Goal: Information Seeking & Learning: Find specific fact

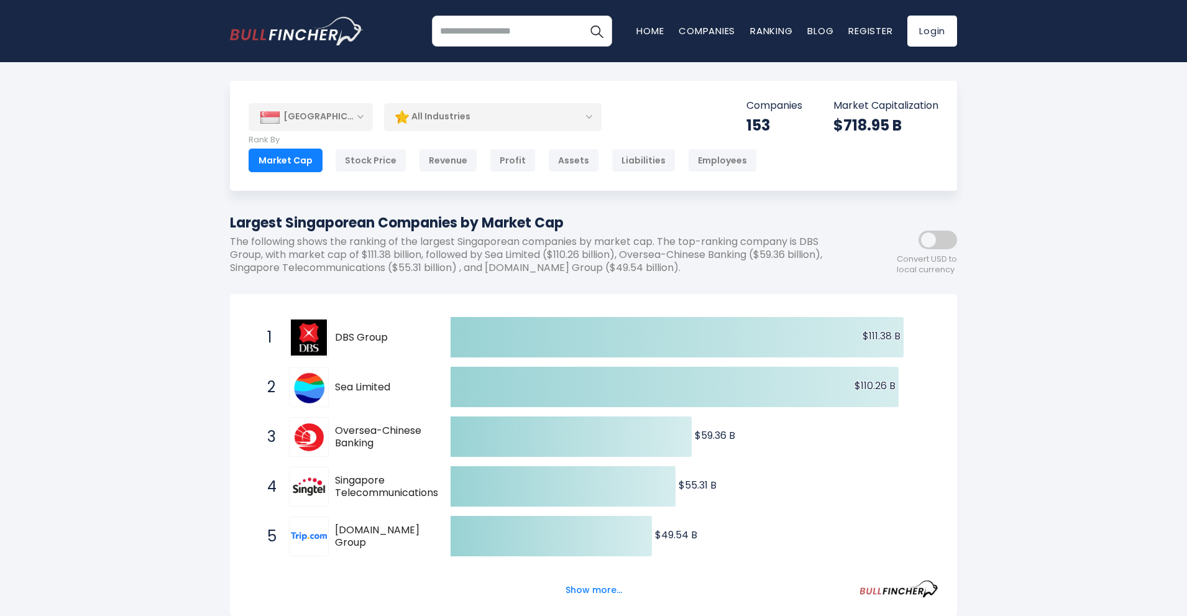
click at [492, 118] on div "All Industries" at bounding box center [492, 117] width 217 height 29
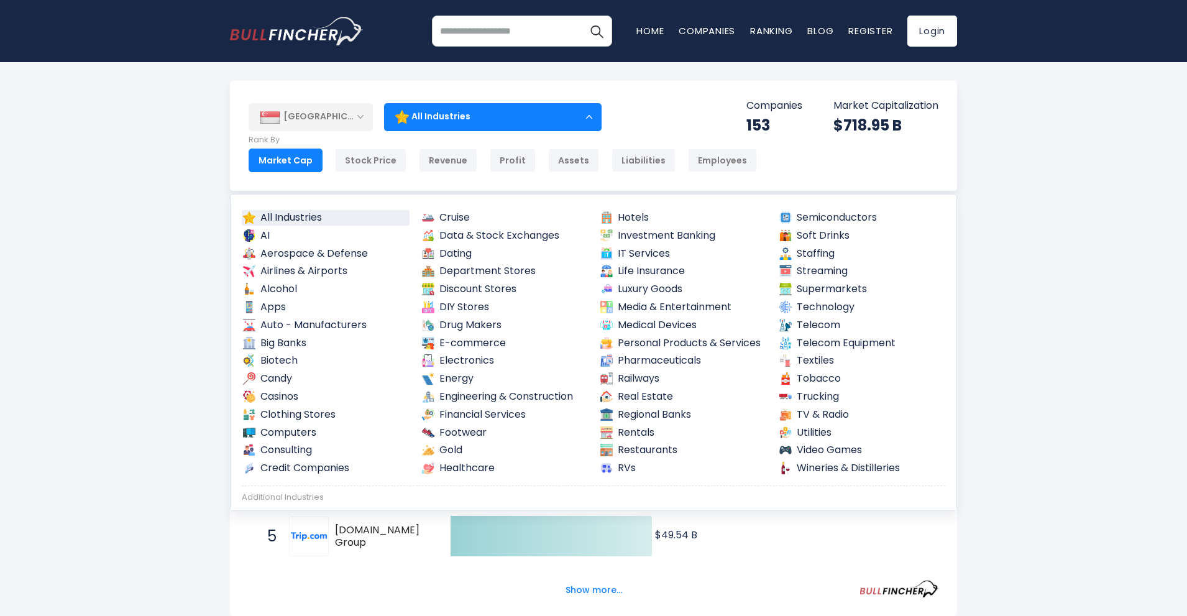
click at [480, 124] on div "All Industries" at bounding box center [492, 117] width 217 height 29
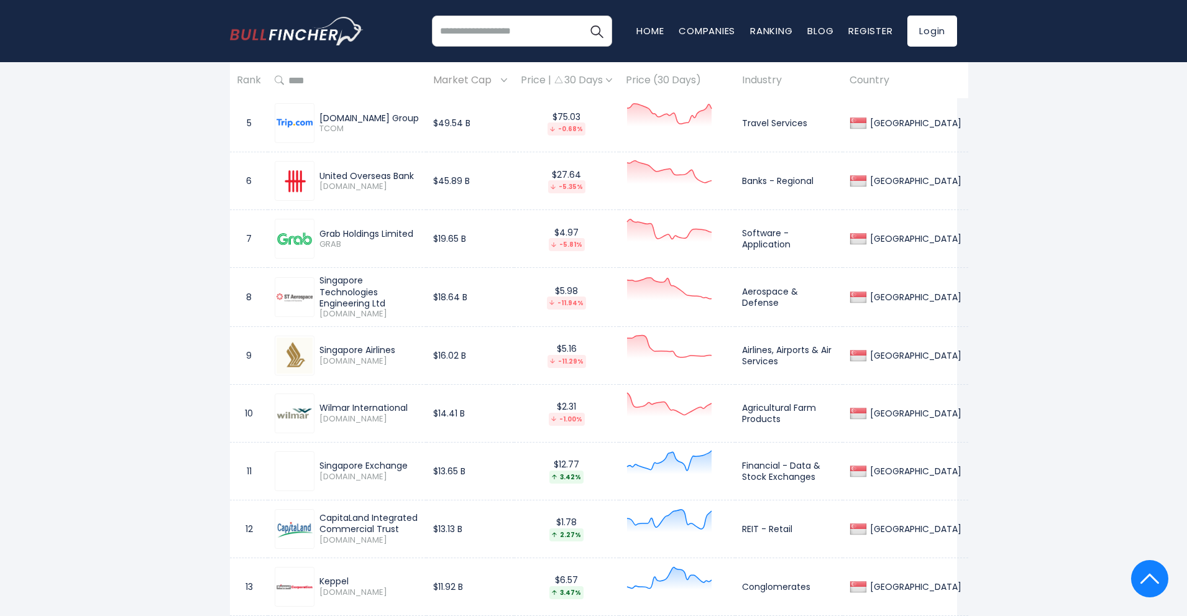
scroll to position [870, 0]
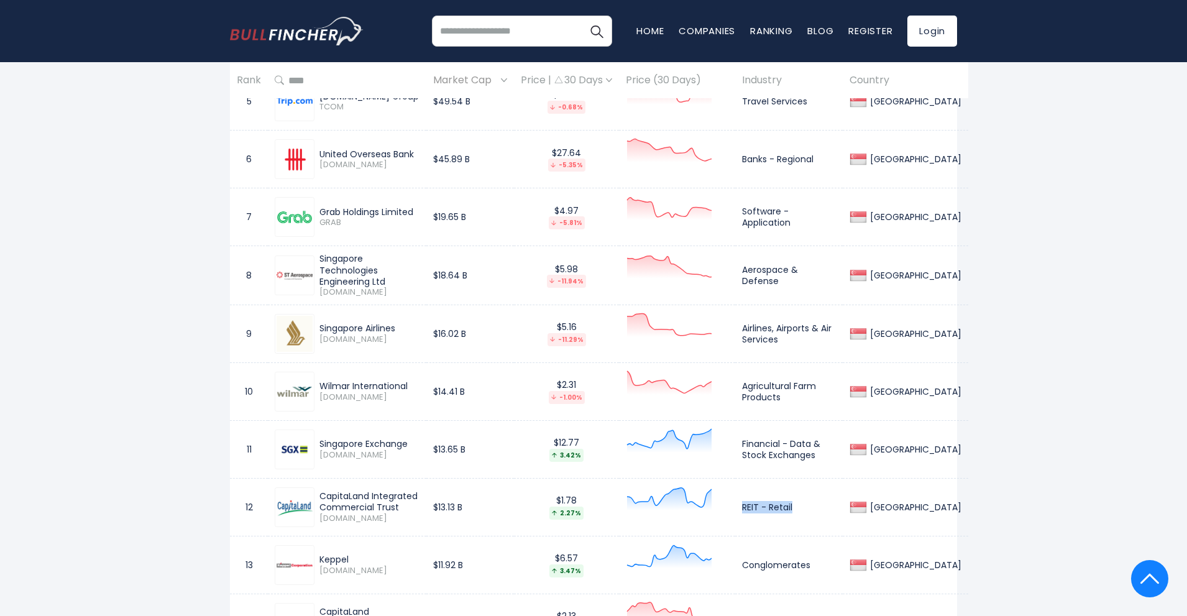
drag, startPoint x: 819, startPoint y: 514, endPoint x: 761, endPoint y: 510, distance: 57.9
click at [761, 510] on td "REIT - Retail" at bounding box center [789, 507] width 108 height 58
copy td "REIT - Retail"
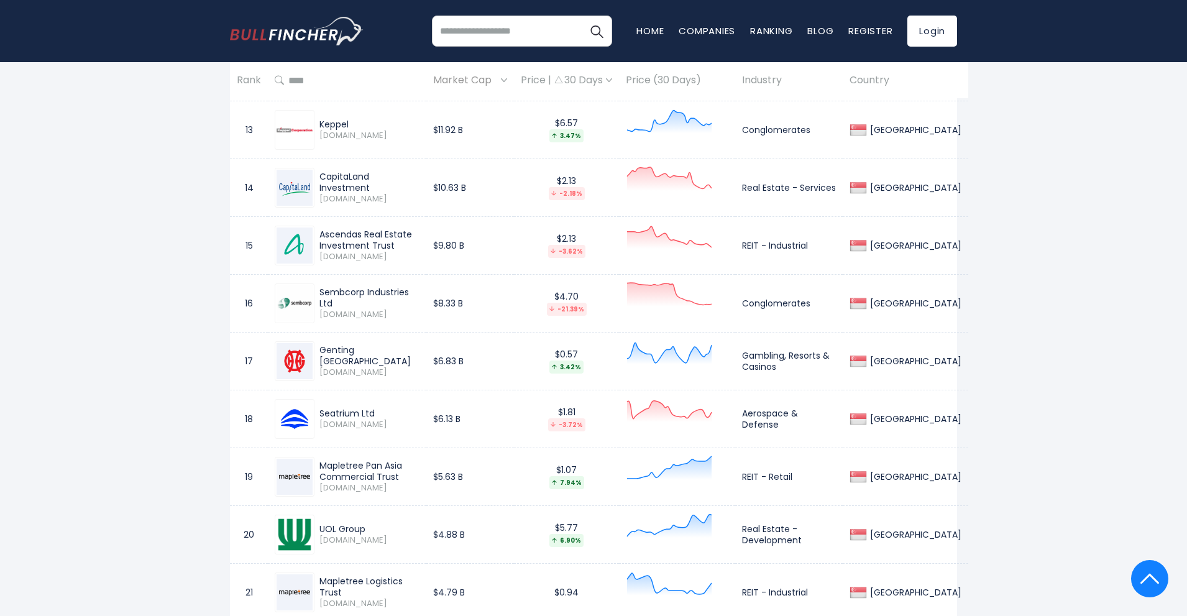
scroll to position [1429, 0]
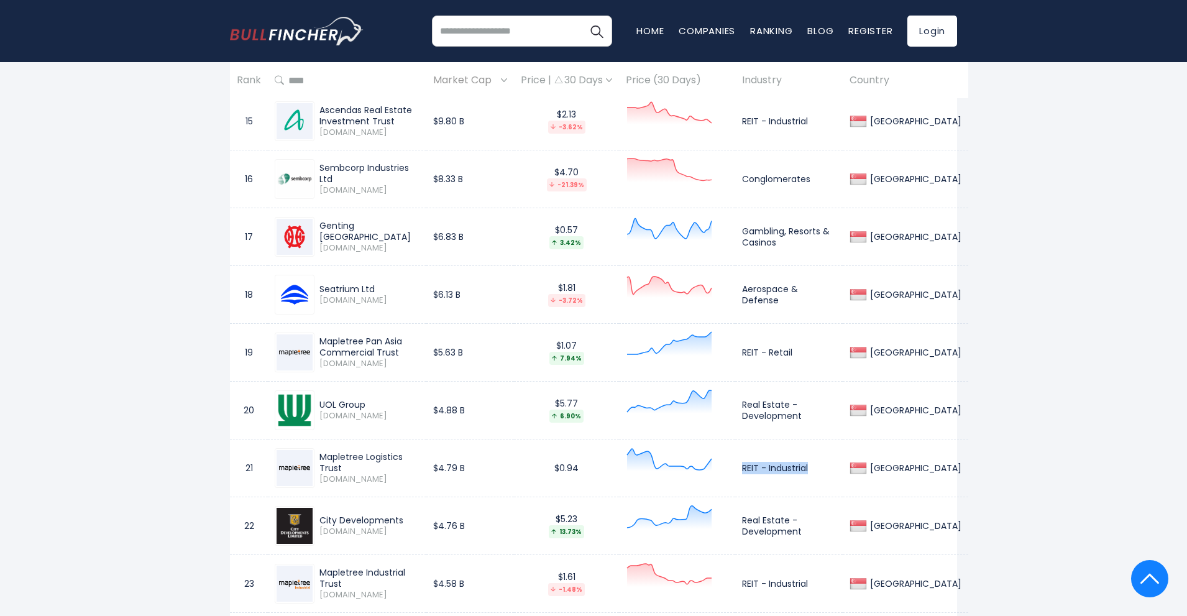
drag, startPoint x: 838, startPoint y: 468, endPoint x: 758, endPoint y: 476, distance: 79.9
click at [758, 476] on td "REIT - Industrial" at bounding box center [789, 468] width 108 height 58
copy td "REIT - Industrial"
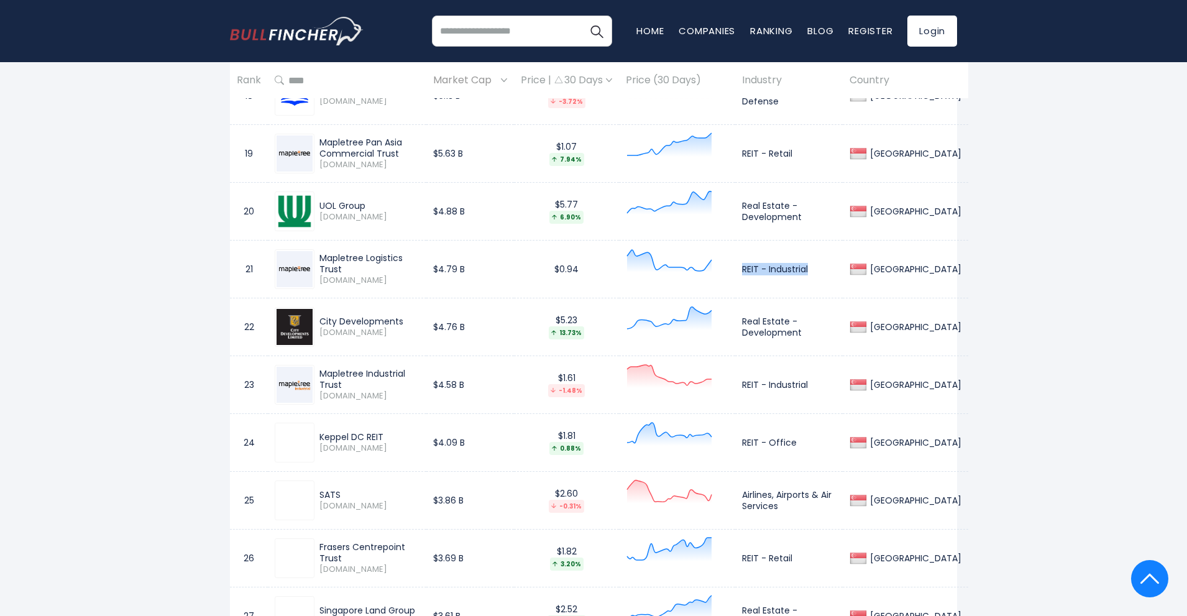
scroll to position [1740, 0]
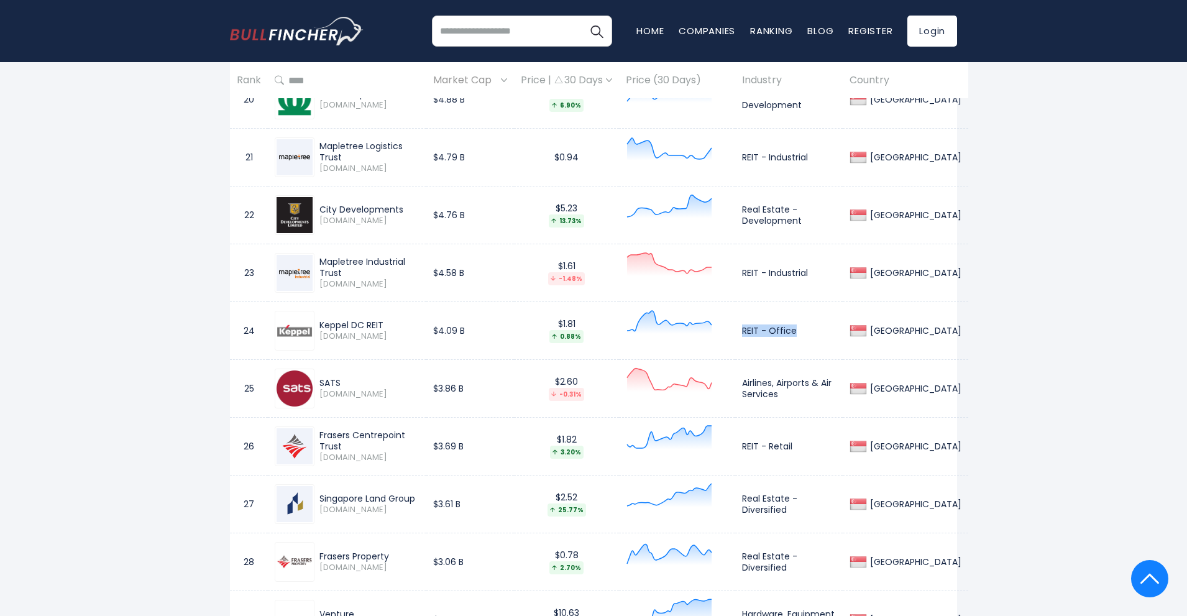
drag, startPoint x: 828, startPoint y: 332, endPoint x: 751, endPoint y: 332, distance: 76.4
click at [751, 332] on tr "24 Keppel DC REIT [DOMAIN_NAME] $4.09 B $1.81 0.88% REIT - Office [GEOGRAPHIC_D…" at bounding box center [599, 330] width 738 height 58
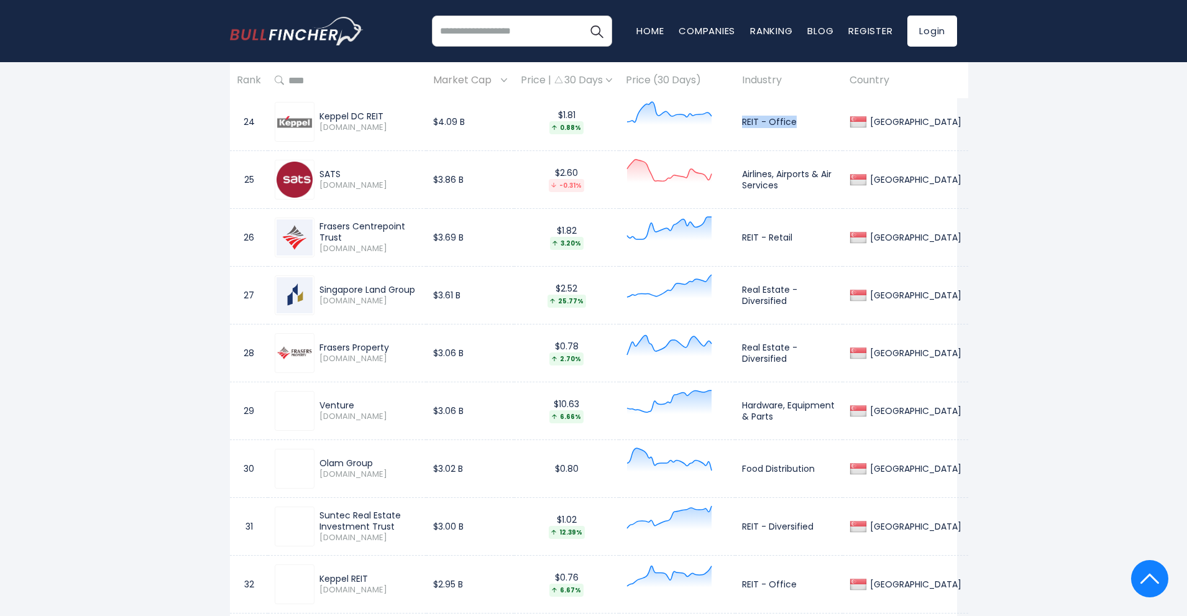
scroll to position [1988, 0]
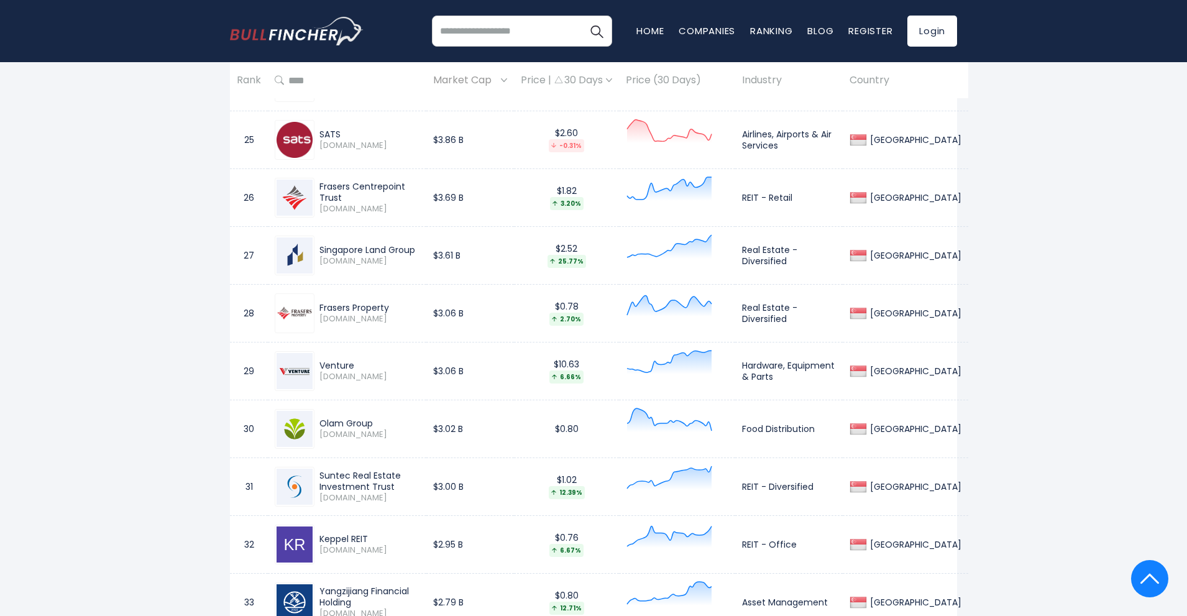
copy td "REIT - Office"
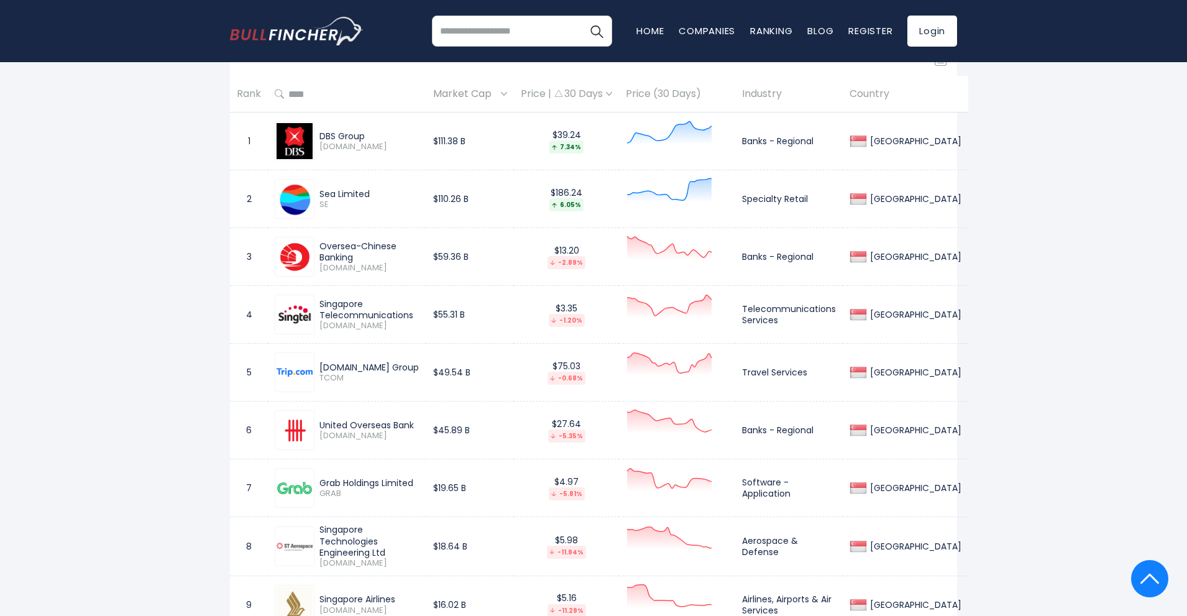
scroll to position [621, 0]
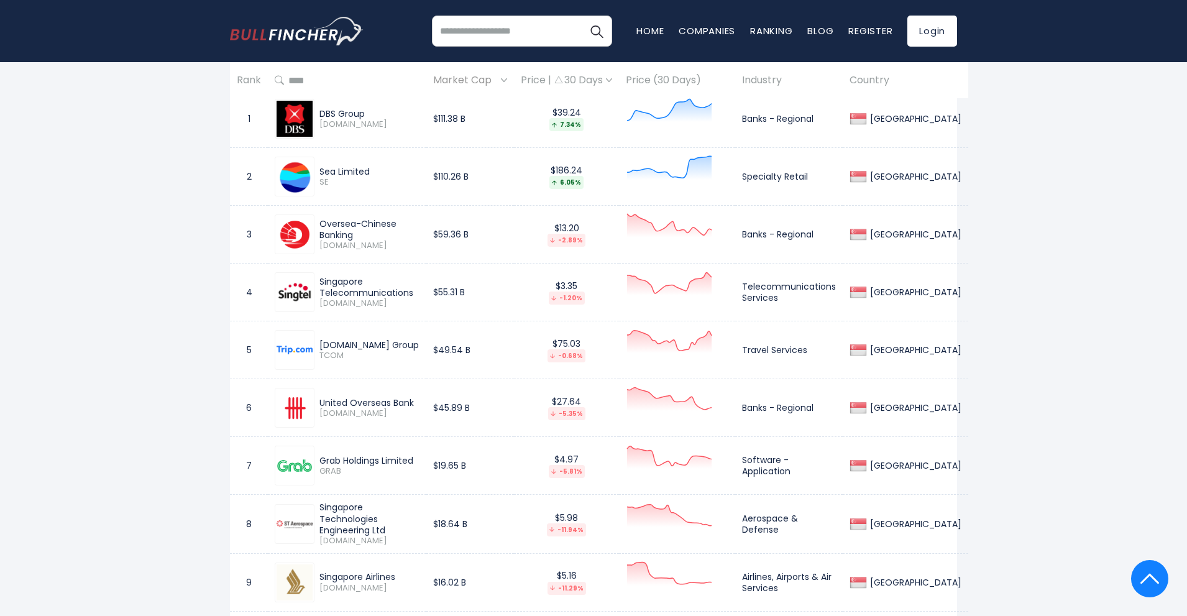
drag, startPoint x: 372, startPoint y: 172, endPoint x: 311, endPoint y: 172, distance: 60.3
click at [307, 172] on div "Sea Limited SE" at bounding box center [347, 177] width 145 height 40
copy div "Sea Limited"
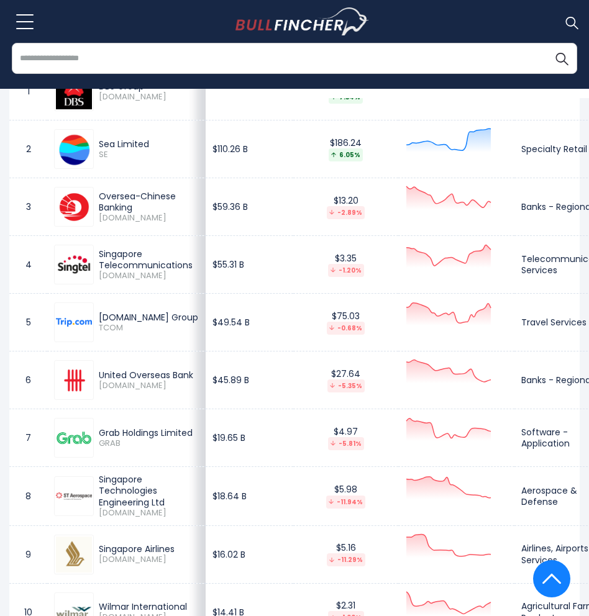
drag, startPoint x: 150, startPoint y: 144, endPoint x: 89, endPoint y: 146, distance: 61.5
click at [89, 146] on div "Sea Limited SE" at bounding box center [126, 149] width 145 height 40
copy div "Sea Limited"
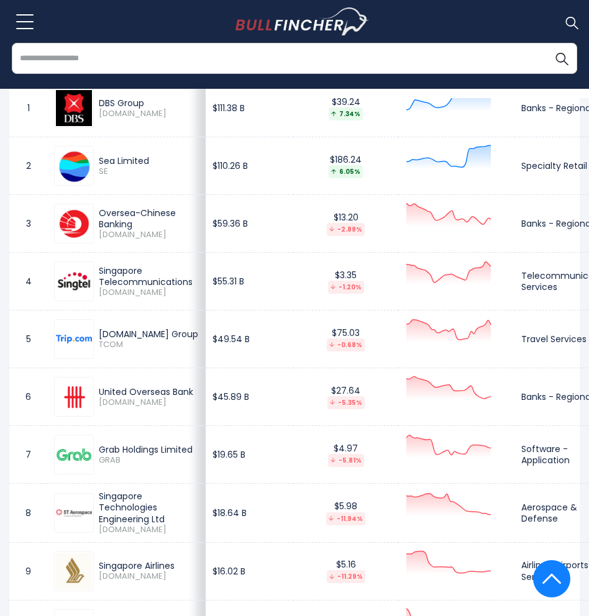
scroll to position [606, 0]
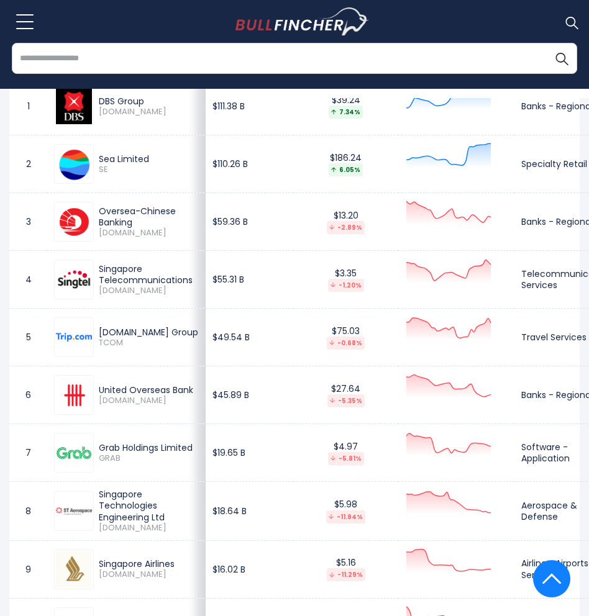
drag, startPoint x: 193, startPoint y: 282, endPoint x: 101, endPoint y: 275, distance: 92.9
click at [101, 275] on td "Singapore Telecommunications [DOMAIN_NAME]" at bounding box center [126, 280] width 158 height 58
copy div "Singapore Telecommunications"
click at [152, 280] on div "Singapore Telecommunications" at bounding box center [149, 274] width 100 height 22
drag, startPoint x: 132, startPoint y: 293, endPoint x: 97, endPoint y: 293, distance: 35.4
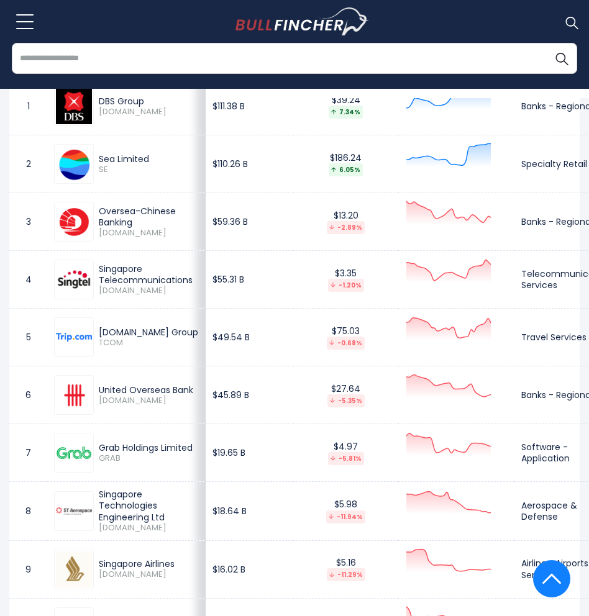
click at [97, 293] on div "Singapore Telecommunications [DOMAIN_NAME]" at bounding box center [146, 279] width 105 height 33
copy span "[DOMAIN_NAME]"
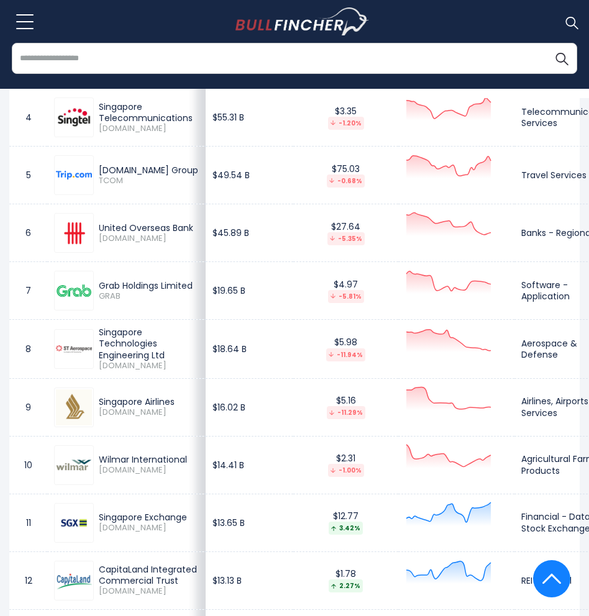
scroll to position [793, 0]
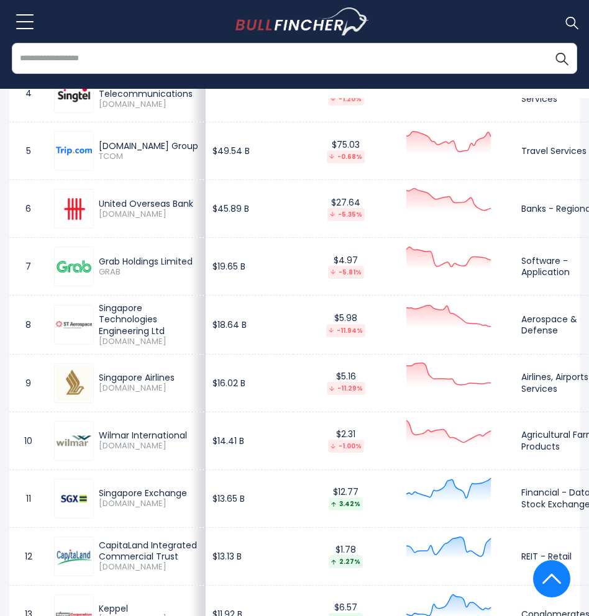
drag, startPoint x: 165, startPoint y: 149, endPoint x: 98, endPoint y: 148, distance: 66.5
click at [98, 148] on div "[DOMAIN_NAME] Group TCOM" at bounding box center [146, 151] width 105 height 22
copy div "[DOMAIN_NAME] Group"
drag, startPoint x: 126, startPoint y: 159, endPoint x: 94, endPoint y: 159, distance: 31.7
click at [94, 159] on div "[DOMAIN_NAME] Group TCOM" at bounding box center [146, 151] width 105 height 22
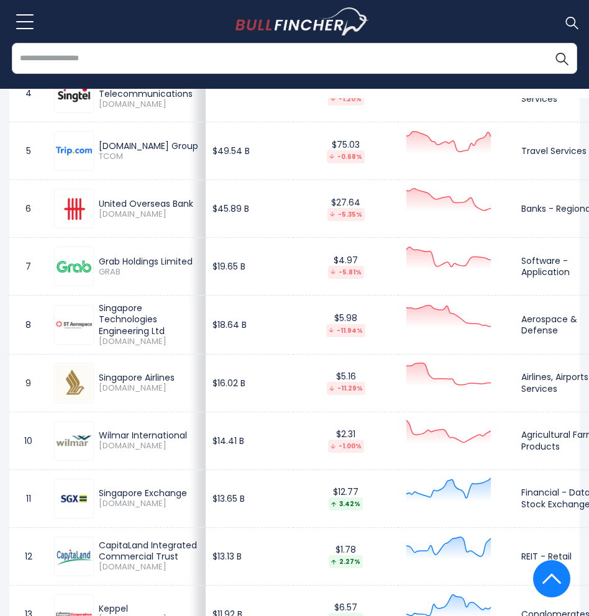
copy span "TCOM"
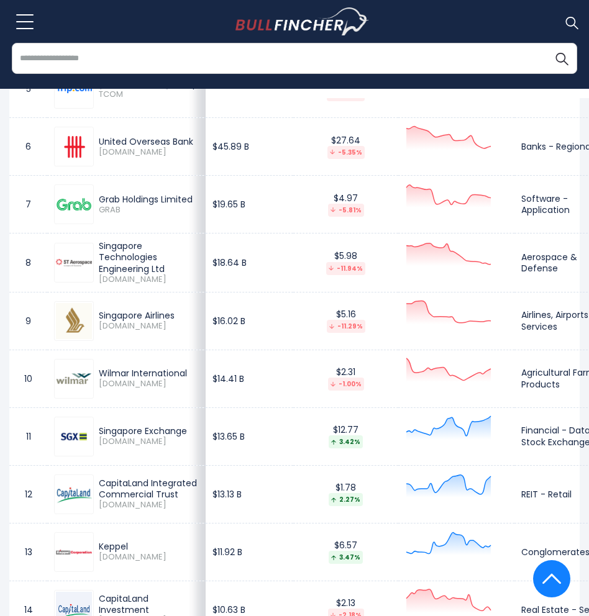
drag, startPoint x: 134, startPoint y: 204, endPoint x: 98, endPoint y: 195, distance: 37.1
click at [98, 195] on div "Grab Holdings Limited GRAB" at bounding box center [146, 205] width 105 height 22
copy div "Grab Holdings Limited"
drag, startPoint x: 120, startPoint y: 217, endPoint x: 96, endPoint y: 217, distance: 24.2
click at [96, 216] on div "Grab Holdings Limited GRAB" at bounding box center [146, 205] width 105 height 22
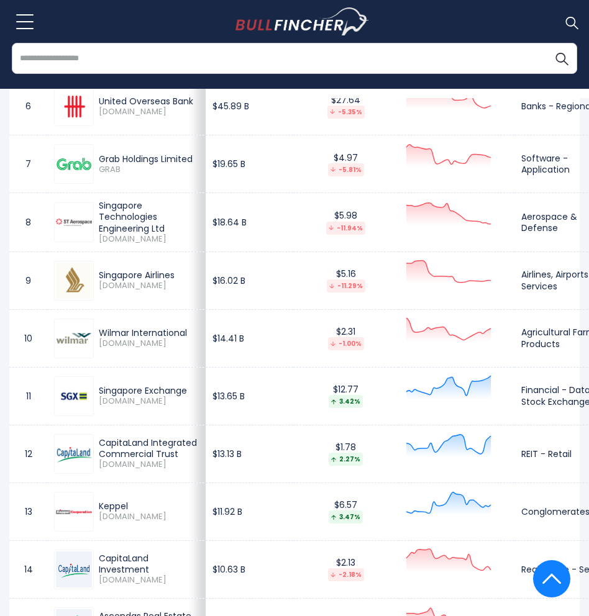
scroll to position [917, 0]
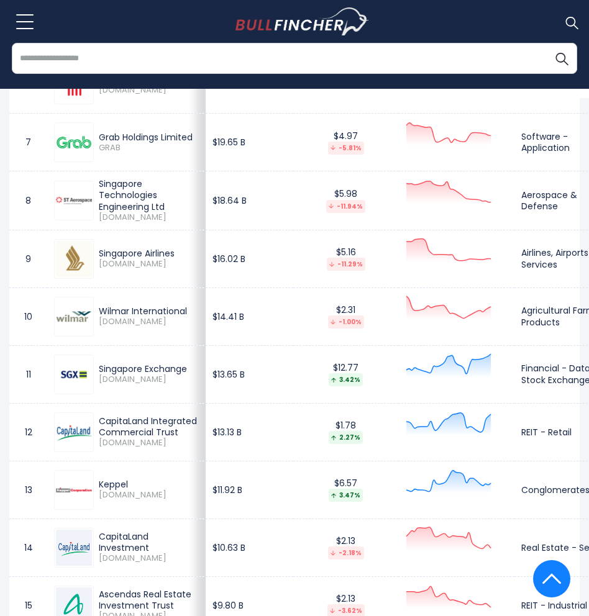
drag, startPoint x: 165, startPoint y: 211, endPoint x: 99, endPoint y: 180, distance: 72.6
click at [99, 180] on div "Singapore Technologies Engineering Ltd" at bounding box center [149, 195] width 100 height 34
drag, startPoint x: 134, startPoint y: 219, endPoint x: 99, endPoint y: 219, distance: 34.8
click at [99, 219] on span "[DOMAIN_NAME]" at bounding box center [149, 218] width 100 height 11
drag, startPoint x: 172, startPoint y: 252, endPoint x: 94, endPoint y: 254, distance: 77.7
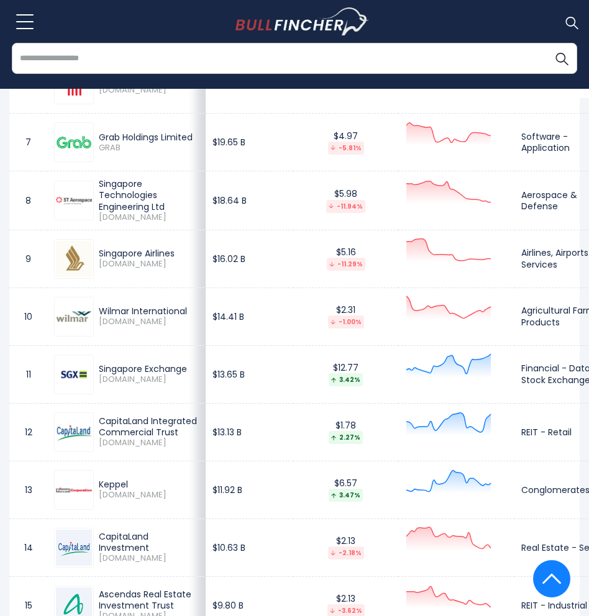
click at [94, 254] on div "Singapore Airlines [DOMAIN_NAME]" at bounding box center [146, 259] width 105 height 22
drag, startPoint x: 122, startPoint y: 262, endPoint x: 98, endPoint y: 265, distance: 25.0
click at [98, 265] on div "Singapore Airlines [DOMAIN_NAME]" at bounding box center [146, 259] width 105 height 22
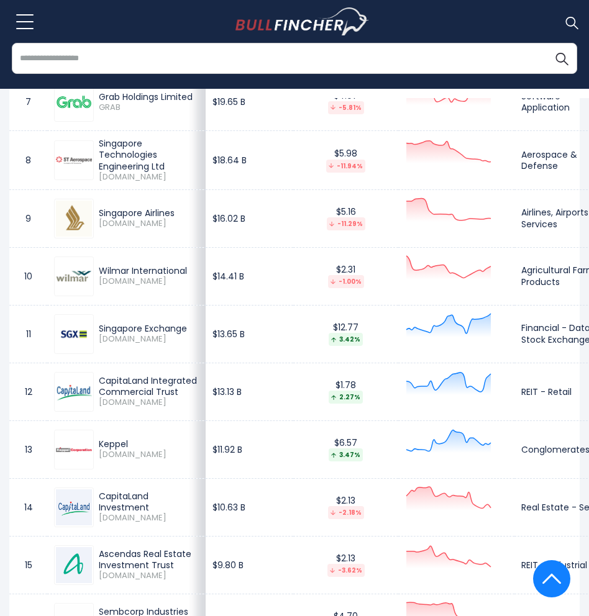
scroll to position [979, 0]
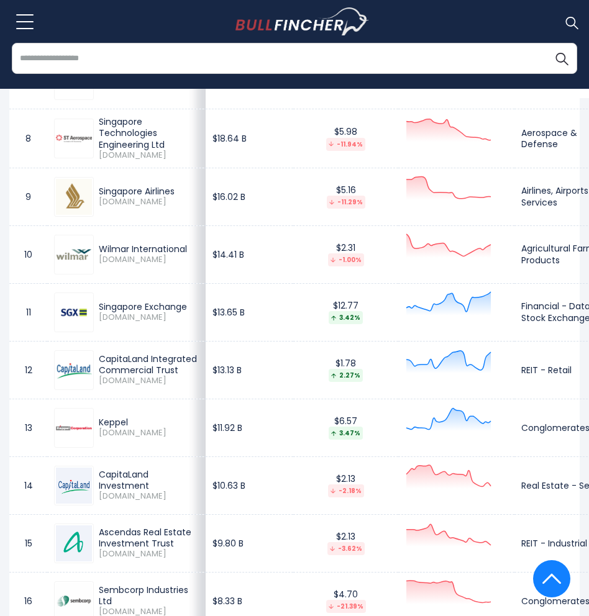
drag, startPoint x: 193, startPoint y: 252, endPoint x: 93, endPoint y: 253, distance: 100.0
click at [93, 253] on td "Wilmar International [DOMAIN_NAME]" at bounding box center [126, 255] width 158 height 58
drag, startPoint x: 114, startPoint y: 260, endPoint x: 101, endPoint y: 263, distance: 13.3
click at [101, 263] on span "[DOMAIN_NAME]" at bounding box center [149, 260] width 100 height 11
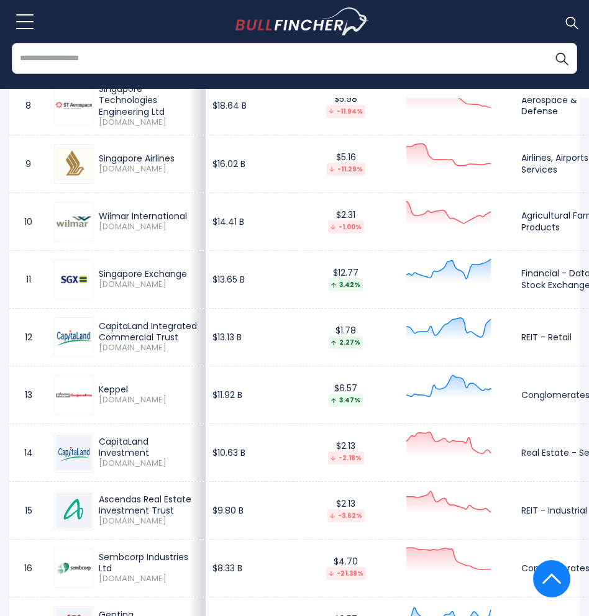
scroll to position [1041, 0]
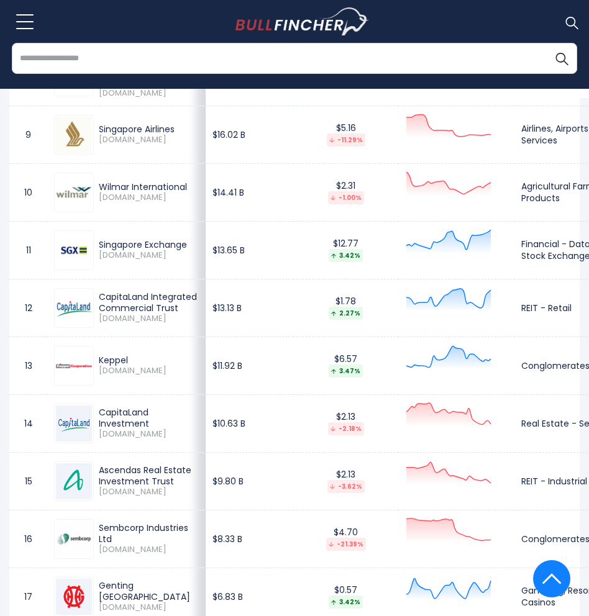
drag, startPoint x: 190, startPoint y: 245, endPoint x: 100, endPoint y: 247, distance: 89.5
click at [100, 247] on div "Singapore Exchange" at bounding box center [149, 244] width 100 height 11
click at [160, 298] on div "CapitaLand Integrated Commercial Trust" at bounding box center [149, 302] width 100 height 22
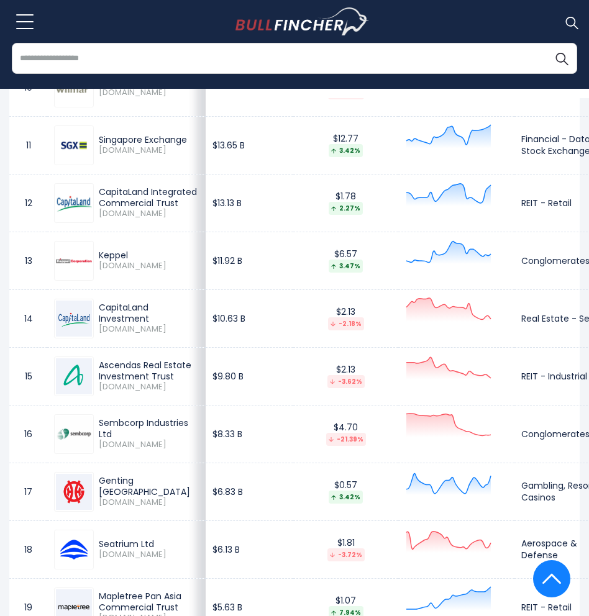
scroll to position [1166, 0]
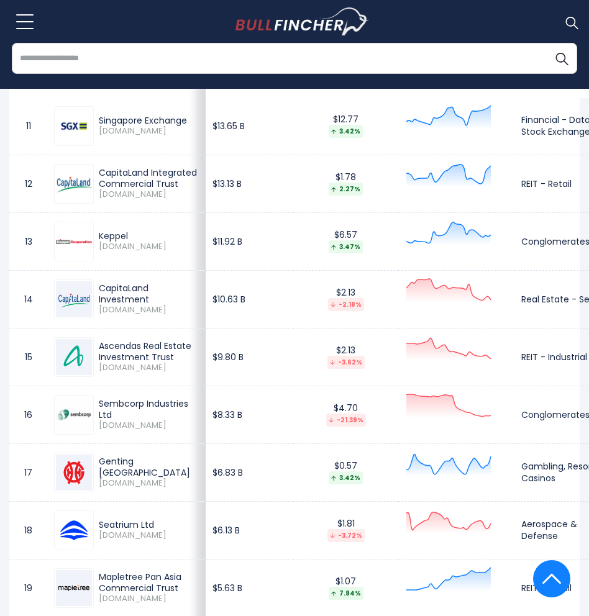
drag, startPoint x: 129, startPoint y: 235, endPoint x: 99, endPoint y: 237, distance: 29.9
click at [99, 237] on div "Keppel" at bounding box center [149, 236] width 100 height 11
drag, startPoint x: 112, startPoint y: 249, endPoint x: 103, endPoint y: 249, distance: 8.7
click at [103, 249] on span "[DOMAIN_NAME]" at bounding box center [149, 247] width 100 height 11
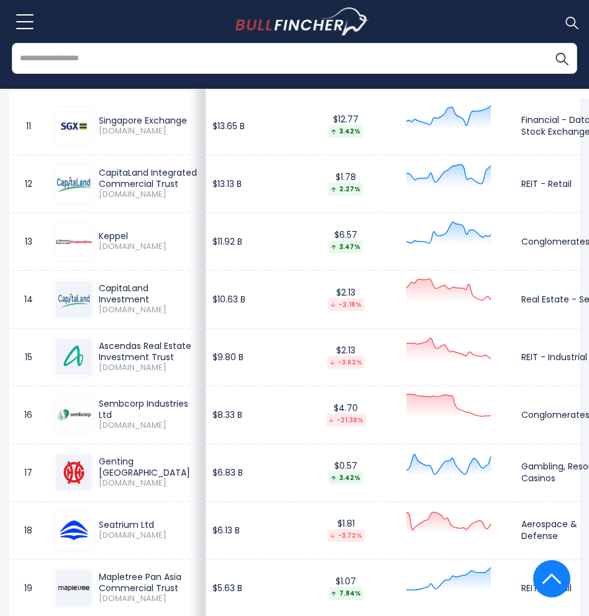
drag, startPoint x: 99, startPoint y: 249, endPoint x: 112, endPoint y: 249, distance: 13.0
click at [112, 249] on span "[DOMAIN_NAME]" at bounding box center [149, 247] width 100 height 11
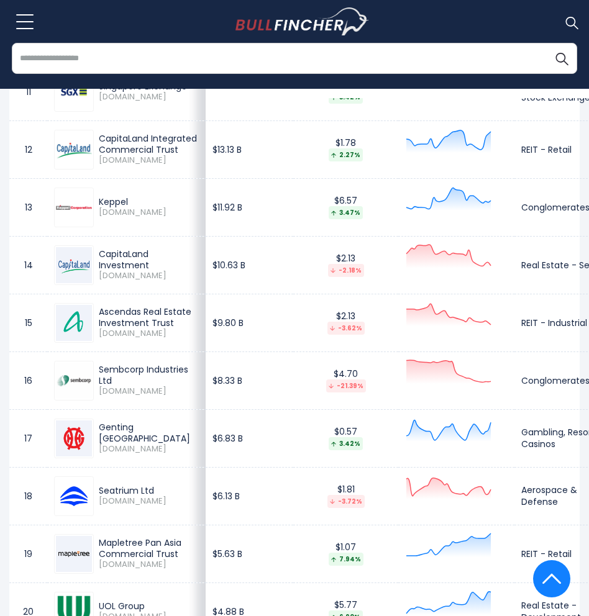
scroll to position [1228, 0]
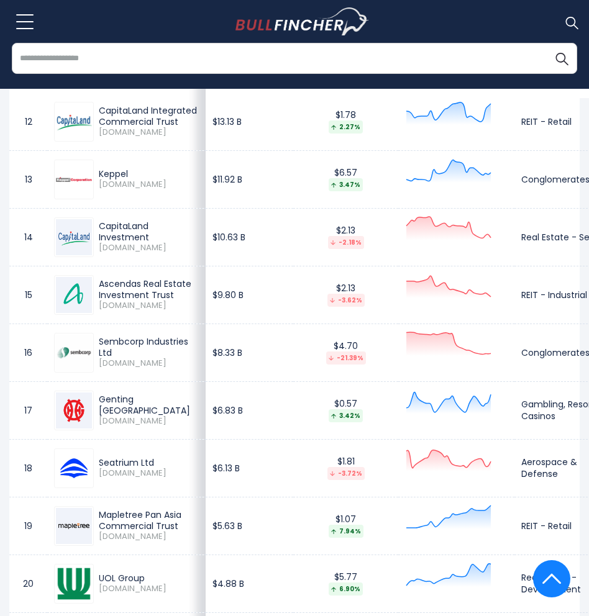
drag, startPoint x: 145, startPoint y: 237, endPoint x: 135, endPoint y: 236, distance: 10.1
click at [99, 228] on div "CapitaLand Investment" at bounding box center [149, 232] width 100 height 22
click at [161, 238] on div "CapitaLand Investment" at bounding box center [149, 232] width 100 height 22
drag, startPoint x: 153, startPoint y: 238, endPoint x: 94, endPoint y: 225, distance: 61.1
click at [94, 225] on div "CapitaLand Investment [DOMAIN_NAME]" at bounding box center [146, 237] width 105 height 33
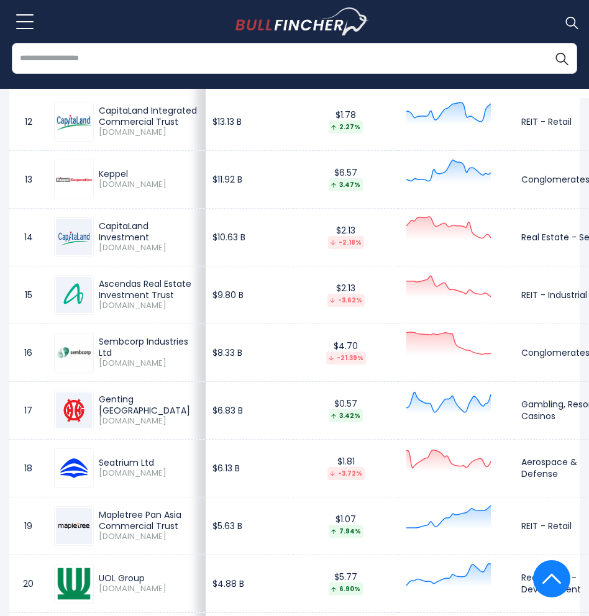
drag, startPoint x: 111, startPoint y: 247, endPoint x: 99, endPoint y: 252, distance: 12.6
click at [99, 252] on span "[DOMAIN_NAME]" at bounding box center [149, 248] width 100 height 11
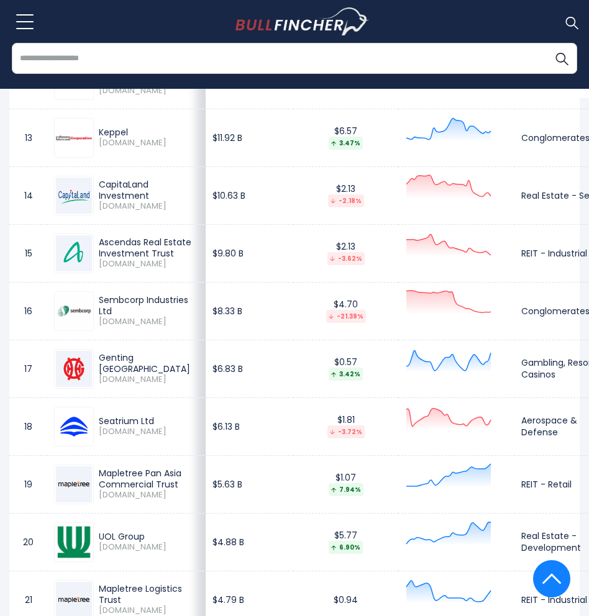
scroll to position [1290, 0]
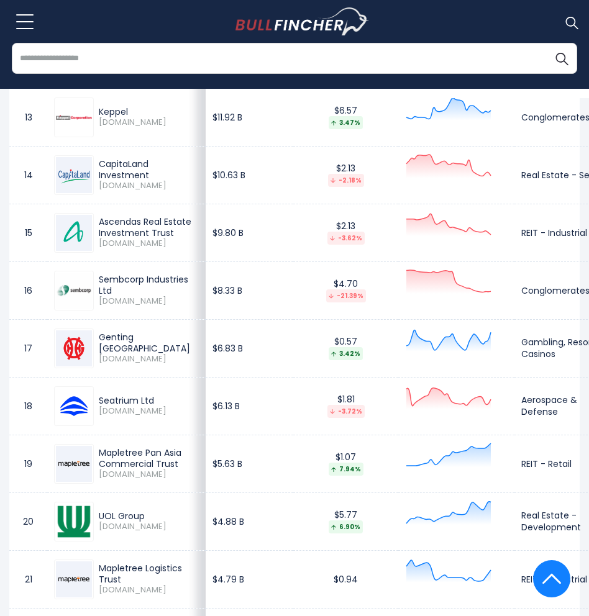
drag, startPoint x: 113, startPoint y: 293, endPoint x: 98, endPoint y: 281, distance: 19.5
click at [98, 281] on div "Sembcorp Industries Ltd [DOMAIN_NAME]" at bounding box center [146, 290] width 105 height 33
drag, startPoint x: 112, startPoint y: 300, endPoint x: 96, endPoint y: 303, distance: 15.8
click at [96, 303] on div "Sembcorp Industries Ltd [DOMAIN_NAME]" at bounding box center [146, 290] width 105 height 33
click at [98, 303] on div "Sembcorp Industries Ltd [DOMAIN_NAME]" at bounding box center [146, 290] width 105 height 33
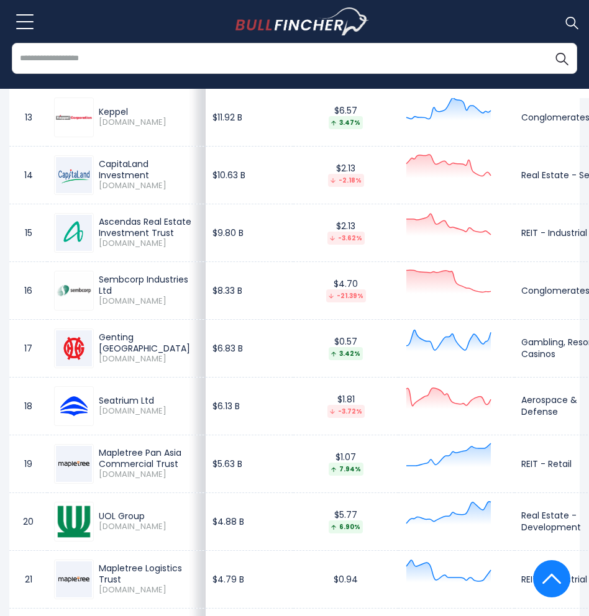
drag, startPoint x: 100, startPoint y: 303, endPoint x: 115, endPoint y: 305, distance: 15.1
click at [115, 305] on span "[DOMAIN_NAME]" at bounding box center [149, 301] width 100 height 11
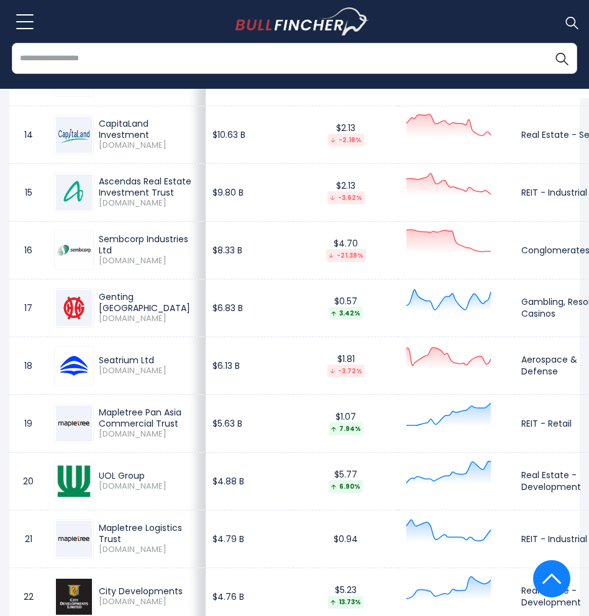
scroll to position [1352, 0]
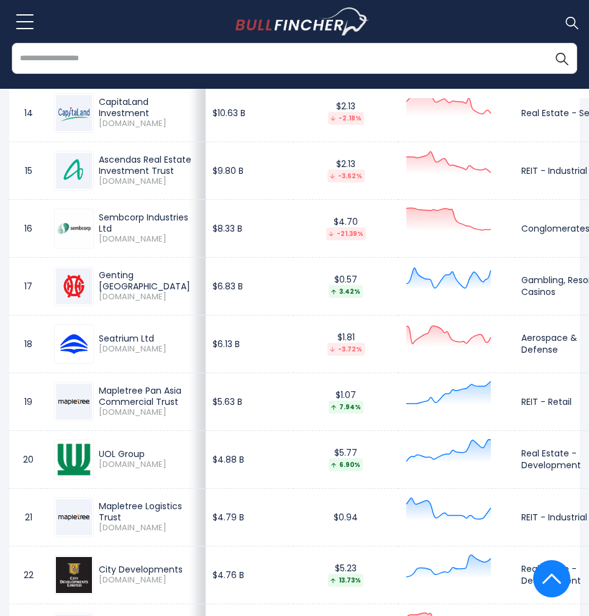
drag, startPoint x: 178, startPoint y: 279, endPoint x: 99, endPoint y: 285, distance: 79.1
click at [99, 285] on div "Genting [GEOGRAPHIC_DATA]" at bounding box center [149, 281] width 100 height 22
drag, startPoint x: 111, startPoint y: 291, endPoint x: 101, endPoint y: 293, distance: 10.1
click at [101, 293] on span "[DOMAIN_NAME]" at bounding box center [149, 297] width 100 height 11
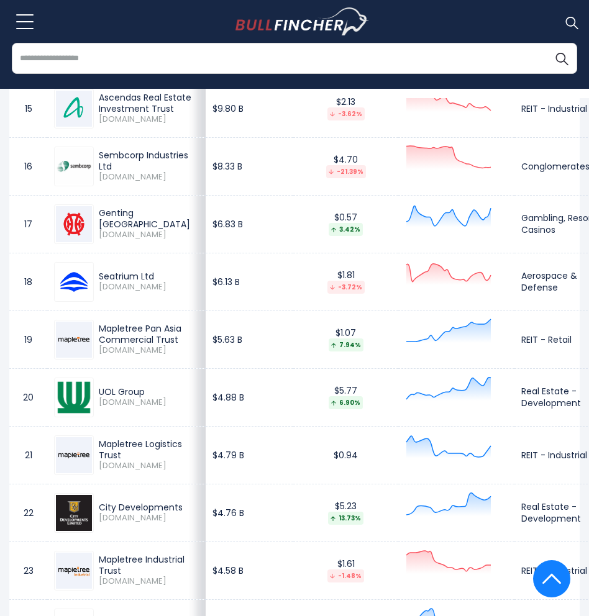
drag, startPoint x: 155, startPoint y: 278, endPoint x: 102, endPoint y: 278, distance: 52.8
click at [98, 278] on div "Seatrium Ltd [DOMAIN_NAME]" at bounding box center [146, 282] width 105 height 22
drag, startPoint x: 112, startPoint y: 293, endPoint x: 97, endPoint y: 292, distance: 15.6
click at [97, 292] on div "Seatrium Ltd [DOMAIN_NAME]" at bounding box center [146, 282] width 105 height 22
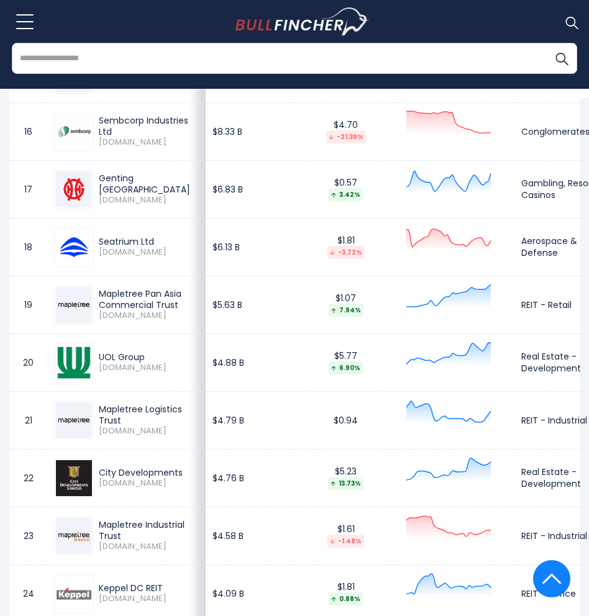
scroll to position [1476, 0]
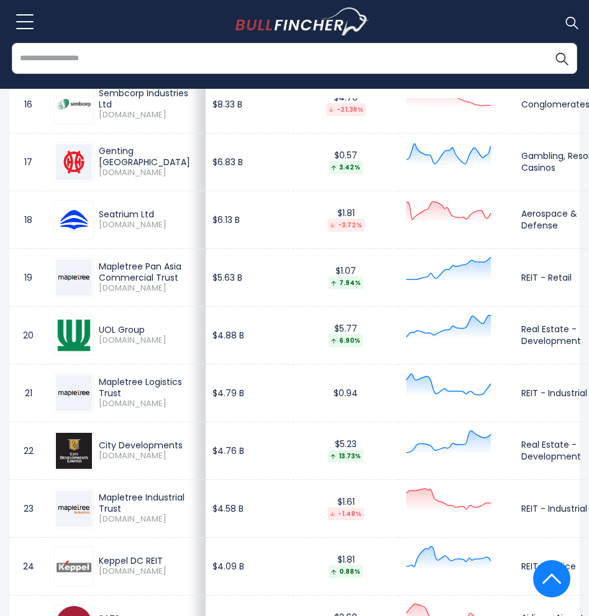
drag, startPoint x: 145, startPoint y: 331, endPoint x: 100, endPoint y: 330, distance: 44.7
click at [100, 330] on div "UOL Group" at bounding box center [149, 329] width 100 height 11
drag, startPoint x: 110, startPoint y: 342, endPoint x: 99, endPoint y: 339, distance: 11.6
click at [99, 339] on span "[DOMAIN_NAME]" at bounding box center [149, 341] width 100 height 11
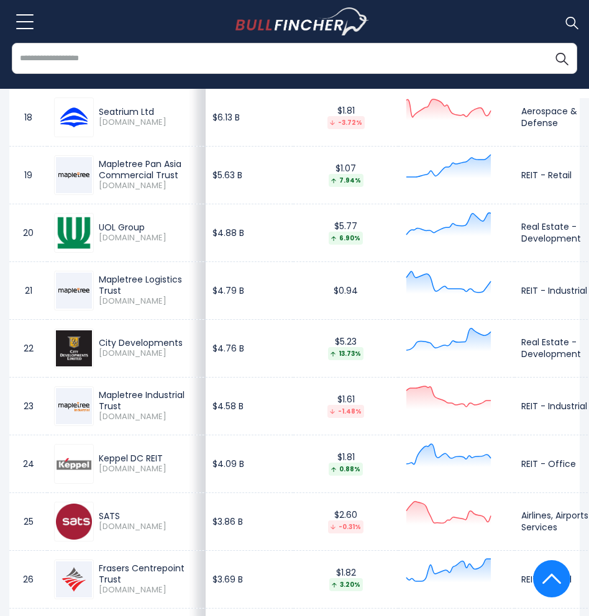
scroll to position [1601, 0]
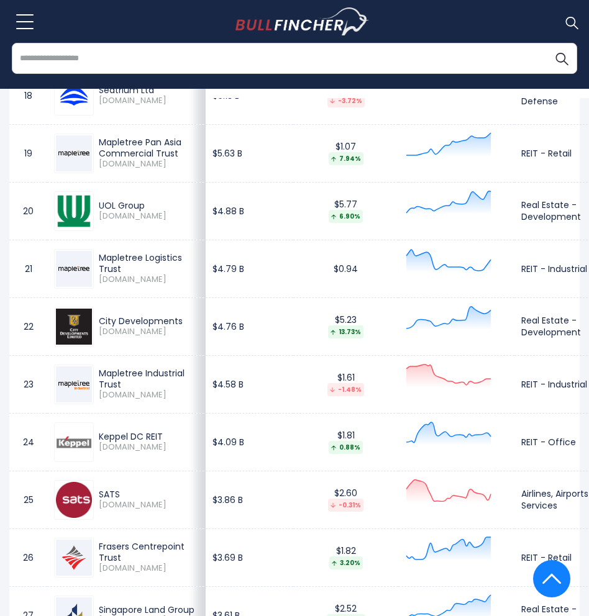
drag, startPoint x: 177, startPoint y: 324, endPoint x: 99, endPoint y: 318, distance: 78.0
click at [99, 318] on div "City Developments" at bounding box center [149, 321] width 100 height 11
drag, startPoint x: 114, startPoint y: 332, endPoint x: 139, endPoint y: 337, distance: 24.6
click at [94, 334] on div "City Developments [DOMAIN_NAME]" at bounding box center [146, 327] width 105 height 22
drag, startPoint x: 141, startPoint y: 382, endPoint x: 112, endPoint y: 382, distance: 28.6
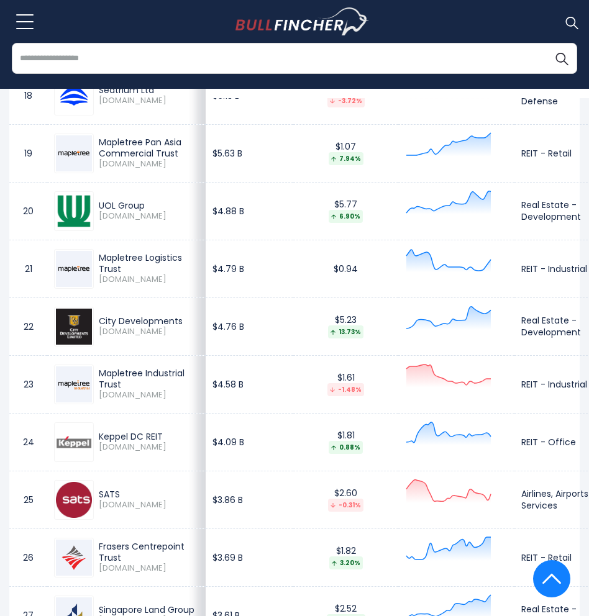
click at [112, 382] on div "Mapletree Industrial Trust" at bounding box center [149, 379] width 100 height 22
click at [123, 381] on div "Mapletree Industrial Trust" at bounding box center [149, 379] width 100 height 22
click at [123, 383] on div "Mapletree Industrial Trust" at bounding box center [149, 379] width 100 height 22
drag, startPoint x: 123, startPoint y: 387, endPoint x: 99, endPoint y: 377, distance: 25.6
click at [99, 377] on div "Mapletree Industrial Trust" at bounding box center [149, 379] width 100 height 22
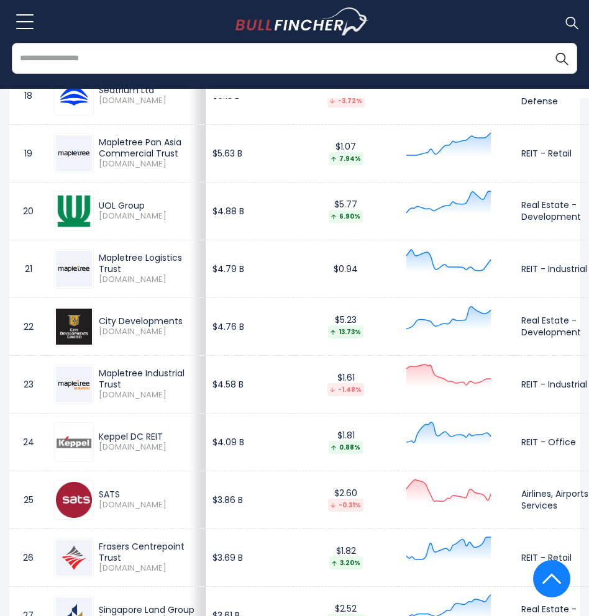
drag, startPoint x: 118, startPoint y: 395, endPoint x: 99, endPoint y: 399, distance: 19.6
click at [99, 399] on span "[DOMAIN_NAME]" at bounding box center [149, 395] width 100 height 11
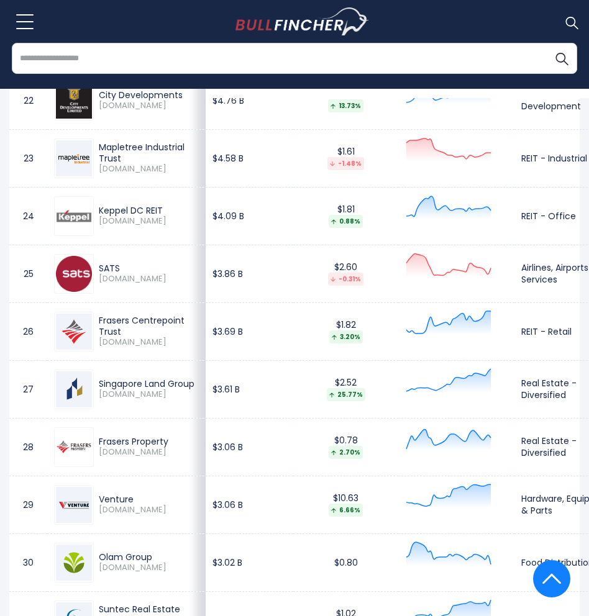
scroll to position [1849, 0]
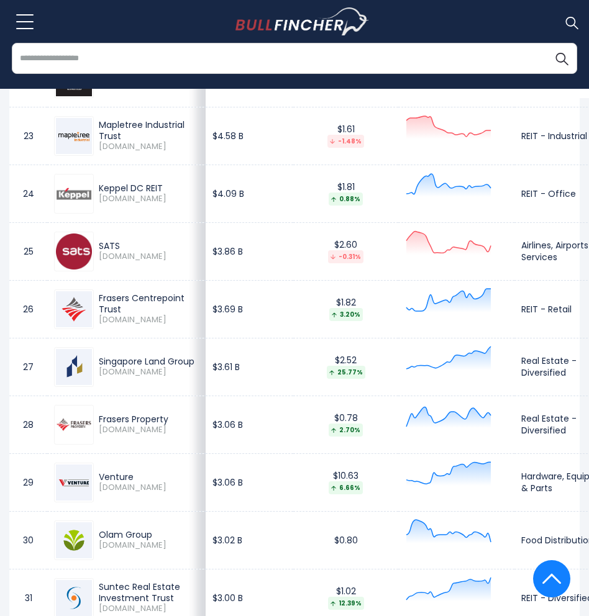
drag, startPoint x: 118, startPoint y: 246, endPoint x: 100, endPoint y: 246, distance: 18.0
click at [100, 246] on div "SATS" at bounding box center [149, 245] width 100 height 11
drag, startPoint x: 112, startPoint y: 260, endPoint x: 96, endPoint y: 260, distance: 16.2
click at [96, 260] on div "SATS [DOMAIN_NAME]" at bounding box center [146, 251] width 105 height 22
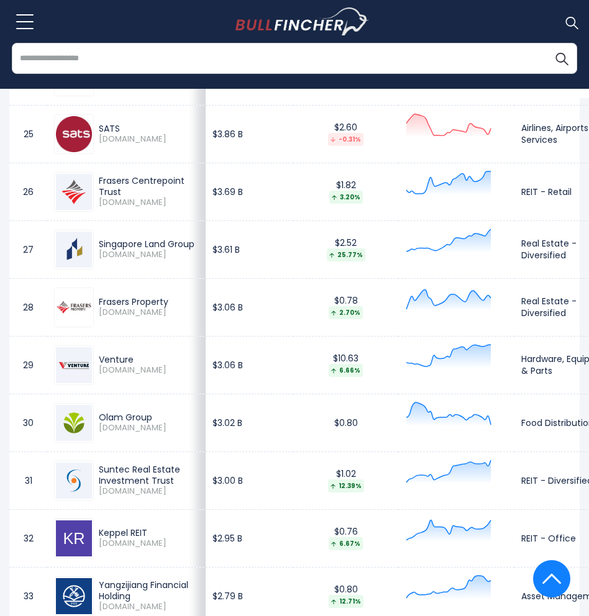
scroll to position [1974, 0]
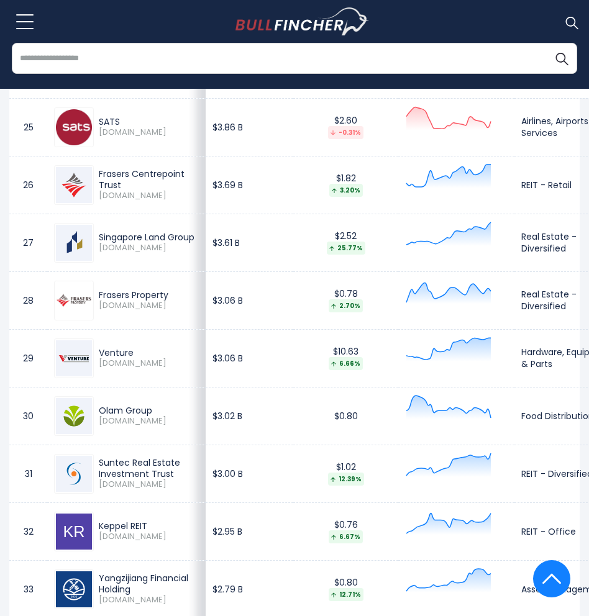
drag, startPoint x: 124, startPoint y: 246, endPoint x: 99, endPoint y: 236, distance: 26.2
click at [99, 236] on div "Singapore Land Group" at bounding box center [149, 237] width 100 height 11
drag, startPoint x: 111, startPoint y: 254, endPoint x: 99, endPoint y: 254, distance: 12.4
click at [99, 254] on span "[DOMAIN_NAME]" at bounding box center [149, 248] width 100 height 11
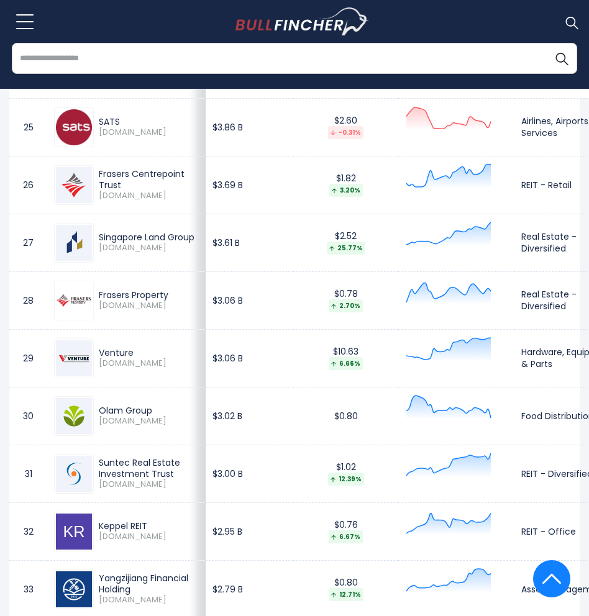
drag, startPoint x: 99, startPoint y: 254, endPoint x: 116, endPoint y: 256, distance: 16.9
click at [116, 254] on span "[DOMAIN_NAME]" at bounding box center [149, 248] width 100 height 11
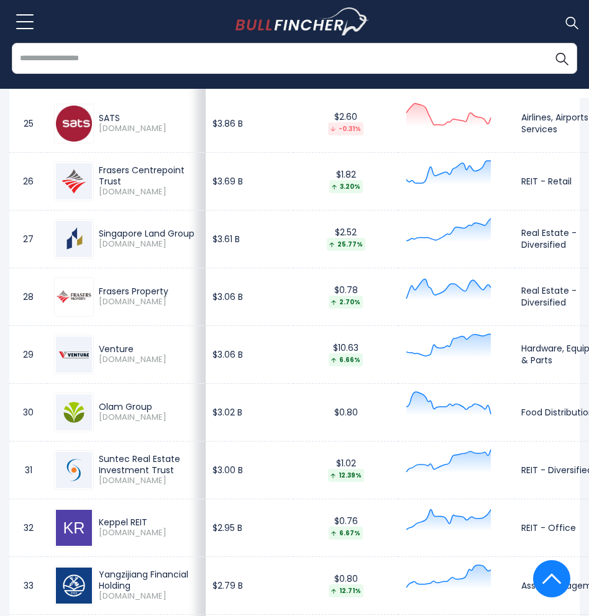
scroll to position [2036, 0]
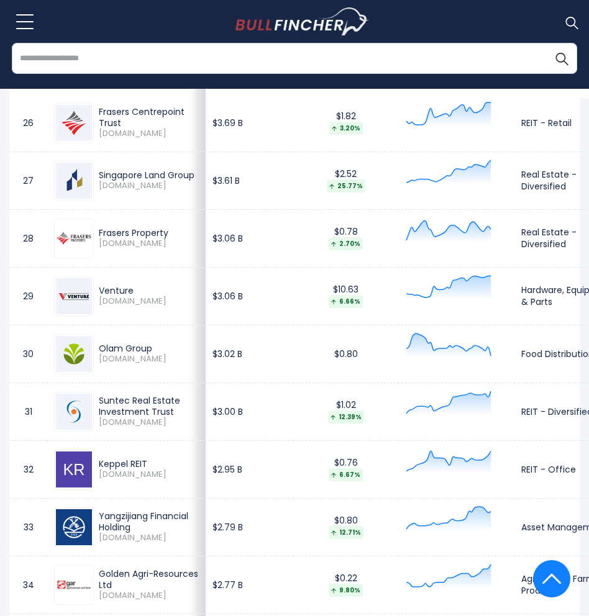
drag, startPoint x: 170, startPoint y: 236, endPoint x: 97, endPoint y: 236, distance: 72.7
click at [97, 236] on div "Frasers Property [DOMAIN_NAME]" at bounding box center [146, 238] width 105 height 22
drag, startPoint x: 114, startPoint y: 245, endPoint x: 104, endPoint y: 246, distance: 10.6
click at [98, 246] on div "Frasers Property [DOMAIN_NAME]" at bounding box center [146, 238] width 105 height 22
click at [142, 293] on div "Venture" at bounding box center [149, 290] width 100 height 11
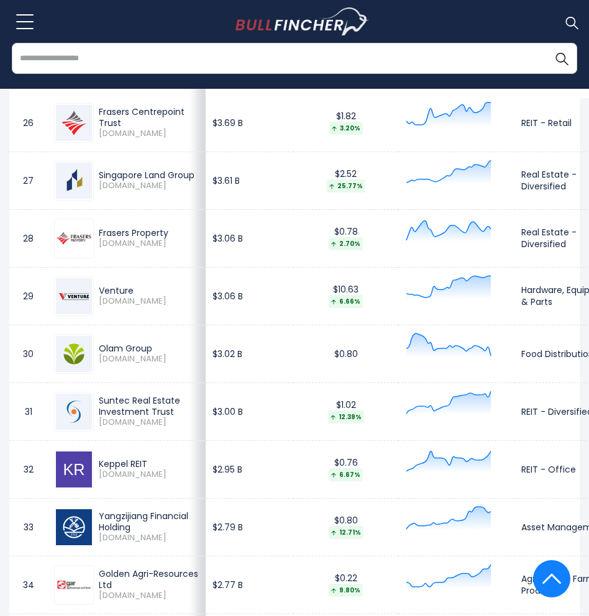
drag, startPoint x: 142, startPoint y: 293, endPoint x: 99, endPoint y: 295, distance: 42.9
click at [99, 295] on div "Venture" at bounding box center [149, 290] width 100 height 11
drag, startPoint x: 111, startPoint y: 302, endPoint x: 99, endPoint y: 304, distance: 11.5
click at [99, 304] on span "[DOMAIN_NAME]" at bounding box center [149, 301] width 100 height 11
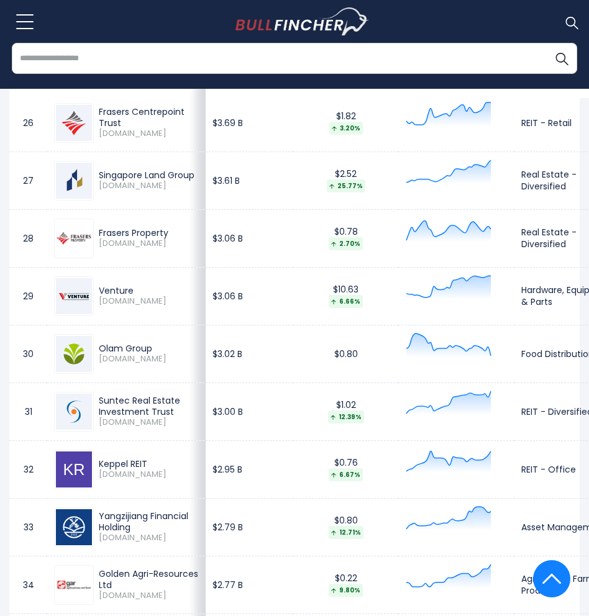
drag, startPoint x: 99, startPoint y: 304, endPoint x: 112, endPoint y: 304, distance: 13.0
click at [112, 304] on span "[DOMAIN_NAME]" at bounding box center [149, 301] width 100 height 11
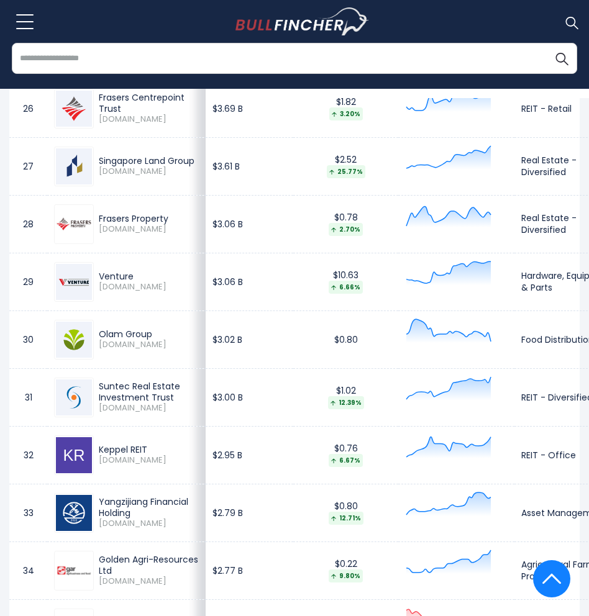
scroll to position [2052, 0]
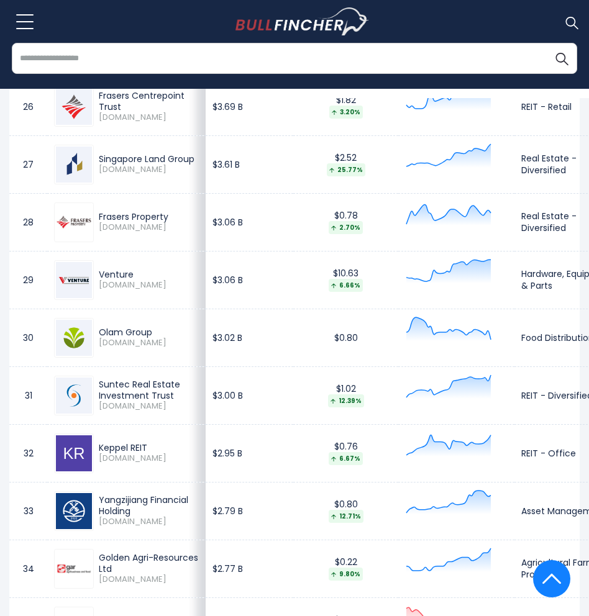
drag, startPoint x: 156, startPoint y: 332, endPoint x: 102, endPoint y: 332, distance: 54.1
click at [102, 332] on div "Olam Group" at bounding box center [149, 332] width 100 height 11
click at [108, 341] on span "[DOMAIN_NAME]" at bounding box center [149, 343] width 100 height 11
drag, startPoint x: 99, startPoint y: 345, endPoint x: 117, endPoint y: 347, distance: 18.1
click at [117, 347] on span "[DOMAIN_NAME]" at bounding box center [149, 343] width 100 height 11
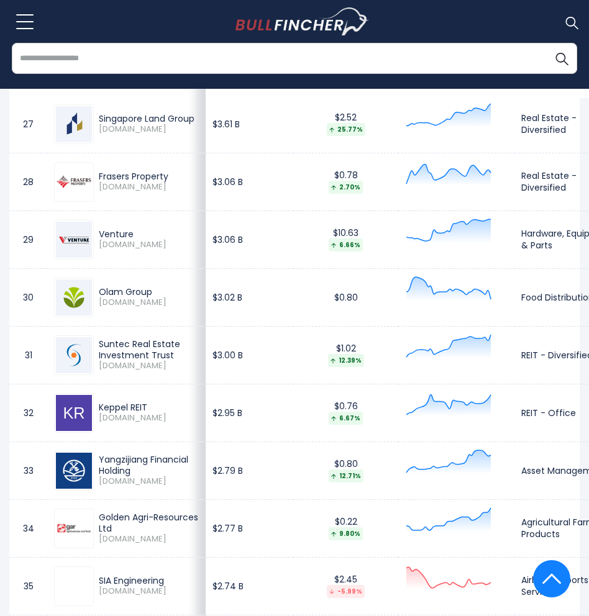
scroll to position [2114, 0]
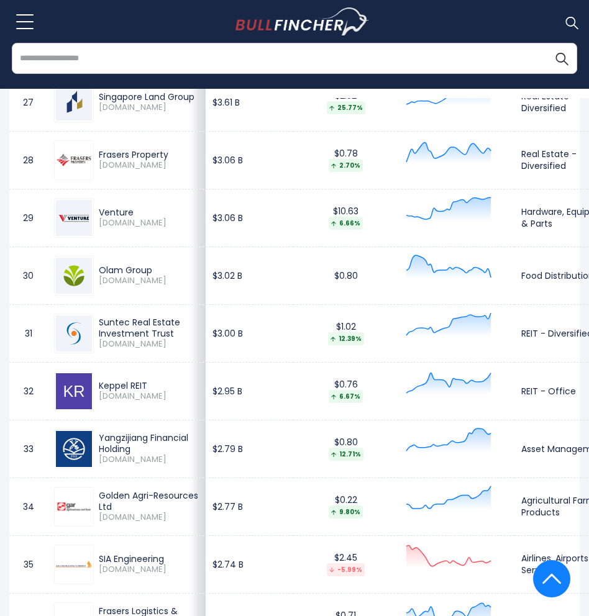
click at [143, 347] on span "[DOMAIN_NAME]" at bounding box center [149, 344] width 100 height 11
drag, startPoint x: 173, startPoint y: 336, endPoint x: 124, endPoint y: 328, distance: 49.8
click at [96, 323] on div "Suntec Real Estate Investment Trust [DOMAIN_NAME]" at bounding box center [146, 333] width 105 height 33
drag, startPoint x: 116, startPoint y: 350, endPoint x: 104, endPoint y: 350, distance: 11.2
click at [104, 350] on span "[DOMAIN_NAME]" at bounding box center [149, 344] width 100 height 11
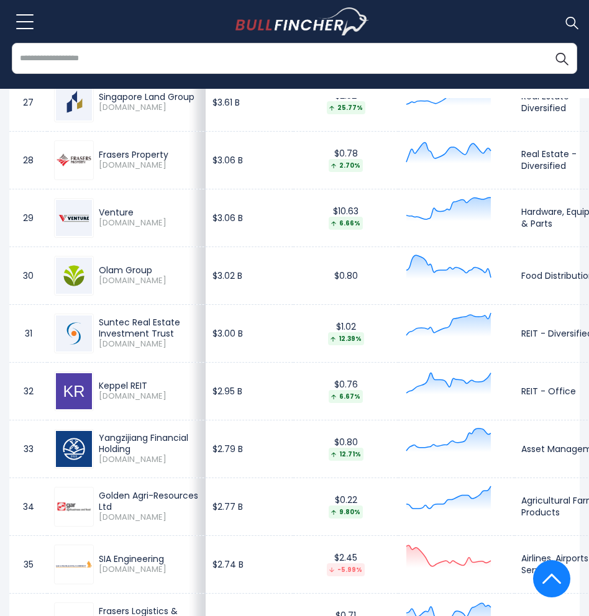
click at [101, 350] on span "[DOMAIN_NAME]" at bounding box center [149, 344] width 100 height 11
click at [97, 350] on div "Suntec Real Estate Investment Trust [DOMAIN_NAME]" at bounding box center [146, 333] width 105 height 33
drag, startPoint x: 99, startPoint y: 345, endPoint x: 118, endPoint y: 348, distance: 18.9
click at [118, 348] on span "[DOMAIN_NAME]" at bounding box center [149, 344] width 100 height 11
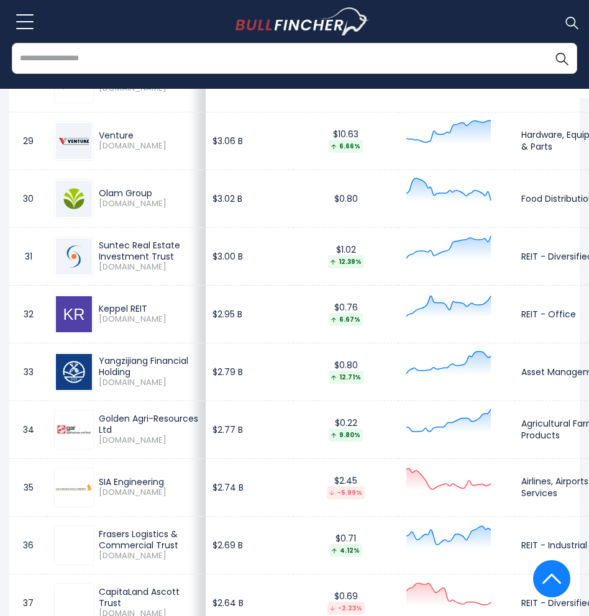
scroll to position [2238, 0]
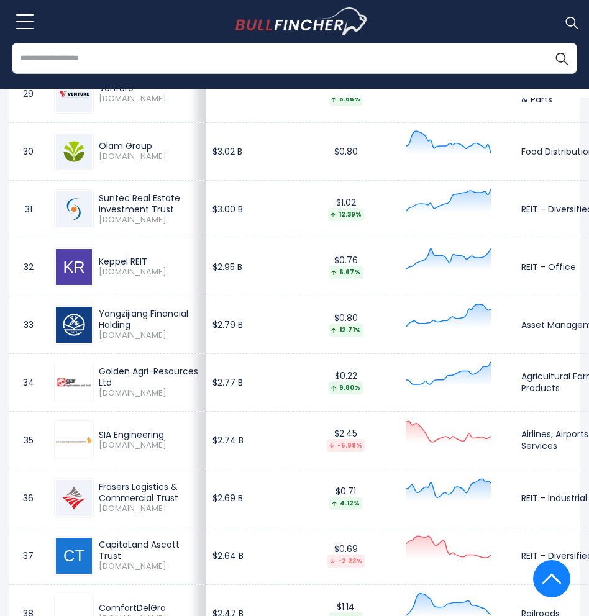
drag, startPoint x: 134, startPoint y: 327, endPoint x: 98, endPoint y: 318, distance: 38.0
click at [98, 318] on div "Yangzijiang Financial Holding [DOMAIN_NAME]" at bounding box center [146, 324] width 105 height 33
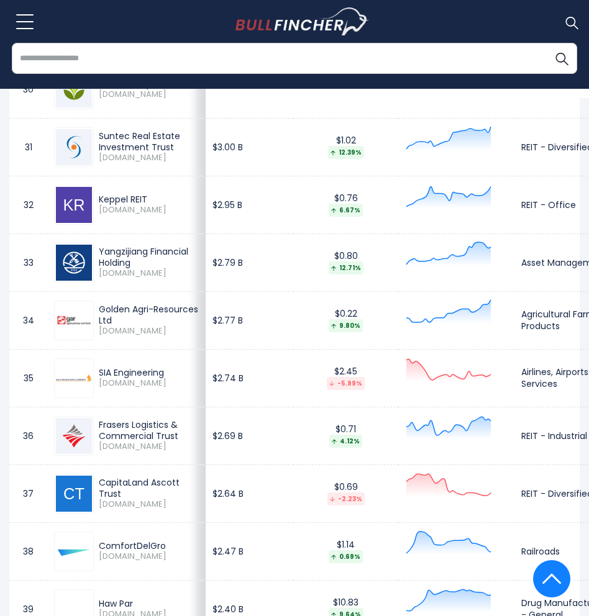
drag, startPoint x: 112, startPoint y: 279, endPoint x: 98, endPoint y: 281, distance: 13.8
click at [98, 279] on div "Yangzijiang Financial Holding [DOMAIN_NAME]" at bounding box center [146, 262] width 105 height 33
drag, startPoint x: 156, startPoint y: 322, endPoint x: 101, endPoint y: 311, distance: 56.4
click at [101, 311] on div "Golden Agri-Resources Ltd" at bounding box center [149, 315] width 100 height 22
drag, startPoint x: 112, startPoint y: 334, endPoint x: 95, endPoint y: 334, distance: 16.8
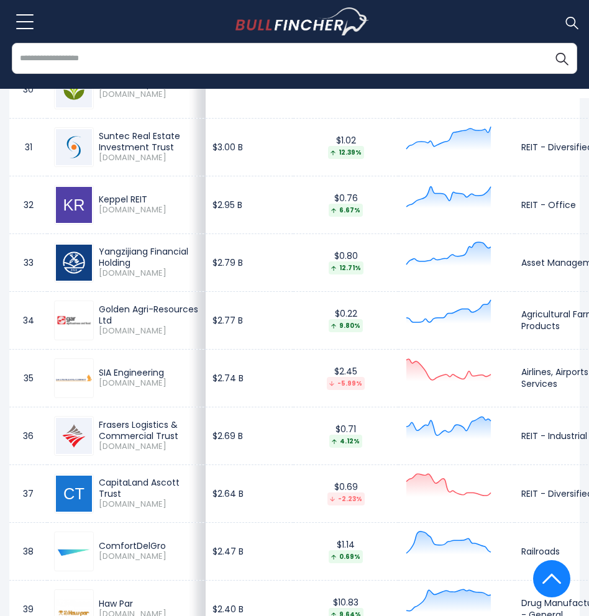
click at [95, 334] on div "Golden Agri-Resources Ltd [DOMAIN_NAME]" at bounding box center [146, 320] width 105 height 33
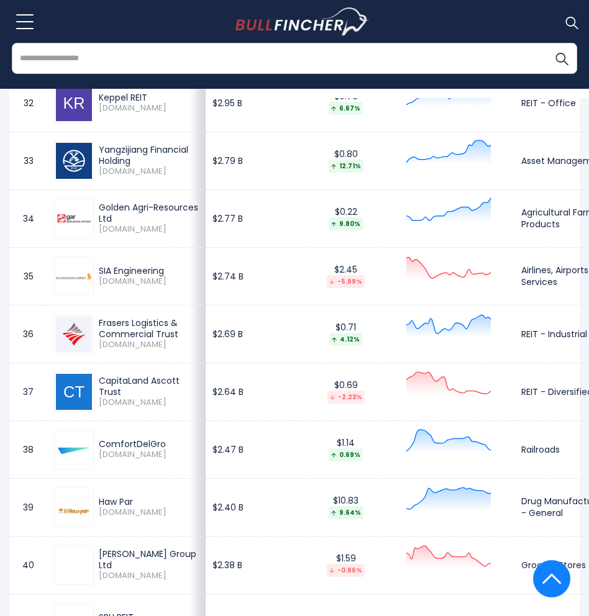
scroll to position [2425, 0]
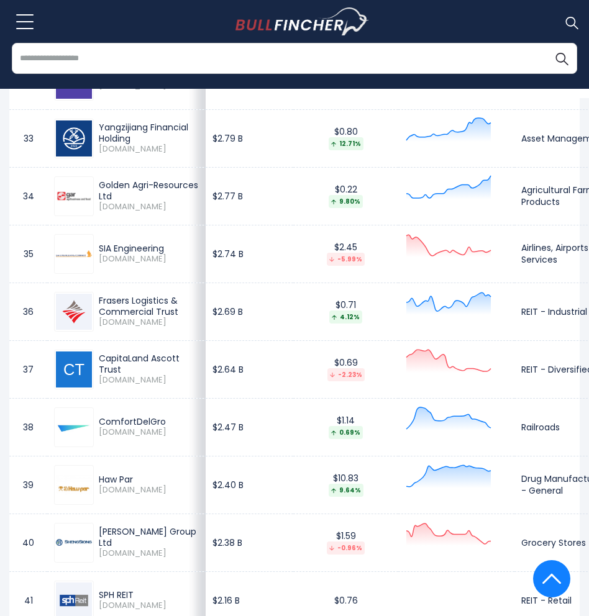
drag, startPoint x: 164, startPoint y: 254, endPoint x: 99, endPoint y: 254, distance: 65.2
click at [99, 254] on div "SIA Engineering" at bounding box center [149, 248] width 100 height 11
drag, startPoint x: 112, startPoint y: 262, endPoint x: 98, endPoint y: 263, distance: 15.0
click at [98, 263] on div "SIA Engineering [DOMAIN_NAME]" at bounding box center [146, 254] width 105 height 22
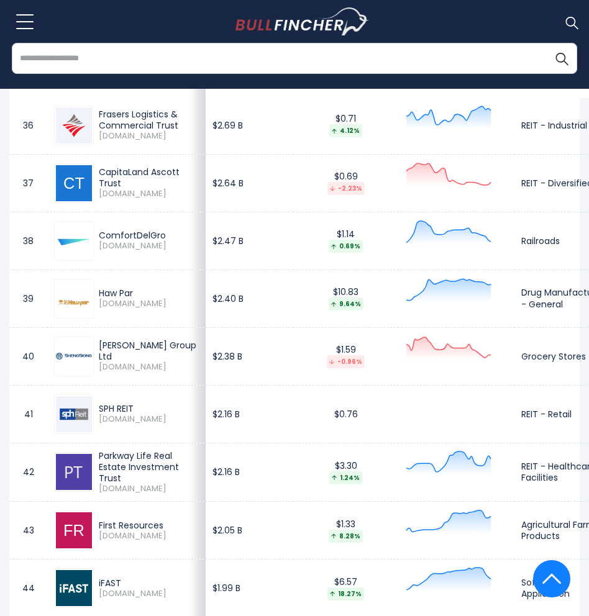
scroll to position [2673, 0]
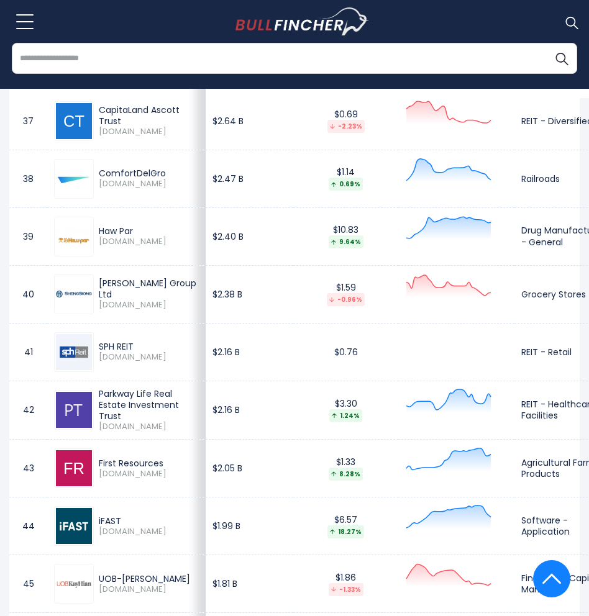
drag, startPoint x: 168, startPoint y: 175, endPoint x: 98, endPoint y: 178, distance: 70.3
click at [98, 178] on div "ComfortDelGro [DOMAIN_NAME]" at bounding box center [146, 179] width 105 height 22
drag, startPoint x: 113, startPoint y: 187, endPoint x: 102, endPoint y: 191, distance: 11.8
click at [102, 190] on span "[DOMAIN_NAME]" at bounding box center [149, 184] width 100 height 11
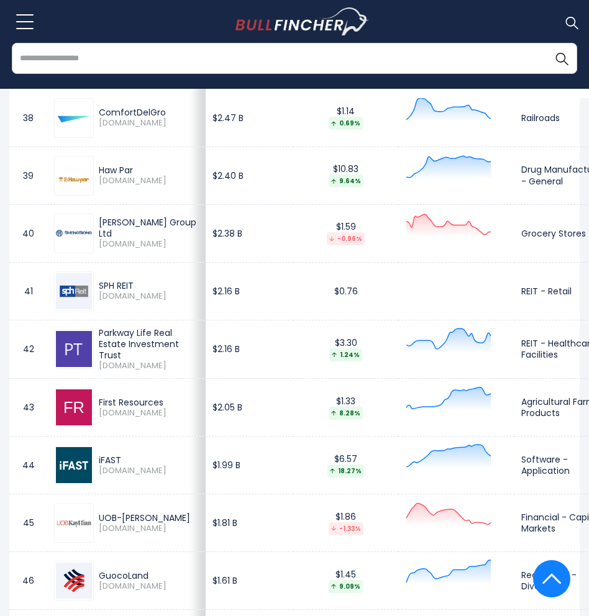
scroll to position [2735, 0]
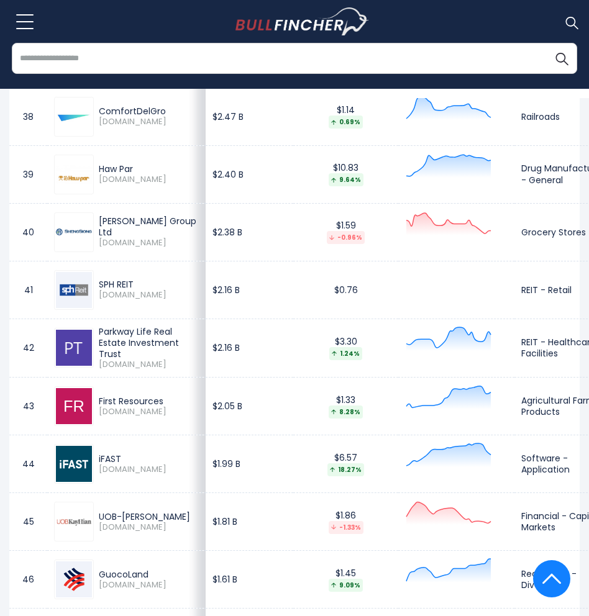
drag, startPoint x: 139, startPoint y: 167, endPoint x: 100, endPoint y: 172, distance: 38.8
click at [100, 172] on div "Haw Par" at bounding box center [149, 168] width 100 height 11
drag, startPoint x: 111, startPoint y: 178, endPoint x: 94, endPoint y: 182, distance: 17.9
click at [94, 182] on div "Haw Par [DOMAIN_NAME]" at bounding box center [146, 174] width 105 height 22
click at [94, 184] on div "Haw Par [DOMAIN_NAME]" at bounding box center [146, 174] width 105 height 22
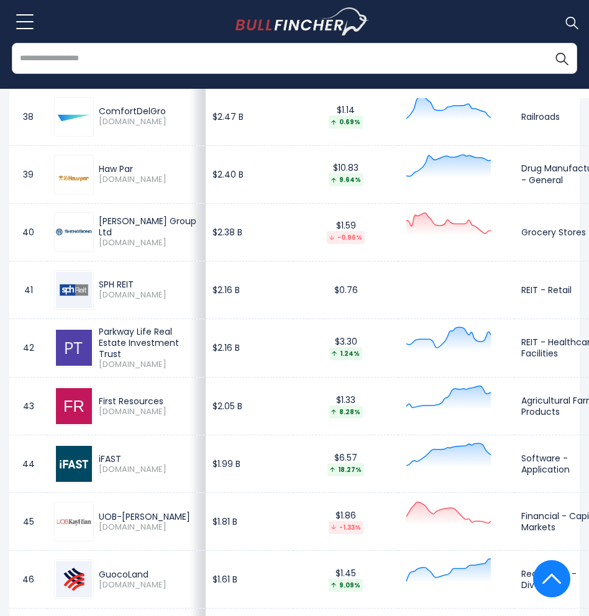
drag, startPoint x: 99, startPoint y: 183, endPoint x: 114, endPoint y: 183, distance: 14.9
click at [114, 183] on span "[DOMAIN_NAME]" at bounding box center [149, 180] width 100 height 11
click at [175, 191] on div "Haw Par [DOMAIN_NAME]" at bounding box center [126, 175] width 145 height 40
drag, startPoint x: 122, startPoint y: 231, endPoint x: 93, endPoint y: 217, distance: 31.7
click at [93, 217] on div "[PERSON_NAME] Group Ltd [DOMAIN_NAME]" at bounding box center [126, 233] width 145 height 40
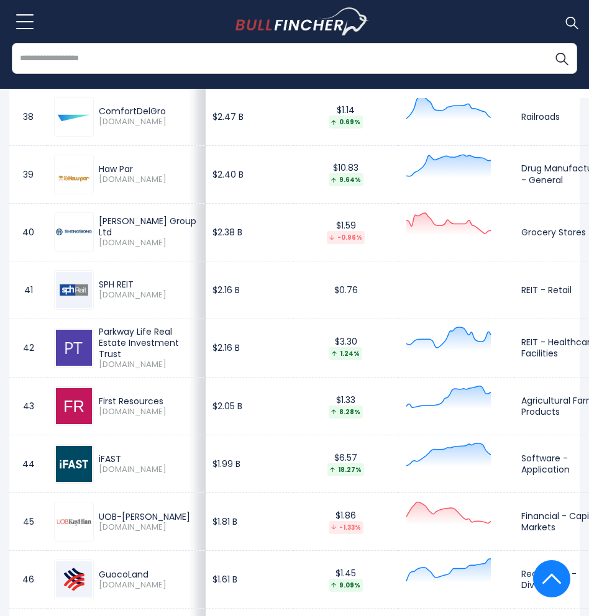
click at [128, 235] on div "[PERSON_NAME] Group Ltd" at bounding box center [149, 227] width 100 height 22
drag, startPoint x: 127, startPoint y: 235, endPoint x: 101, endPoint y: 220, distance: 30.1
click at [101, 220] on div "[PERSON_NAME] Group Ltd" at bounding box center [149, 227] width 100 height 22
drag, startPoint x: 115, startPoint y: 245, endPoint x: 100, endPoint y: 250, distance: 15.7
click at [100, 249] on span "[DOMAIN_NAME]" at bounding box center [149, 243] width 100 height 11
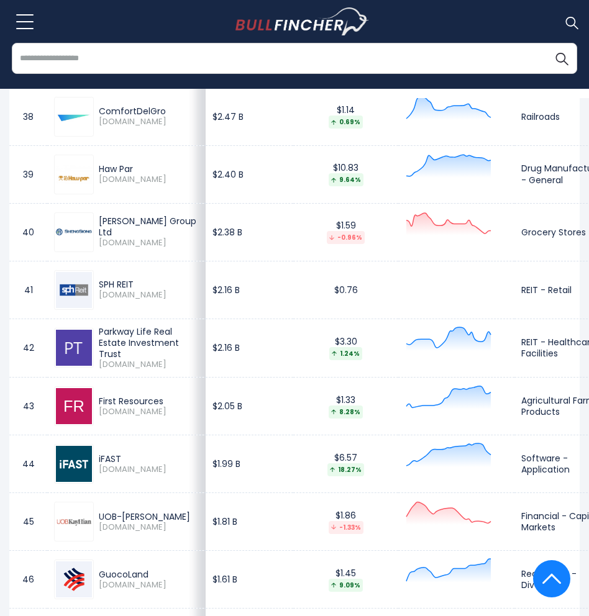
scroll to position [2798, 0]
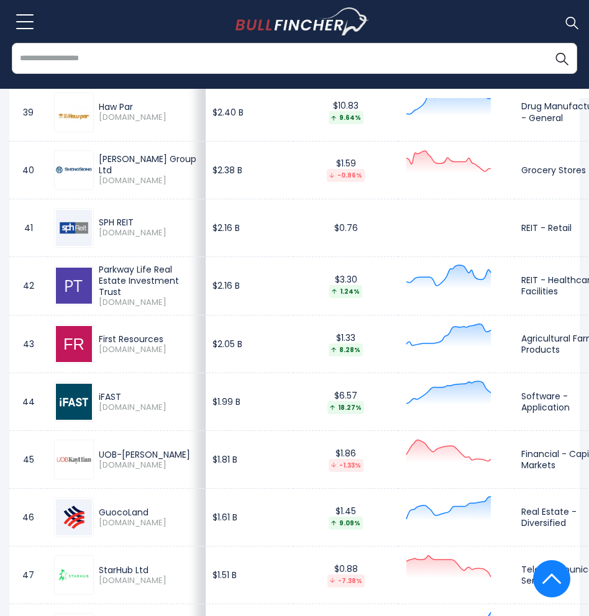
click at [171, 247] on div "SPH REIT [DOMAIN_NAME]" at bounding box center [126, 228] width 145 height 40
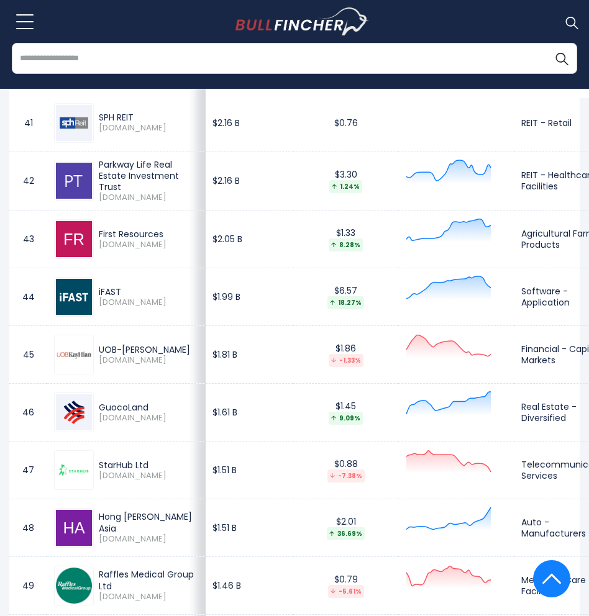
scroll to position [2922, 0]
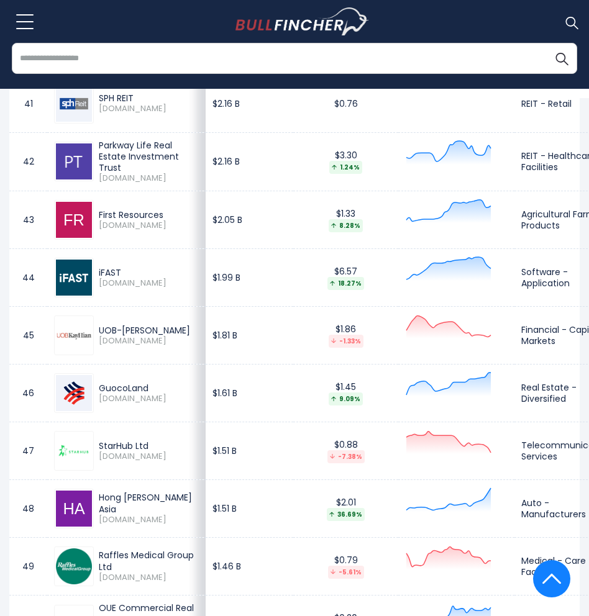
drag, startPoint x: 165, startPoint y: 215, endPoint x: 92, endPoint y: 218, distance: 73.4
click at [92, 218] on div "First Resources [DOMAIN_NAME]" at bounding box center [126, 220] width 145 height 40
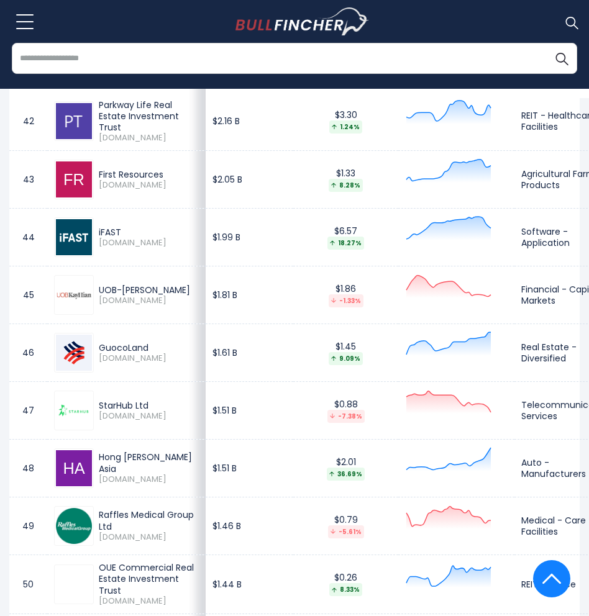
scroll to position [2984, 0]
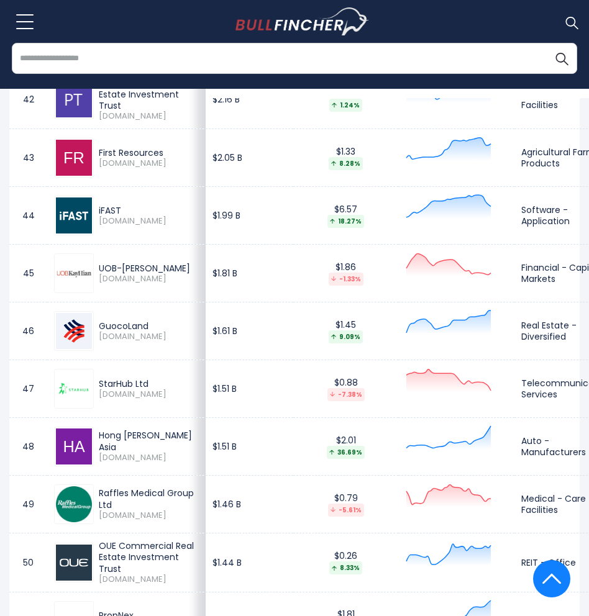
drag, startPoint x: 99, startPoint y: 169, endPoint x: 113, endPoint y: 169, distance: 14.3
click at [113, 169] on span "[DOMAIN_NAME]" at bounding box center [149, 163] width 100 height 11
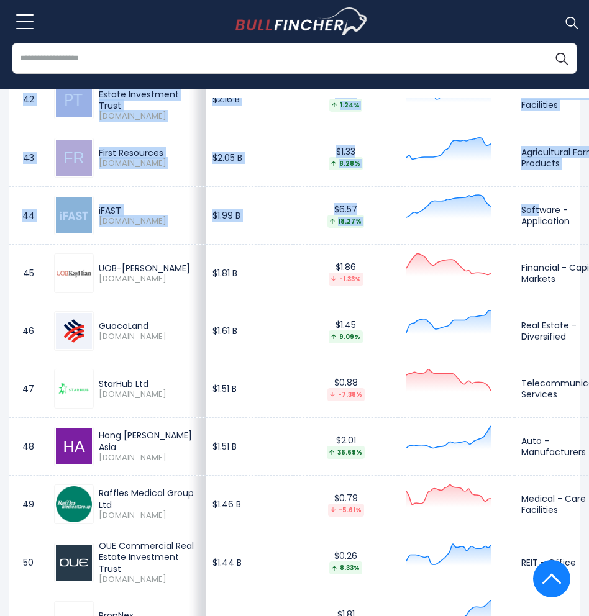
drag, startPoint x: 691, startPoint y: 208, endPoint x: 729, endPoint y: 199, distance: 38.9
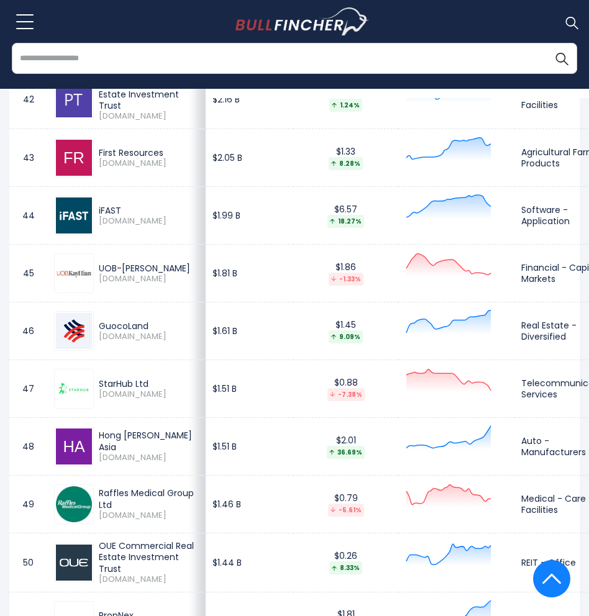
click at [112, 219] on span "[DOMAIN_NAME]" at bounding box center [149, 221] width 100 height 11
drag, startPoint x: 98, startPoint y: 167, endPoint x: 112, endPoint y: 167, distance: 13.7
click at [112, 167] on div "First Resources [DOMAIN_NAME]" at bounding box center [146, 158] width 105 height 22
drag, startPoint x: 109, startPoint y: 214, endPoint x: 98, endPoint y: 214, distance: 11.2
click at [98, 214] on div "iFAST [DOMAIN_NAME]" at bounding box center [146, 216] width 105 height 22
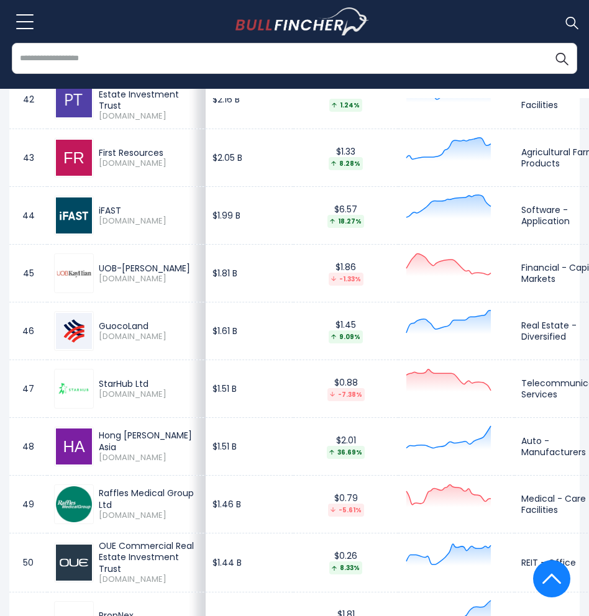
drag, startPoint x: 98, startPoint y: 224, endPoint x: 109, endPoint y: 221, distance: 11.5
click at [109, 221] on div "iFAST [DOMAIN_NAME]" at bounding box center [146, 216] width 105 height 22
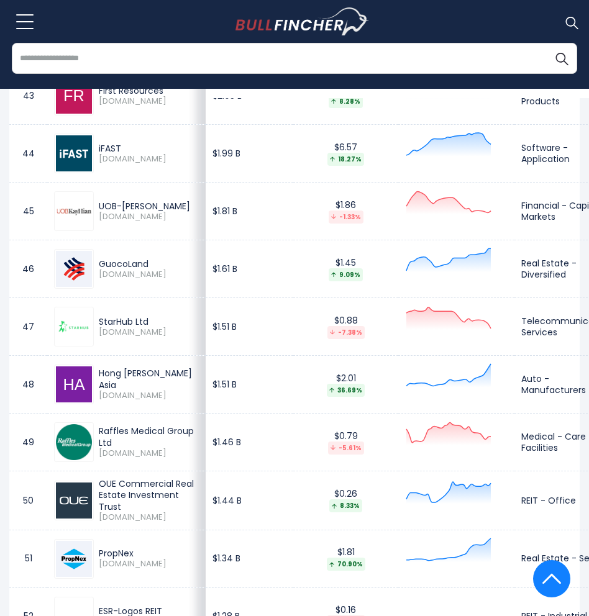
scroll to position [3108, 0]
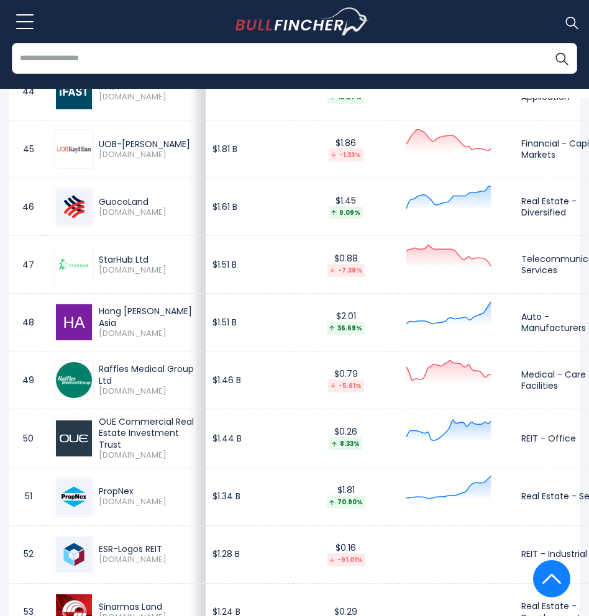
drag, startPoint x: 98, startPoint y: 206, endPoint x: 148, endPoint y: 209, distance: 49.8
click at [148, 209] on div "GuocoLand [DOMAIN_NAME]" at bounding box center [146, 207] width 105 height 22
click at [107, 212] on span "[DOMAIN_NAME]" at bounding box center [149, 213] width 100 height 11
drag, startPoint x: 99, startPoint y: 213, endPoint x: 108, endPoint y: 213, distance: 9.3
click at [108, 213] on span "[DOMAIN_NAME]" at bounding box center [149, 213] width 100 height 11
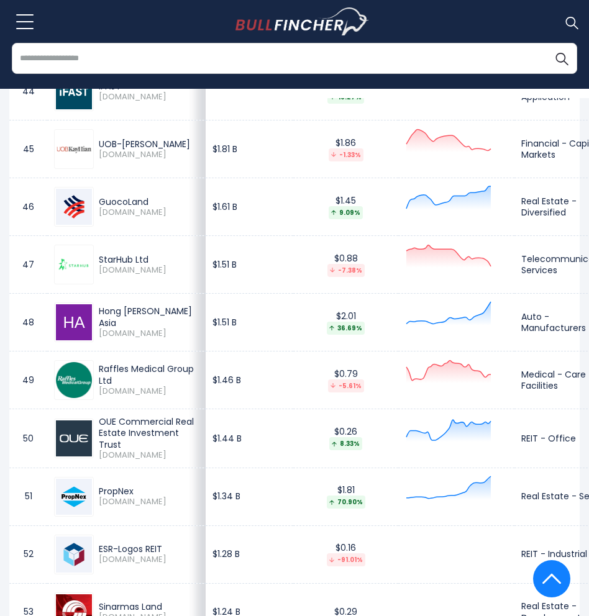
drag, startPoint x: 100, startPoint y: 262, endPoint x: 150, endPoint y: 265, distance: 49.8
click at [150, 265] on div "StarHub Ltd" at bounding box center [149, 259] width 100 height 11
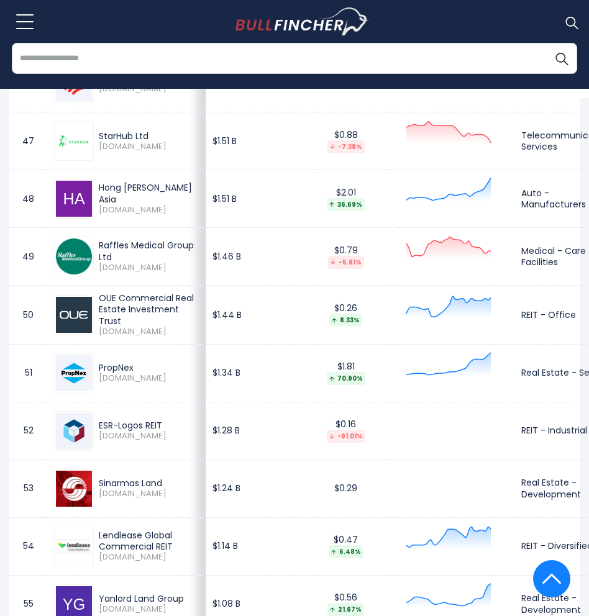
scroll to position [3232, 0]
drag, startPoint x: 101, startPoint y: 149, endPoint x: 115, endPoint y: 149, distance: 13.7
click at [115, 149] on span "[DOMAIN_NAME]" at bounding box center [149, 146] width 100 height 11
drag, startPoint x: 177, startPoint y: 191, endPoint x: 94, endPoint y: 191, distance: 82.6
click at [94, 191] on div "Hong [PERSON_NAME] Asia [DOMAIN_NAME]" at bounding box center [146, 197] width 105 height 33
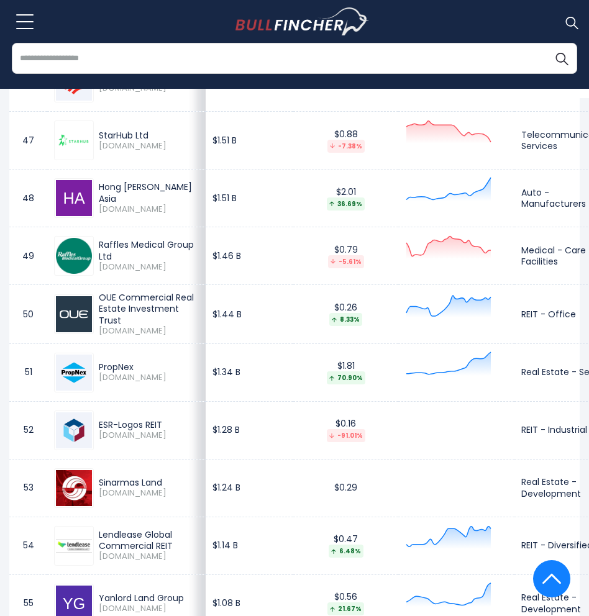
drag, startPoint x: 98, startPoint y: 204, endPoint x: 113, endPoint y: 206, distance: 15.7
click at [113, 206] on div "Hong [PERSON_NAME] Asia [DOMAIN_NAME]" at bounding box center [146, 197] width 105 height 33
drag, startPoint x: 98, startPoint y: 244, endPoint x: 144, endPoint y: 255, distance: 47.9
click at [144, 255] on div "Raffles Medical Group Ltd [DOMAIN_NAME]" at bounding box center [146, 255] width 105 height 33
drag, startPoint x: 100, startPoint y: 270, endPoint x: 111, endPoint y: 272, distance: 10.7
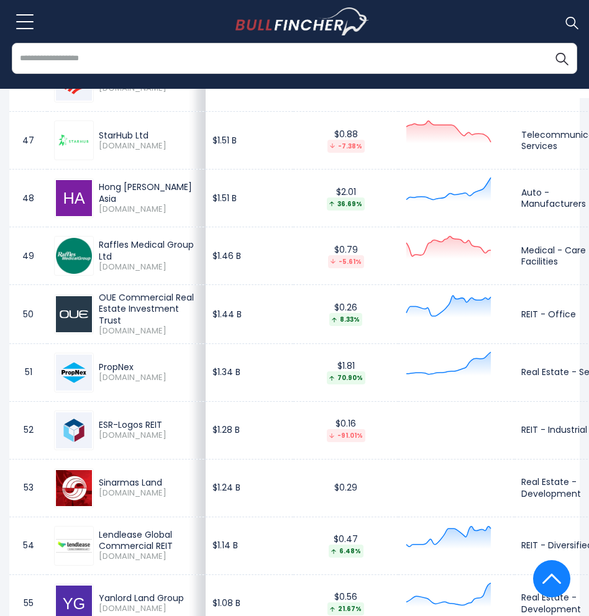
click at [111, 272] on span "[DOMAIN_NAME]" at bounding box center [149, 267] width 100 height 11
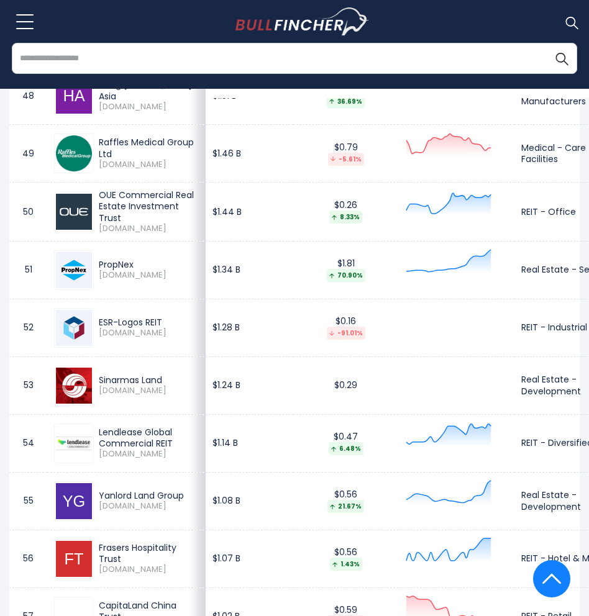
scroll to position [3357, 0]
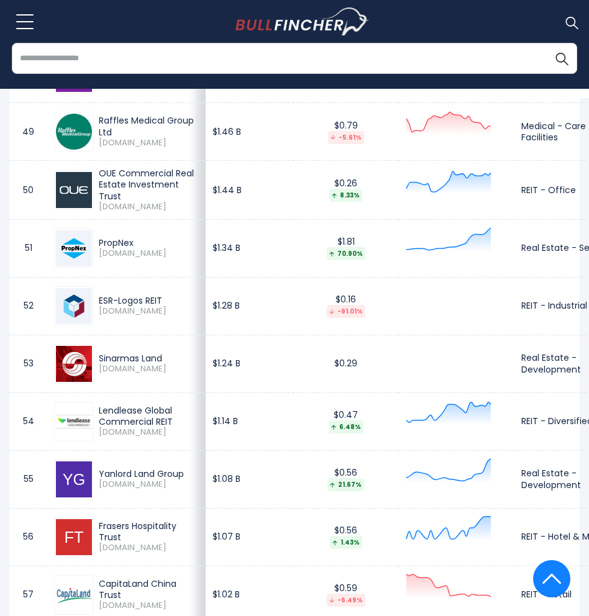
drag, startPoint x: 99, startPoint y: 247, endPoint x: 137, endPoint y: 246, distance: 37.9
click at [137, 246] on div "PropNex" at bounding box center [149, 242] width 100 height 11
drag, startPoint x: 101, startPoint y: 255, endPoint x: 114, endPoint y: 257, distance: 13.2
click at [114, 257] on span "[DOMAIN_NAME]" at bounding box center [149, 254] width 100 height 11
drag, startPoint x: 97, startPoint y: 300, endPoint x: 160, endPoint y: 305, distance: 63.0
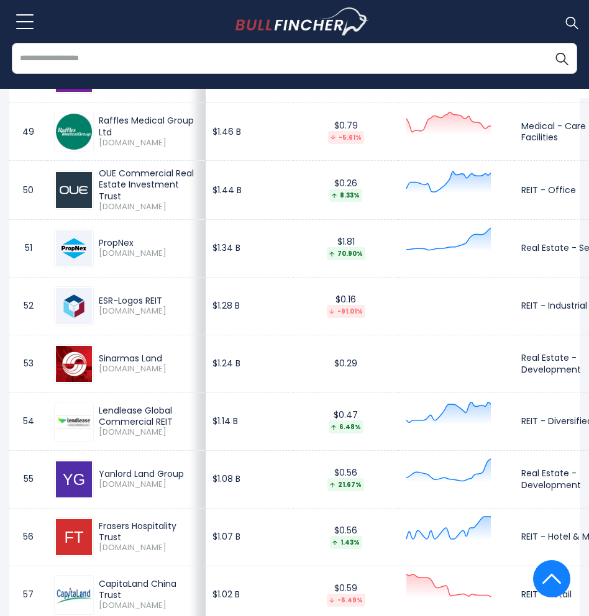
click at [160, 305] on div "ESR-Logos REIT [DOMAIN_NAME]" at bounding box center [146, 306] width 105 height 22
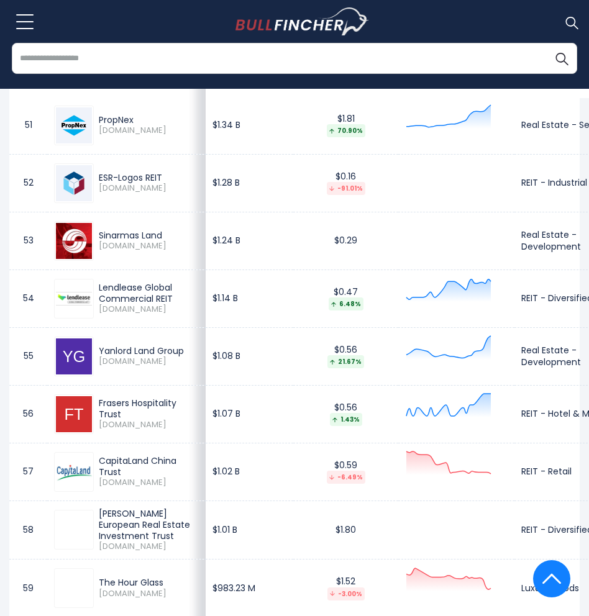
scroll to position [3481, 0]
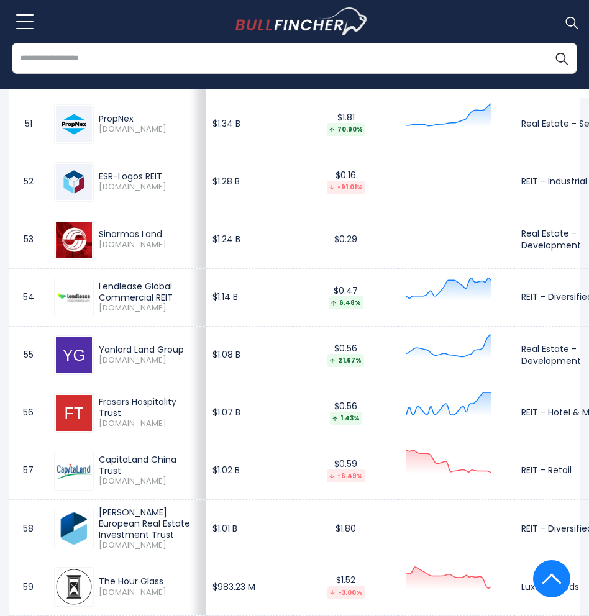
drag, startPoint x: 98, startPoint y: 236, endPoint x: 165, endPoint y: 235, distance: 67.1
click at [165, 235] on div "Sinarmas Land [DOMAIN_NAME]" at bounding box center [146, 240] width 105 height 22
drag, startPoint x: 99, startPoint y: 250, endPoint x: 114, endPoint y: 252, distance: 15.0
click at [114, 250] on span "[DOMAIN_NAME]" at bounding box center [149, 245] width 100 height 11
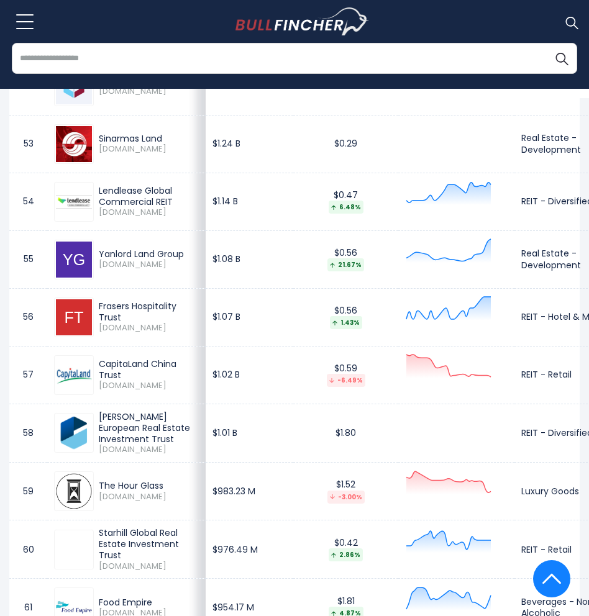
scroll to position [3605, 0]
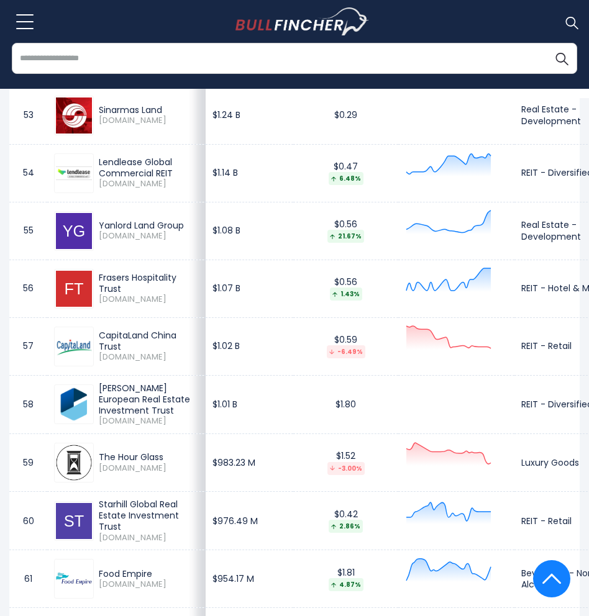
drag, startPoint x: 98, startPoint y: 226, endPoint x: 189, endPoint y: 231, distance: 91.5
click at [189, 231] on div "Yanlord Land Group [DOMAIN_NAME]" at bounding box center [146, 231] width 105 height 22
drag, startPoint x: 99, startPoint y: 240, endPoint x: 111, endPoint y: 240, distance: 11.8
click at [111, 240] on span "[DOMAIN_NAME]" at bounding box center [149, 236] width 100 height 11
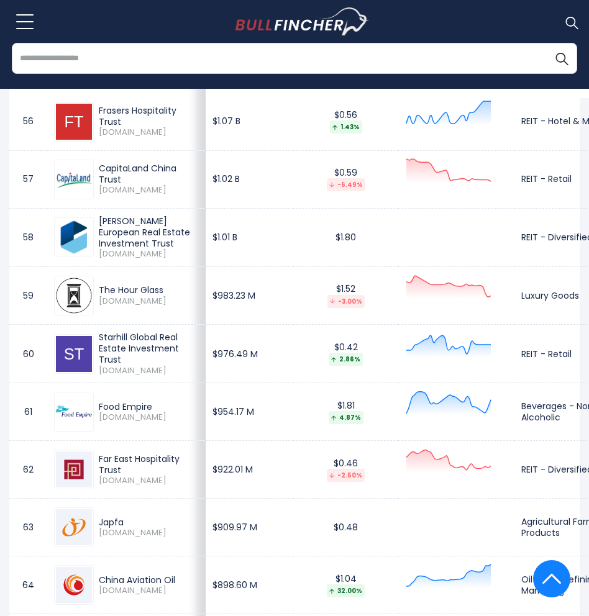
scroll to position [3792, 0]
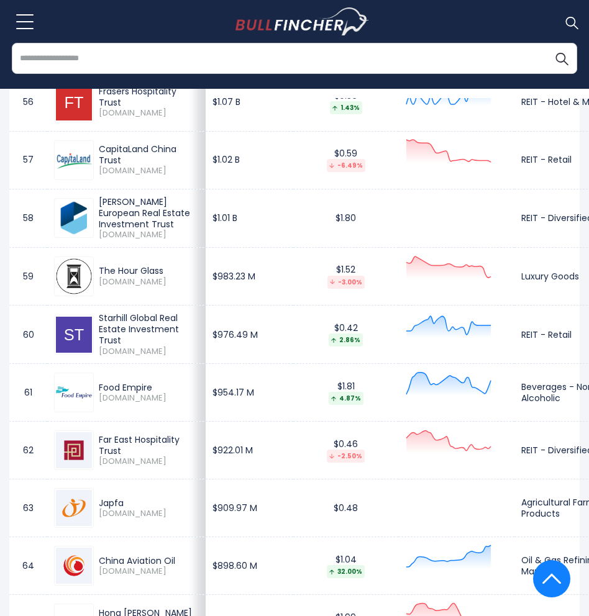
drag, startPoint x: 97, startPoint y: 272, endPoint x: 165, endPoint y: 275, distance: 67.8
click at [165, 275] on div "The Hour Glass [DOMAIN_NAME]" at bounding box center [146, 276] width 105 height 22
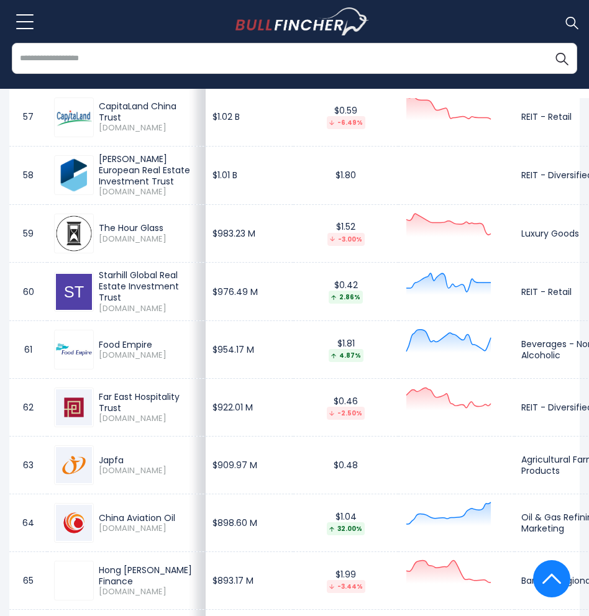
scroll to position [3854, 0]
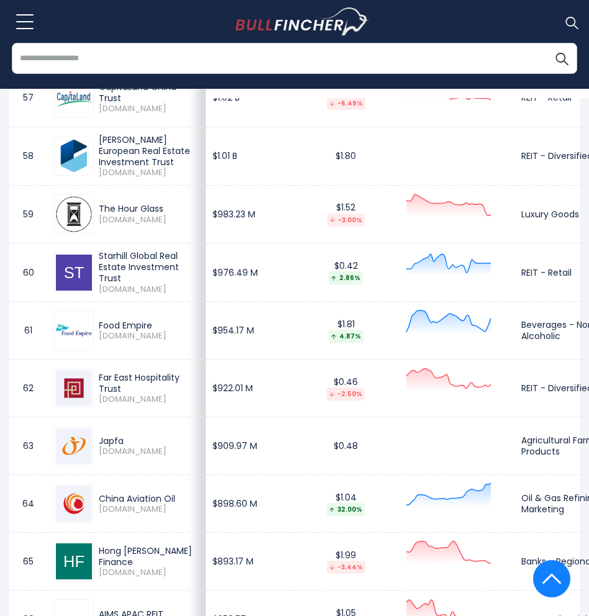
drag, startPoint x: 98, startPoint y: 257, endPoint x: 120, endPoint y: 278, distance: 30.8
click at [120, 278] on div "Starhill Global Real Estate Investment Trust [DOMAIN_NAME]" at bounding box center [146, 272] width 105 height 44
drag, startPoint x: 96, startPoint y: 293, endPoint x: 119, endPoint y: 302, distance: 24.0
click at [119, 302] on td "Starhill Global Real Estate Investment Trust [DOMAIN_NAME]" at bounding box center [126, 273] width 158 height 58
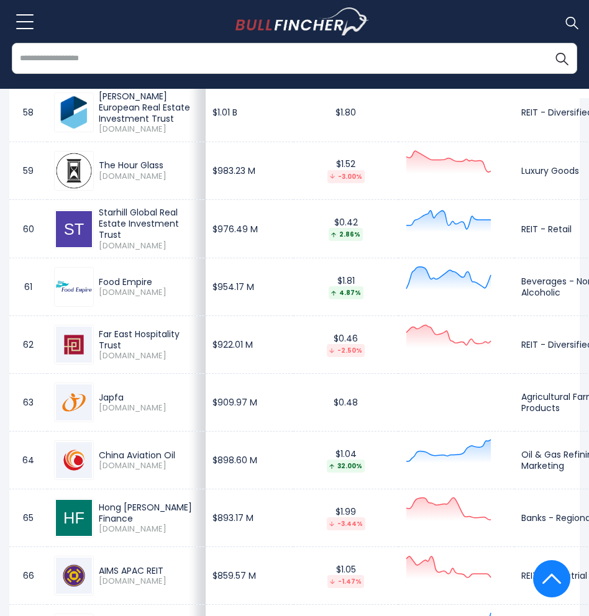
scroll to position [3916, 0]
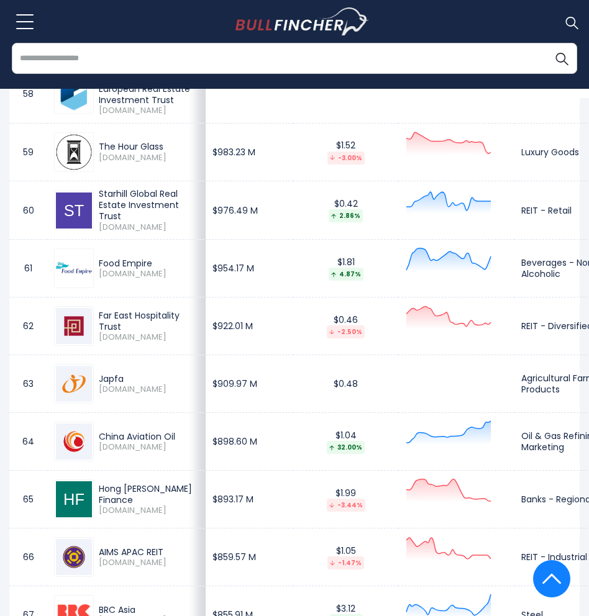
drag, startPoint x: 164, startPoint y: 263, endPoint x: 97, endPoint y: 265, distance: 67.1
click at [97, 265] on div "Food Empire [DOMAIN_NAME]" at bounding box center [146, 269] width 105 height 22
drag, startPoint x: 111, startPoint y: 278, endPoint x: 98, endPoint y: 278, distance: 12.4
click at [98, 278] on div "Food Empire [DOMAIN_NAME]" at bounding box center [146, 269] width 105 height 22
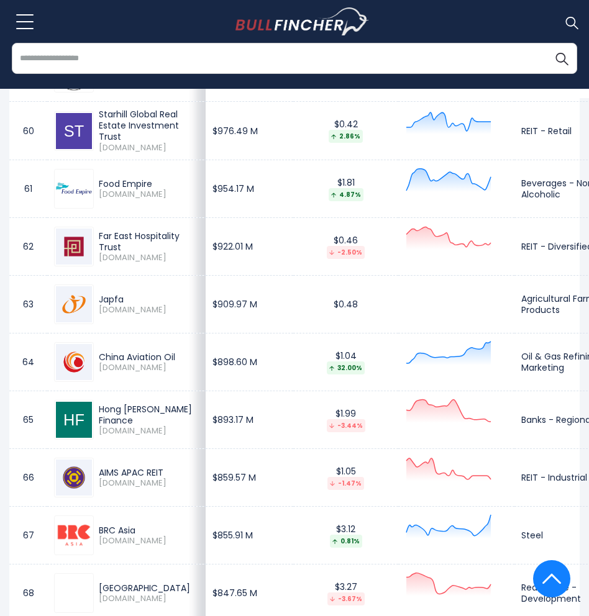
scroll to position [4040, 0]
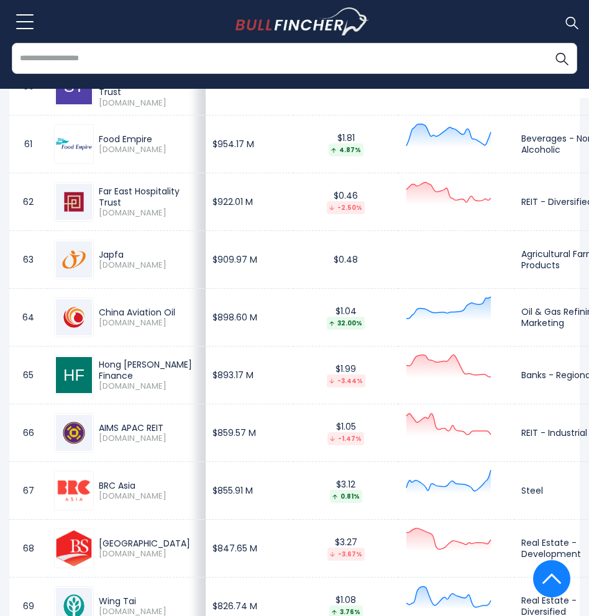
drag, startPoint x: 130, startPoint y: 258, endPoint x: 99, endPoint y: 259, distance: 31.1
click at [99, 259] on div "Japfa" at bounding box center [149, 254] width 100 height 11
drag, startPoint x: 99, startPoint y: 267, endPoint x: 114, endPoint y: 269, distance: 15.6
click at [114, 269] on span "[DOMAIN_NAME]" at bounding box center [149, 265] width 100 height 11
drag, startPoint x: 101, startPoint y: 318, endPoint x: 178, endPoint y: 311, distance: 77.4
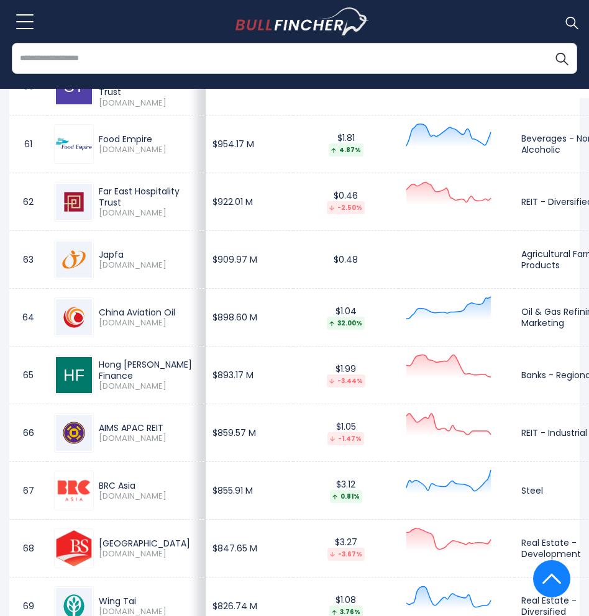
click at [178, 311] on div "China Aviation Oil" at bounding box center [149, 312] width 100 height 11
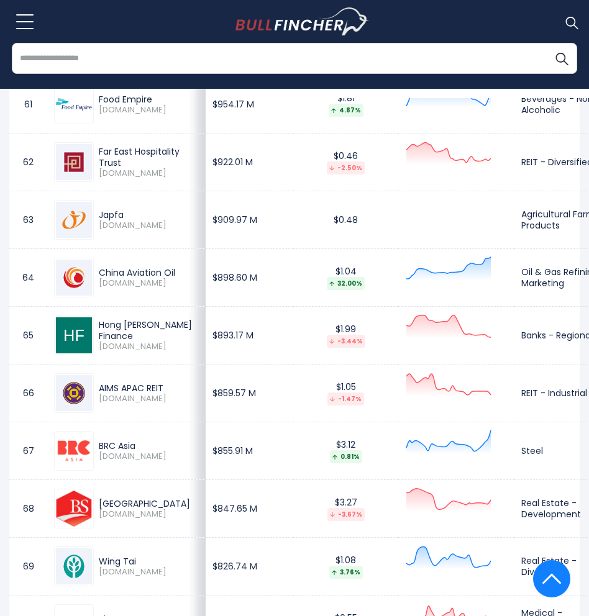
scroll to position [4102, 0]
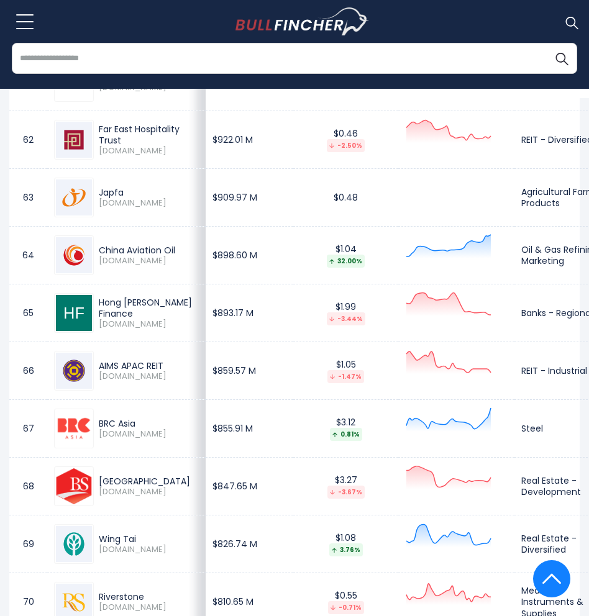
drag, startPoint x: 100, startPoint y: 263, endPoint x: 113, endPoint y: 266, distance: 13.4
click at [113, 266] on span "[DOMAIN_NAME]" at bounding box center [149, 261] width 100 height 11
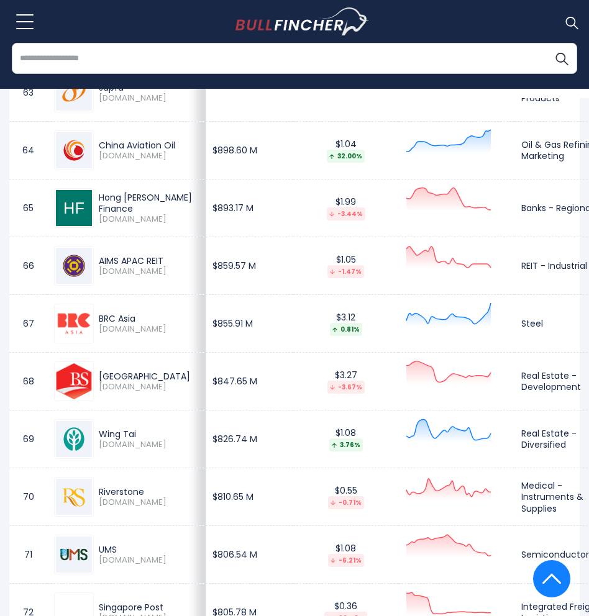
scroll to position [4227, 0]
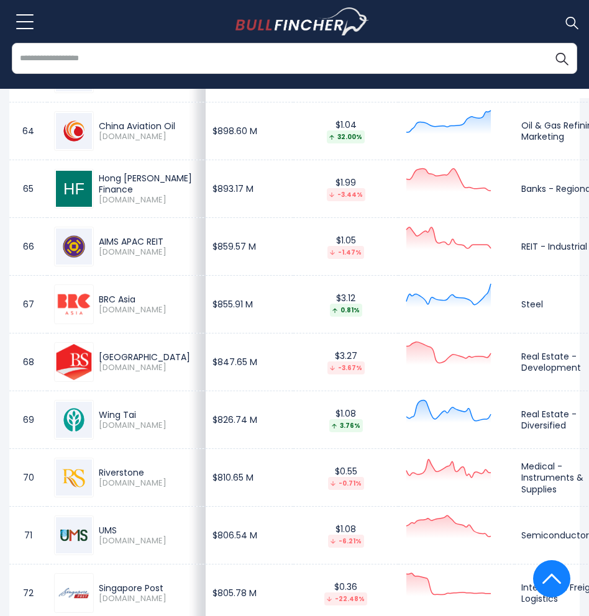
drag, startPoint x: 99, startPoint y: 302, endPoint x: 137, endPoint y: 302, distance: 38.5
click at [137, 302] on div "BRC Asia" at bounding box center [149, 299] width 100 height 11
drag, startPoint x: 96, startPoint y: 312, endPoint x: 116, endPoint y: 312, distance: 19.3
click at [116, 312] on div "BRC Asia [DOMAIN_NAME]" at bounding box center [146, 305] width 105 height 22
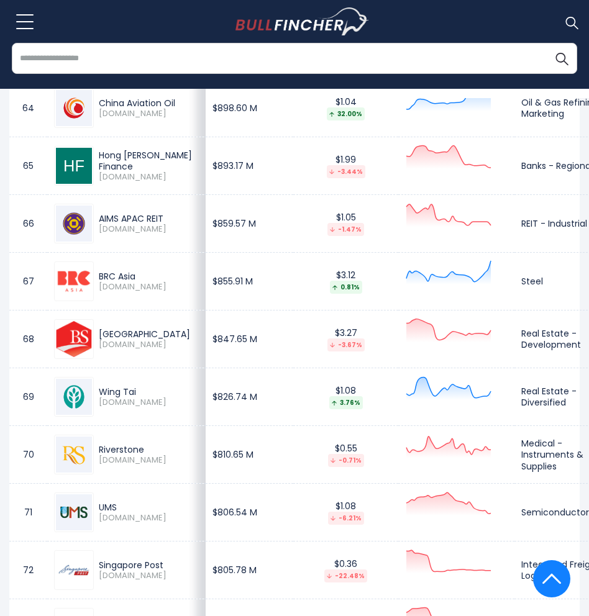
scroll to position [4289, 0]
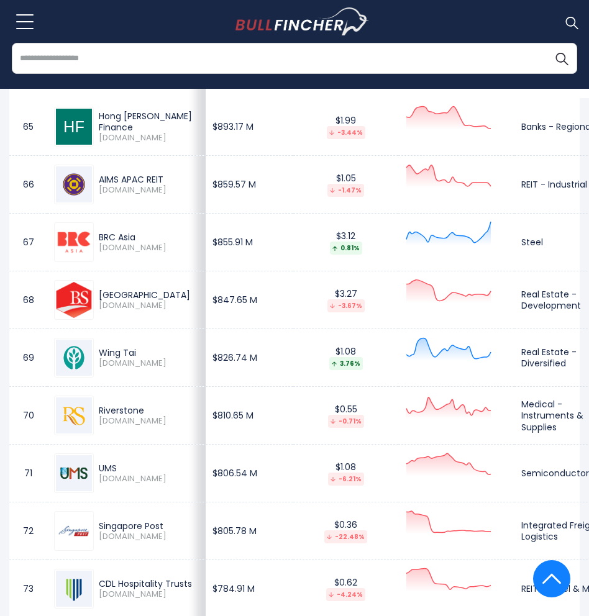
drag, startPoint x: 145, startPoint y: 303, endPoint x: 94, endPoint y: 288, distance: 53.1
click at [94, 290] on div "[GEOGRAPHIC_DATA] [DOMAIN_NAME]" at bounding box center [146, 301] width 105 height 22
drag, startPoint x: 96, startPoint y: 313, endPoint x: 112, endPoint y: 313, distance: 15.5
click at [112, 311] on div "[GEOGRAPHIC_DATA] [DOMAIN_NAME]" at bounding box center [146, 301] width 105 height 22
drag, startPoint x: 100, startPoint y: 358, endPoint x: 136, endPoint y: 358, distance: 36.0
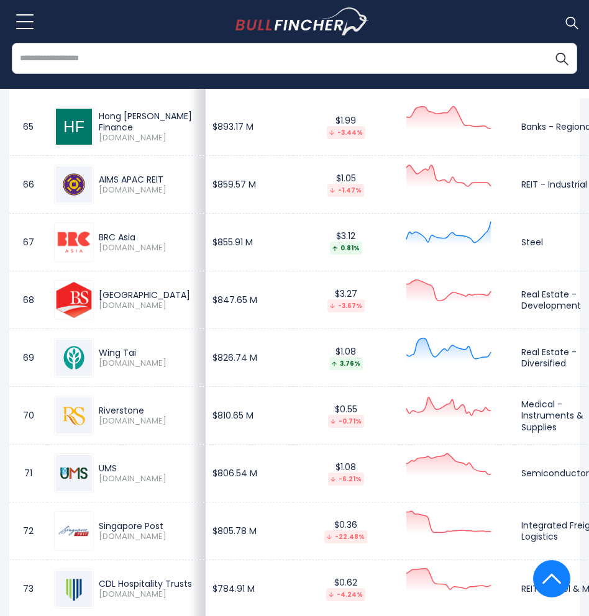
click at [136, 358] on div "Wing Tai" at bounding box center [149, 352] width 100 height 11
drag, startPoint x: 99, startPoint y: 365, endPoint x: 116, endPoint y: 365, distance: 17.4
click at [116, 365] on span "[DOMAIN_NAME]" at bounding box center [149, 364] width 100 height 11
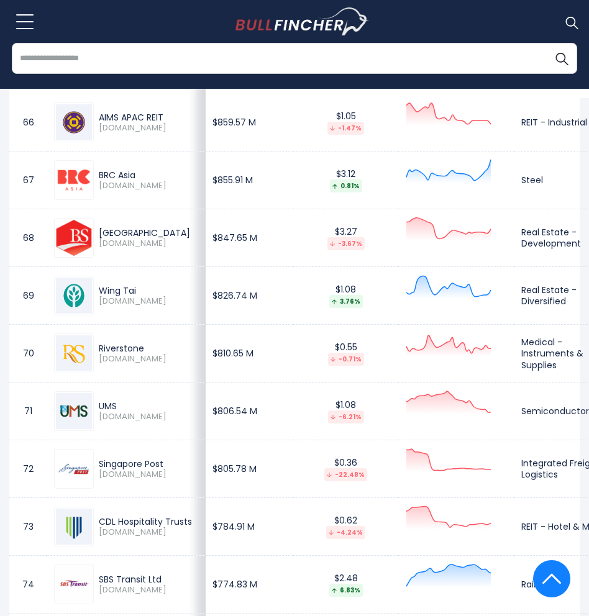
drag, startPoint x: 99, startPoint y: 349, endPoint x: 142, endPoint y: 351, distance: 42.3
click at [142, 351] on div "Riverstone" at bounding box center [149, 348] width 100 height 11
drag, startPoint x: 96, startPoint y: 361, endPoint x: 114, endPoint y: 362, distance: 17.4
click at [114, 362] on div "Riverstone [DOMAIN_NAME]" at bounding box center [146, 354] width 105 height 22
drag, startPoint x: 96, startPoint y: 406, endPoint x: 119, endPoint y: 410, distance: 23.3
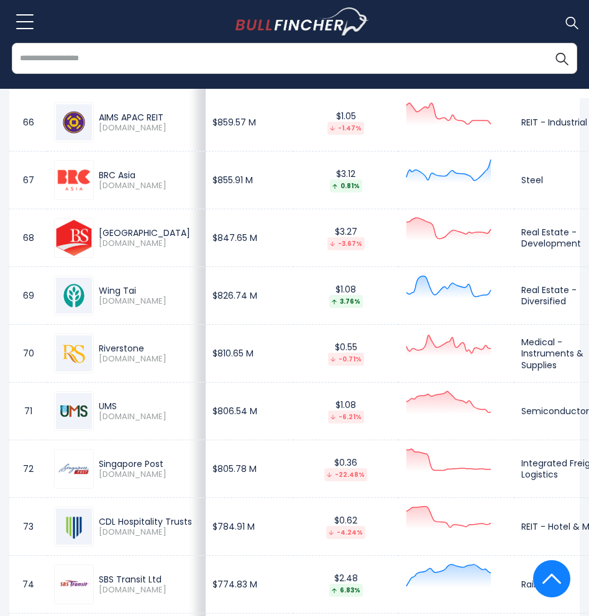
click at [119, 410] on div "UMS [DOMAIN_NAME]" at bounding box center [146, 412] width 105 height 22
drag, startPoint x: 98, startPoint y: 419, endPoint x: 112, endPoint y: 419, distance: 14.9
click at [112, 419] on div "UMS [DOMAIN_NAME]" at bounding box center [146, 412] width 105 height 22
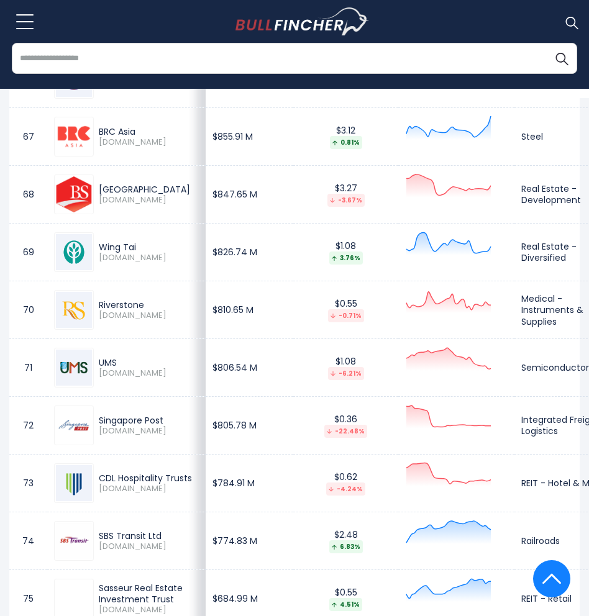
scroll to position [4413, 0]
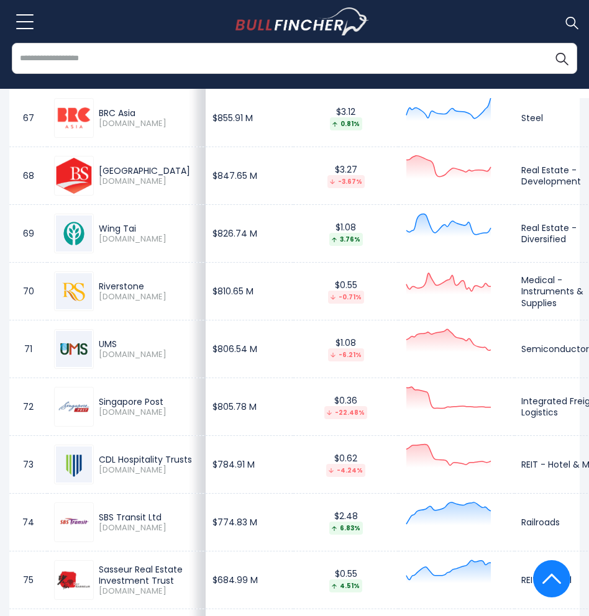
drag, startPoint x: 99, startPoint y: 404, endPoint x: 166, endPoint y: 402, distance: 66.5
click at [166, 402] on div "Singapore Post" at bounding box center [149, 401] width 100 height 11
drag, startPoint x: 100, startPoint y: 414, endPoint x: 112, endPoint y: 415, distance: 12.5
click at [112, 415] on span "[DOMAIN_NAME]" at bounding box center [149, 413] width 100 height 11
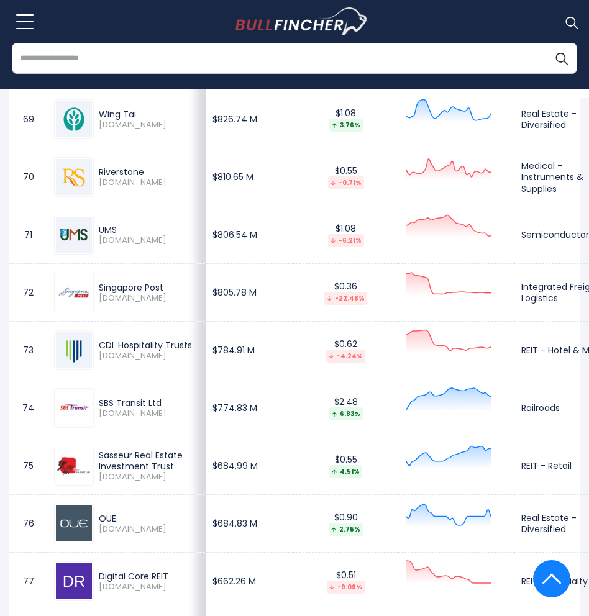
scroll to position [4537, 0]
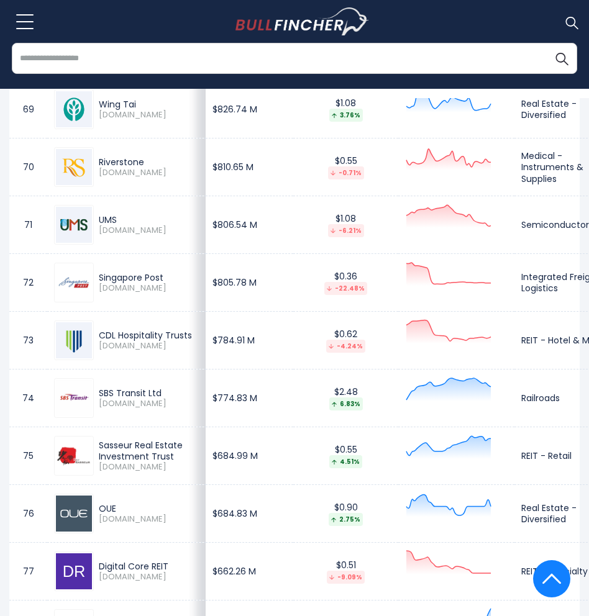
drag, startPoint x: 99, startPoint y: 331, endPoint x: 132, endPoint y: 343, distance: 35.0
click at [132, 341] on div "CDL Hospitality Trusts" at bounding box center [149, 335] width 100 height 11
drag, startPoint x: 98, startPoint y: 356, endPoint x: 113, endPoint y: 352, distance: 16.1
click at [113, 352] on div "CDL Hospitality Trusts [DOMAIN_NAME]" at bounding box center [146, 341] width 105 height 22
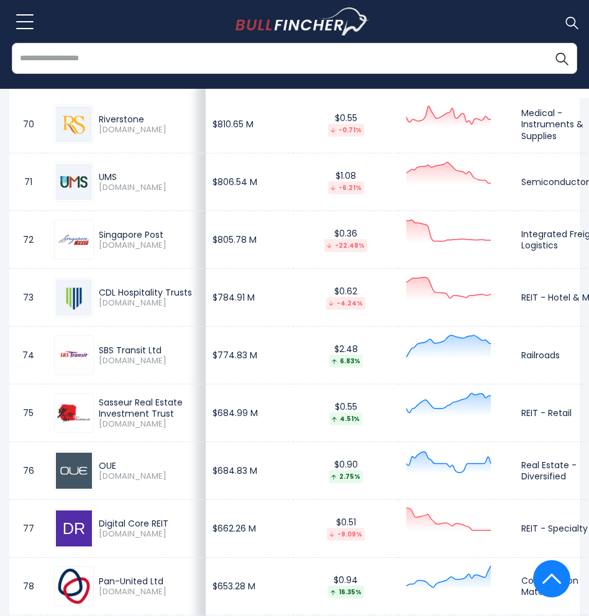
scroll to position [4600, 0]
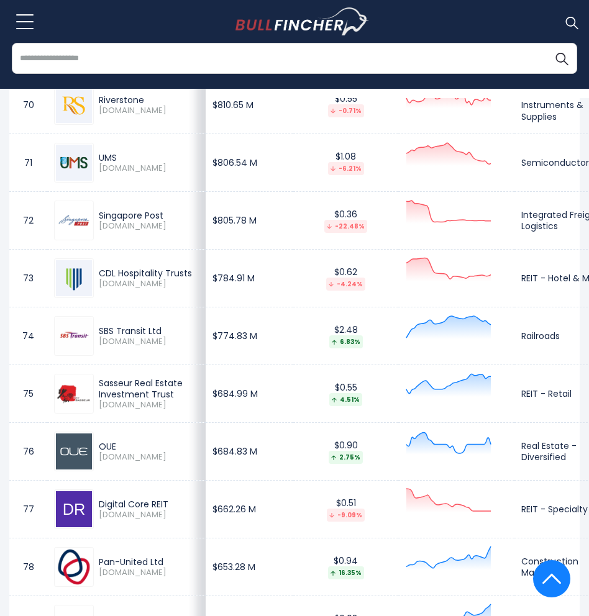
drag, startPoint x: 97, startPoint y: 333, endPoint x: 162, endPoint y: 336, distance: 64.7
click at [162, 336] on div "SBS Transit Ltd [DOMAIN_NAME]" at bounding box center [146, 337] width 105 height 22
drag, startPoint x: 94, startPoint y: 345, endPoint x: 111, endPoint y: 350, distance: 18.1
click at [111, 350] on div "SBS Transit Ltd [DOMAIN_NAME]" at bounding box center [126, 336] width 145 height 40
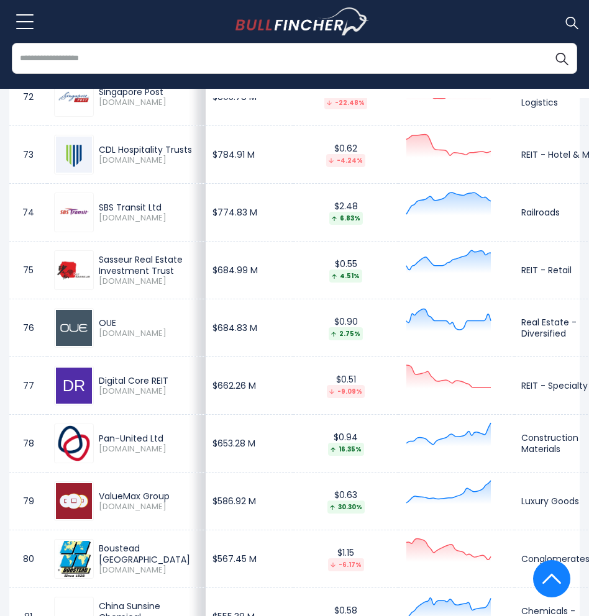
scroll to position [4724, 0]
drag, startPoint x: 99, startPoint y: 323, endPoint x: 119, endPoint y: 323, distance: 19.9
click at [119, 323] on div "OUE" at bounding box center [149, 322] width 100 height 11
drag, startPoint x: 99, startPoint y: 333, endPoint x: 110, endPoint y: 338, distance: 12.2
click at [110, 338] on span "[DOMAIN_NAME]" at bounding box center [149, 333] width 100 height 11
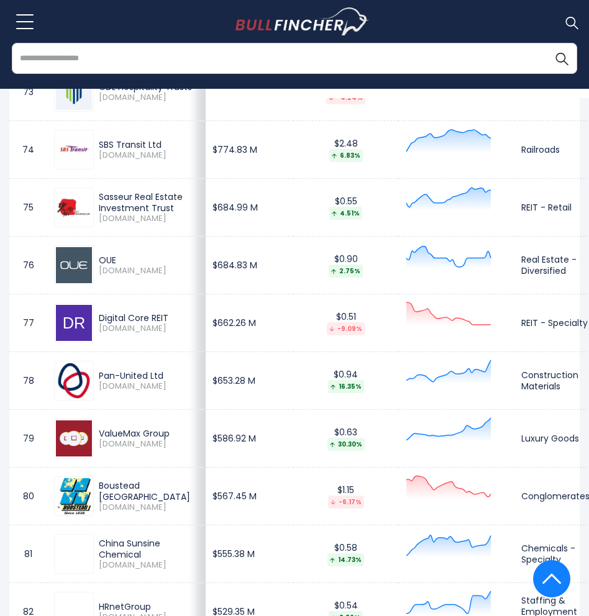
scroll to position [4848, 0]
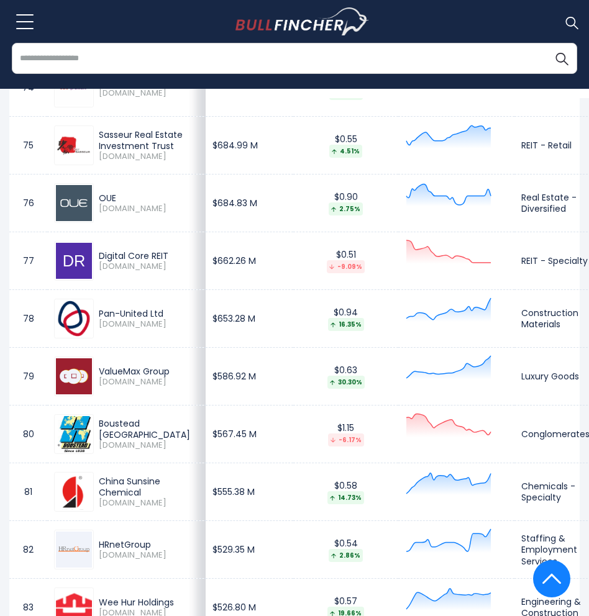
drag, startPoint x: 101, startPoint y: 311, endPoint x: 162, endPoint y: 314, distance: 61.6
click at [162, 314] on div "Pan-United Ltd" at bounding box center [149, 313] width 100 height 11
drag, startPoint x: 98, startPoint y: 327, endPoint x: 111, endPoint y: 327, distance: 13.7
click at [111, 327] on div "Pan-United Ltd [DOMAIN_NAME]" at bounding box center [146, 319] width 105 height 22
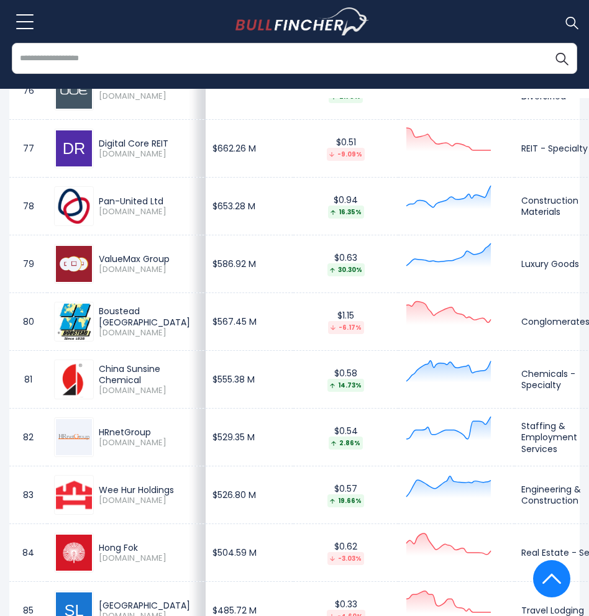
scroll to position [4972, 0]
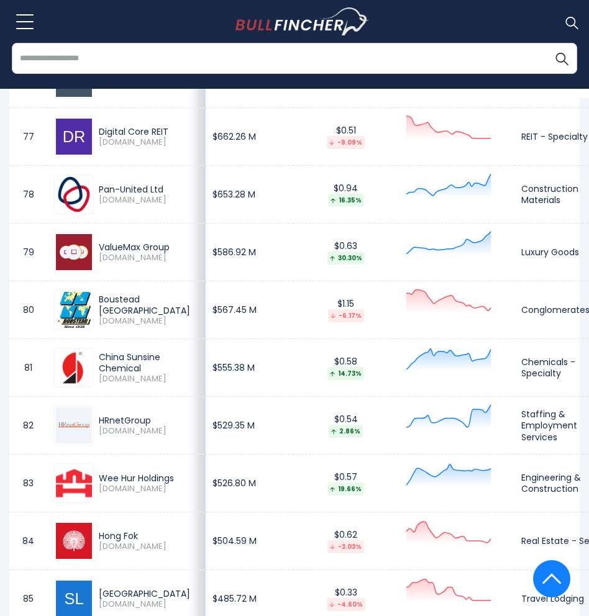
drag, startPoint x: 100, startPoint y: 245, endPoint x: 168, endPoint y: 245, distance: 68.4
click at [168, 245] on div "ValueMax Group" at bounding box center [149, 247] width 100 height 11
drag, startPoint x: 97, startPoint y: 261, endPoint x: 109, endPoint y: 261, distance: 12.4
click at [109, 261] on div "ValueMax Group [DOMAIN_NAME]" at bounding box center [146, 253] width 105 height 22
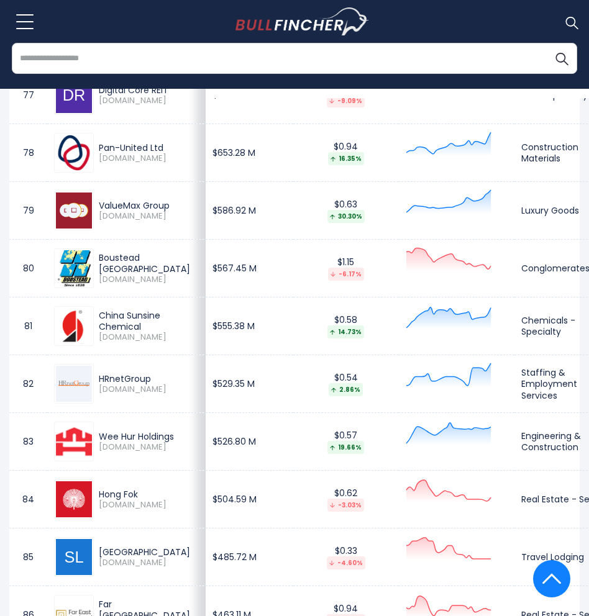
scroll to position [5035, 0]
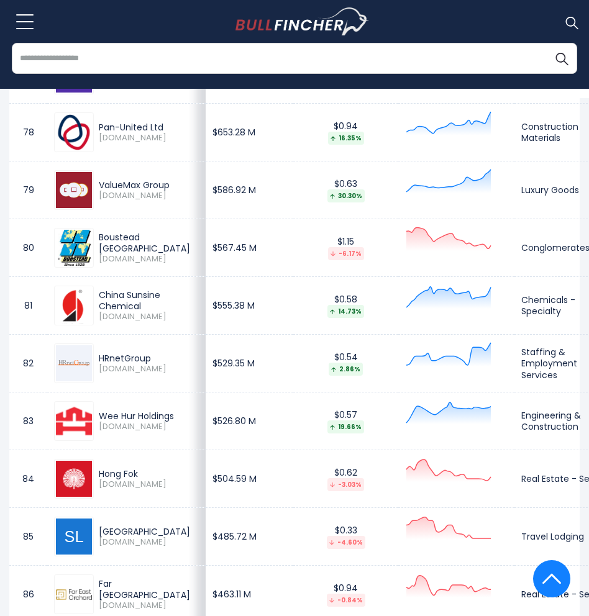
drag, startPoint x: 100, startPoint y: 242, endPoint x: 188, endPoint y: 242, distance: 88.2
click at [188, 242] on div "Boustead [GEOGRAPHIC_DATA]" at bounding box center [149, 243] width 100 height 22
drag, startPoint x: 98, startPoint y: 257, endPoint x: 111, endPoint y: 257, distance: 13.0
click at [111, 257] on div "Boustead [GEOGRAPHIC_DATA] [DOMAIN_NAME]" at bounding box center [146, 248] width 105 height 33
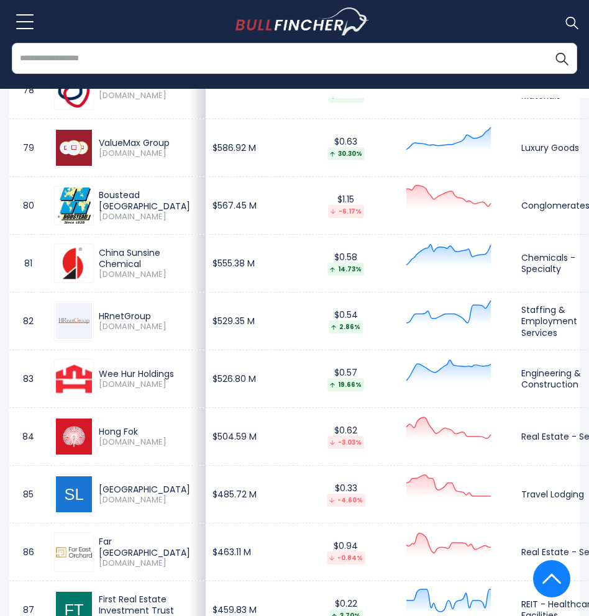
scroll to position [5097, 0]
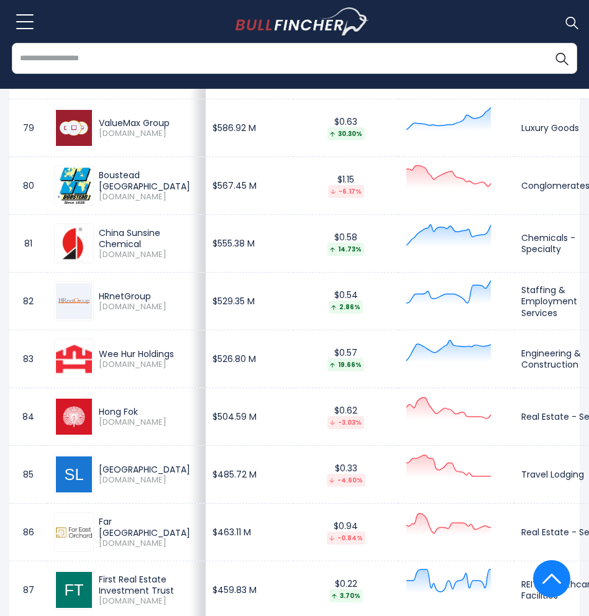
drag, startPoint x: 99, startPoint y: 232, endPoint x: 147, endPoint y: 243, distance: 48.4
click at [147, 243] on div "China Sunsine Chemical" at bounding box center [149, 238] width 100 height 22
drag, startPoint x: 100, startPoint y: 254, endPoint x: 113, endPoint y: 258, distance: 13.6
click at [113, 258] on span "[DOMAIN_NAME]" at bounding box center [149, 255] width 100 height 11
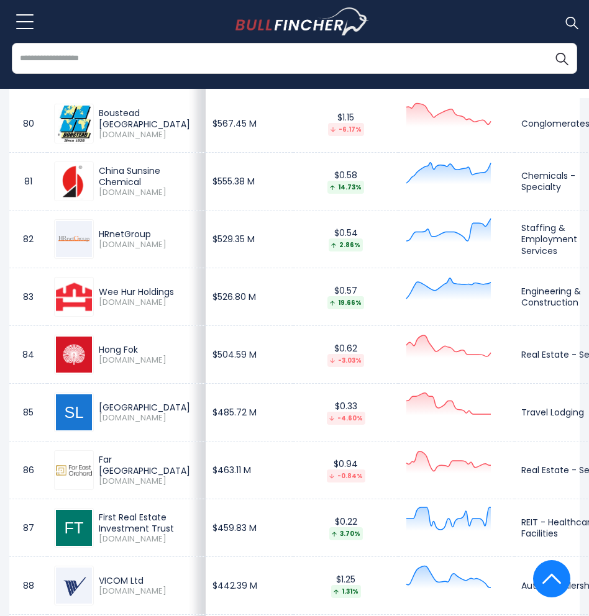
drag, startPoint x: 98, startPoint y: 239, endPoint x: 151, endPoint y: 235, distance: 53.6
click at [151, 235] on div "HRnetGroup [DOMAIN_NAME]" at bounding box center [146, 240] width 105 height 22
drag, startPoint x: 99, startPoint y: 244, endPoint x: 114, endPoint y: 245, distance: 14.3
click at [114, 245] on span "[DOMAIN_NAME]" at bounding box center [149, 245] width 100 height 11
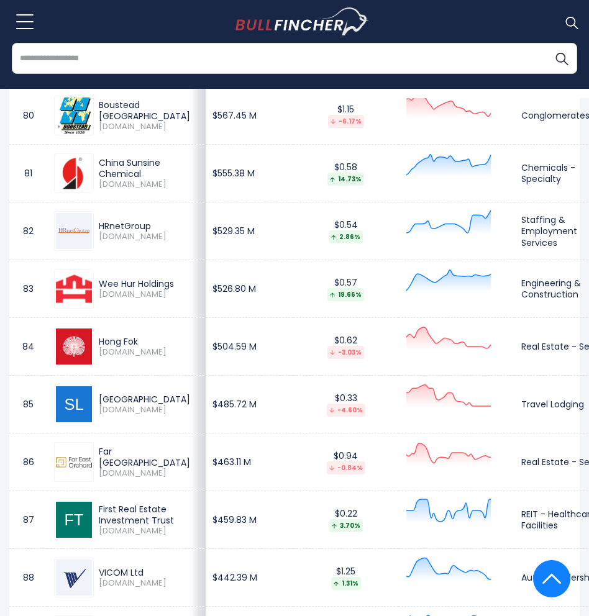
scroll to position [5221, 0]
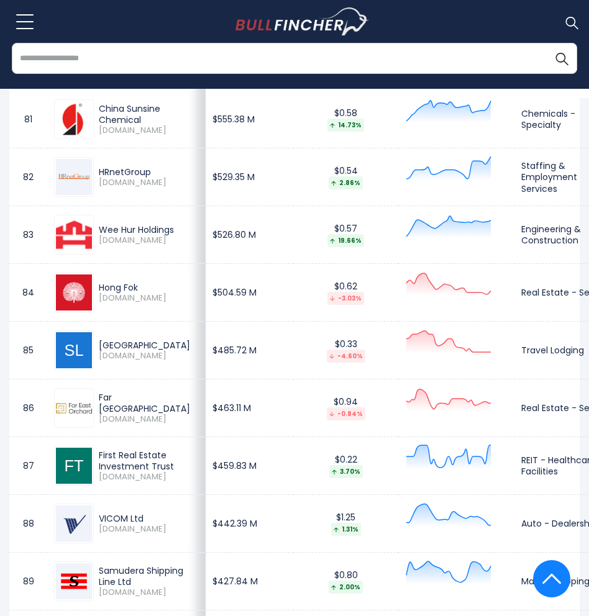
drag, startPoint x: 100, startPoint y: 230, endPoint x: 175, endPoint y: 231, distance: 74.6
click at [175, 231] on div "Wee Hur Holdings" at bounding box center [149, 229] width 100 height 11
drag, startPoint x: 98, startPoint y: 243, endPoint x: 111, endPoint y: 245, distance: 13.2
click at [111, 245] on div "Wee Hur Holdings [DOMAIN_NAME]" at bounding box center [146, 235] width 105 height 22
drag, startPoint x: 99, startPoint y: 289, endPoint x: 139, endPoint y: 295, distance: 40.8
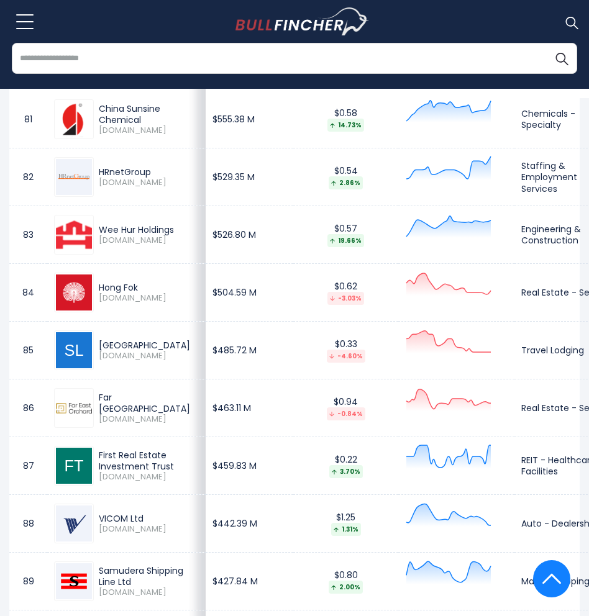
click at [139, 293] on div "Hong Fok" at bounding box center [149, 287] width 100 height 11
drag, startPoint x: 97, startPoint y: 301, endPoint x: 114, endPoint y: 302, distance: 17.4
click at [114, 302] on div "Hong Fok [DOMAIN_NAME]" at bounding box center [146, 293] width 105 height 22
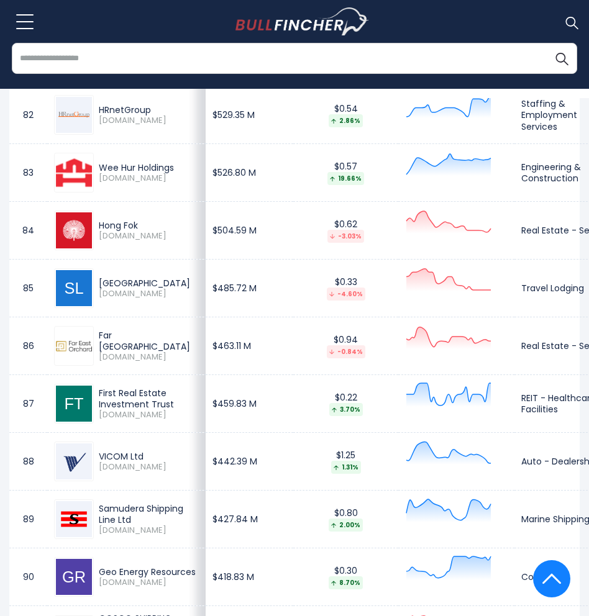
drag, startPoint x: 102, startPoint y: 284, endPoint x: 160, endPoint y: 285, distance: 58.4
click at [160, 285] on div "[GEOGRAPHIC_DATA]" at bounding box center [149, 283] width 100 height 11
drag, startPoint x: 98, startPoint y: 296, endPoint x: 113, endPoint y: 300, distance: 15.5
click at [113, 300] on div "[GEOGRAPHIC_DATA] [DOMAIN_NAME]" at bounding box center [146, 289] width 105 height 22
drag, startPoint x: 96, startPoint y: 342, endPoint x: 172, endPoint y: 345, distance: 75.9
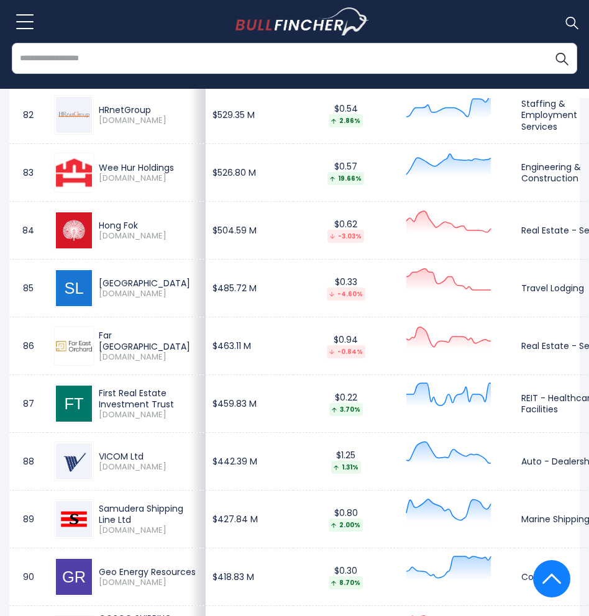
click at [172, 345] on div "Far [GEOGRAPHIC_DATA] [DOMAIN_NAME]" at bounding box center [146, 346] width 105 height 33
drag, startPoint x: 96, startPoint y: 357, endPoint x: 113, endPoint y: 356, distance: 16.8
click at [113, 356] on div "Far [GEOGRAPHIC_DATA] [DOMAIN_NAME]" at bounding box center [146, 346] width 105 height 33
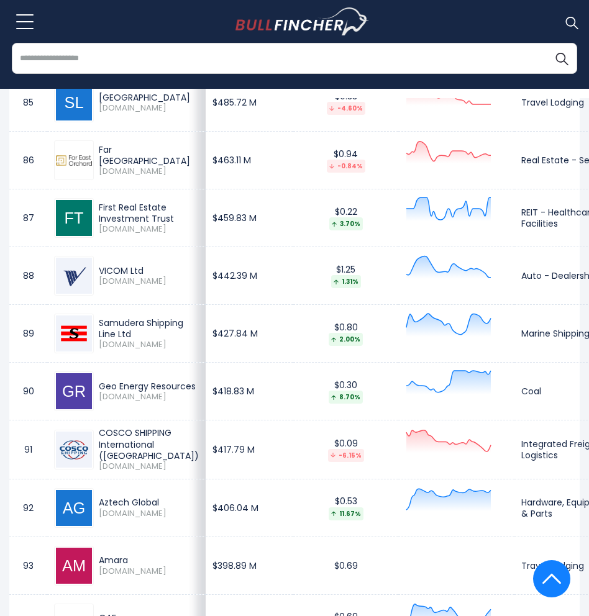
scroll to position [5470, 0]
drag, startPoint x: 95, startPoint y: 268, endPoint x: 149, endPoint y: 272, distance: 54.2
click at [149, 272] on div "VICOM Ltd [DOMAIN_NAME]" at bounding box center [146, 276] width 105 height 22
click at [103, 282] on span "[DOMAIN_NAME]" at bounding box center [149, 281] width 100 height 11
drag, startPoint x: 101, startPoint y: 282, endPoint x: 116, endPoint y: 281, distance: 14.3
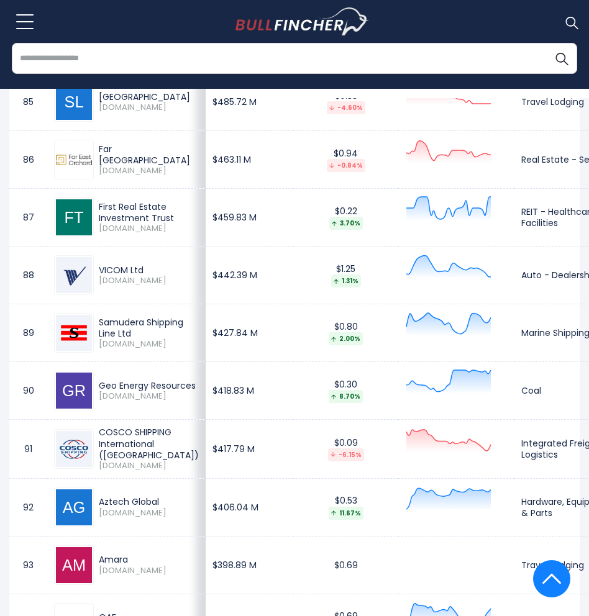
click at [116, 281] on span "[DOMAIN_NAME]" at bounding box center [149, 281] width 100 height 11
drag, startPoint x: 97, startPoint y: 326, endPoint x: 132, endPoint y: 334, distance: 35.9
click at [132, 334] on div "Samudera Shipping Line Ltd [DOMAIN_NAME]" at bounding box center [146, 333] width 105 height 33
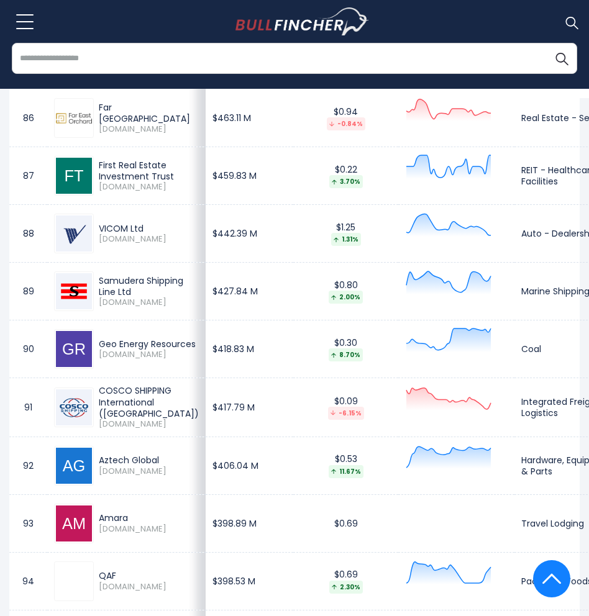
scroll to position [5532, 0]
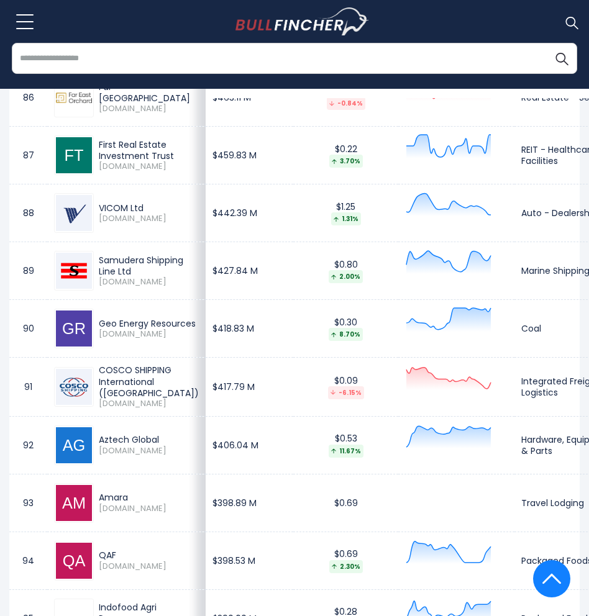
drag, startPoint x: 98, startPoint y: 283, endPoint x: 111, endPoint y: 286, distance: 14.0
click at [111, 286] on div "Samudera Shipping Line Ltd [DOMAIN_NAME]" at bounding box center [146, 271] width 105 height 33
drag, startPoint x: 99, startPoint y: 320, endPoint x: 150, endPoint y: 327, distance: 51.4
click at [150, 327] on div "Geo Energy Resources" at bounding box center [149, 323] width 100 height 11
drag, startPoint x: 99, startPoint y: 345, endPoint x: 111, endPoint y: 345, distance: 12.4
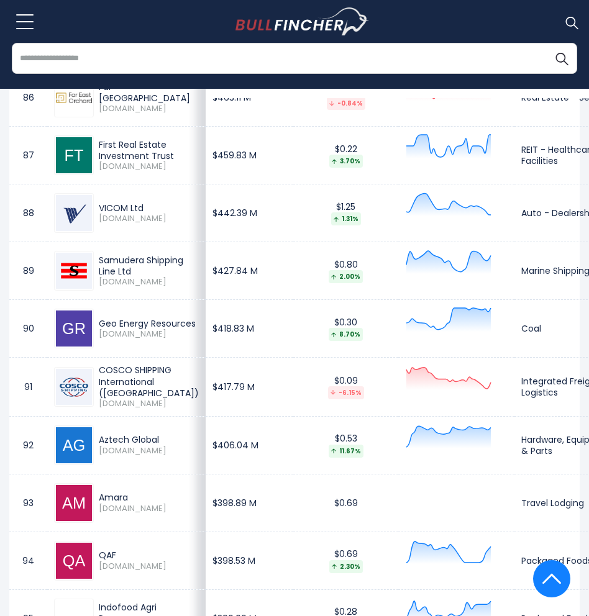
click at [111, 340] on span "[DOMAIN_NAME]" at bounding box center [149, 334] width 100 height 11
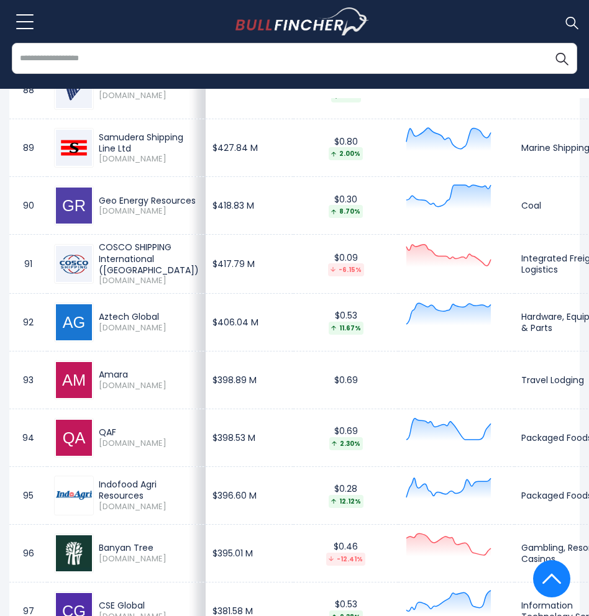
scroll to position [5656, 0]
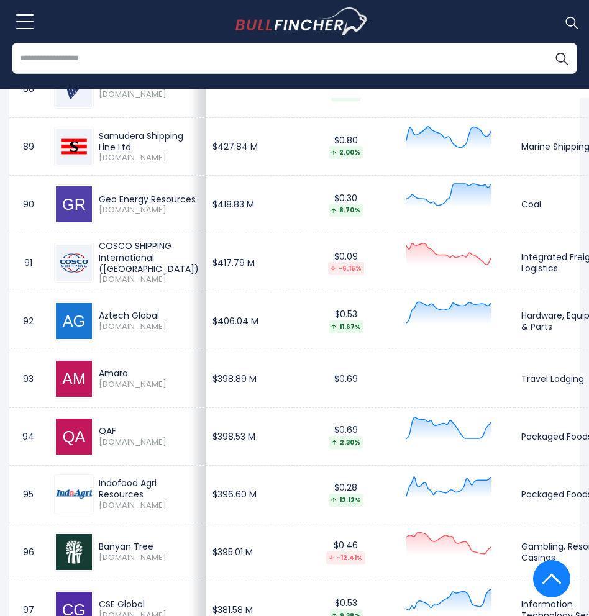
drag, startPoint x: 99, startPoint y: 249, endPoint x: 155, endPoint y: 271, distance: 60.2
click at [155, 271] on div "COSCO SHIPPING International ([GEOGRAPHIC_DATA])" at bounding box center [149, 257] width 100 height 34
drag, startPoint x: 98, startPoint y: 282, endPoint x: 111, endPoint y: 282, distance: 12.4
click at [111, 282] on div "COSCO SHIPPING International ([GEOGRAPHIC_DATA]) [DOMAIN_NAME]" at bounding box center [146, 262] width 105 height 44
drag, startPoint x: 101, startPoint y: 316, endPoint x: 162, endPoint y: 317, distance: 60.9
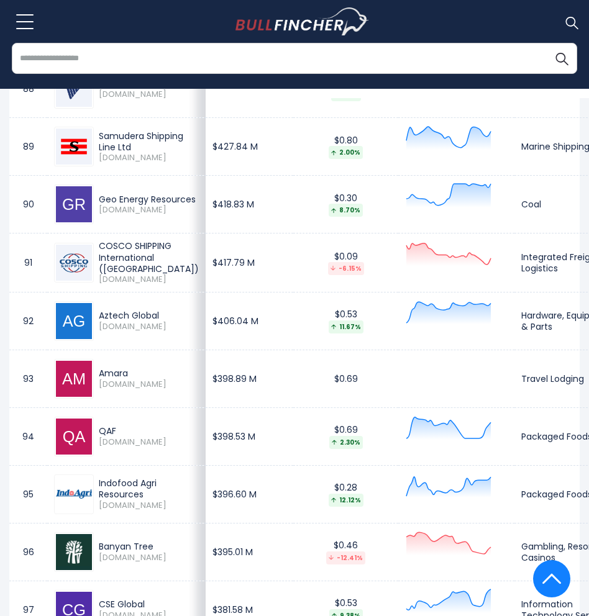
click at [162, 317] on div "Aztech Global" at bounding box center [149, 315] width 100 height 11
drag, startPoint x: 96, startPoint y: 329, endPoint x: 113, endPoint y: 329, distance: 16.8
click at [113, 329] on div "Aztech Global [DOMAIN_NAME]" at bounding box center [146, 321] width 105 height 22
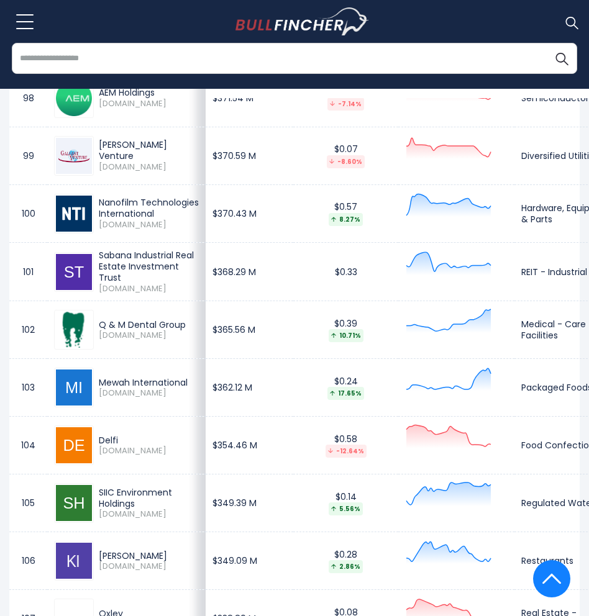
scroll to position [6402, 0]
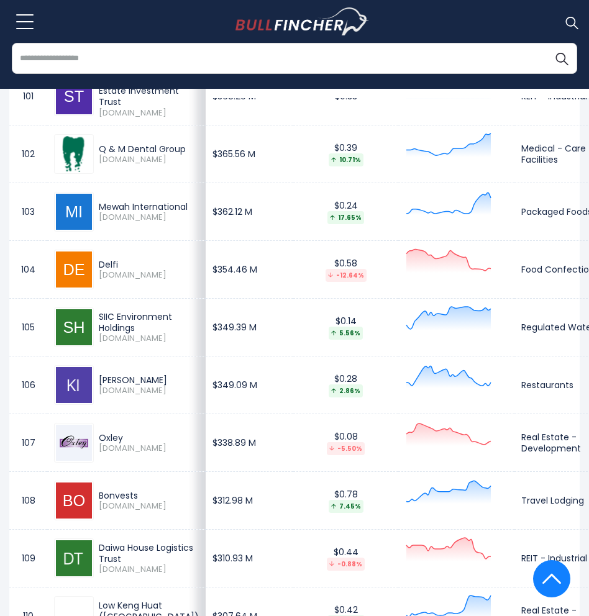
click at [283, 63] on input "search" at bounding box center [294, 58] width 565 height 31
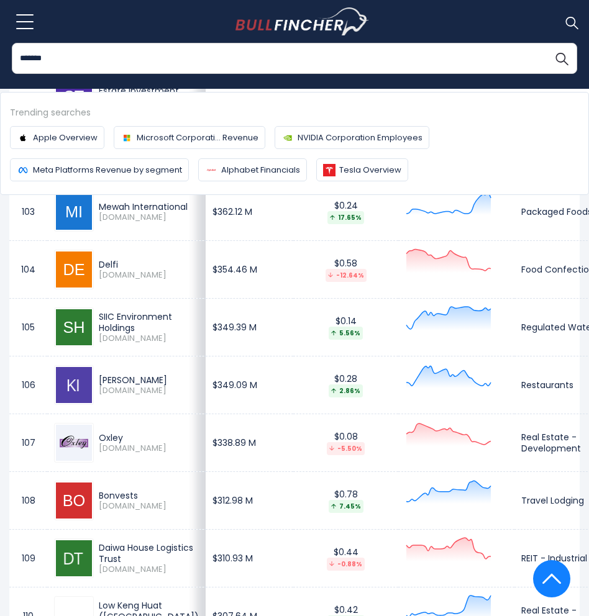
type input "*******"
click at [546, 43] on button "Search" at bounding box center [561, 58] width 31 height 31
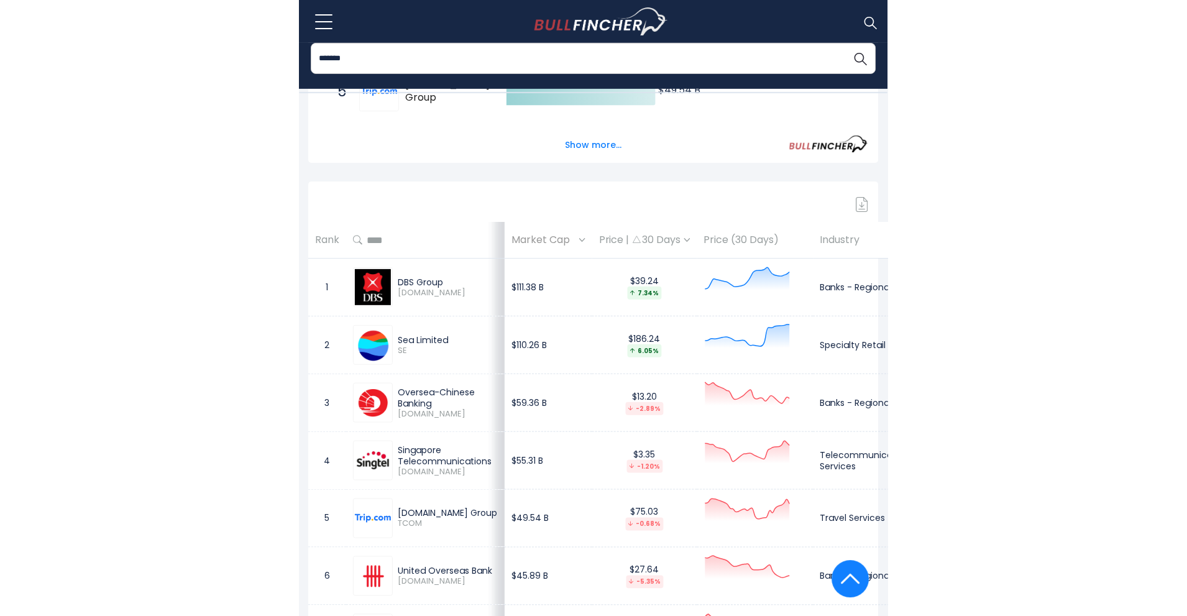
scroll to position [497, 0]
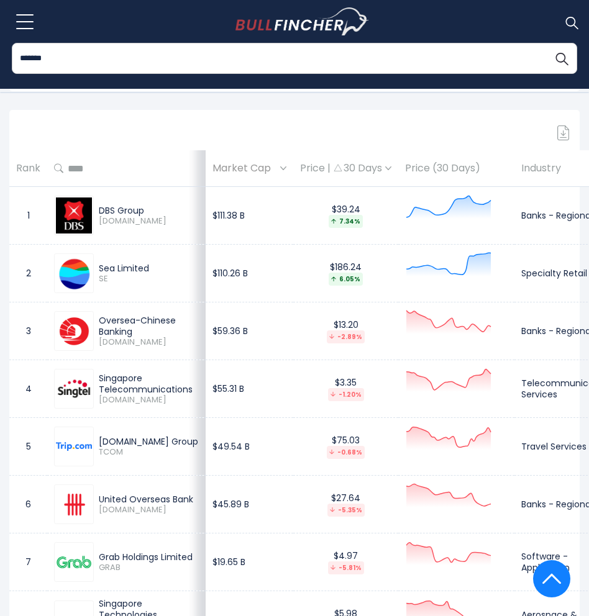
click at [71, 273] on img at bounding box center [74, 273] width 36 height 36
click at [293, 274] on td "$186.24 6.05%" at bounding box center [345, 274] width 105 height 58
click at [144, 311] on td "Oversea-Chinese Banking [DOMAIN_NAME]" at bounding box center [126, 332] width 158 height 58
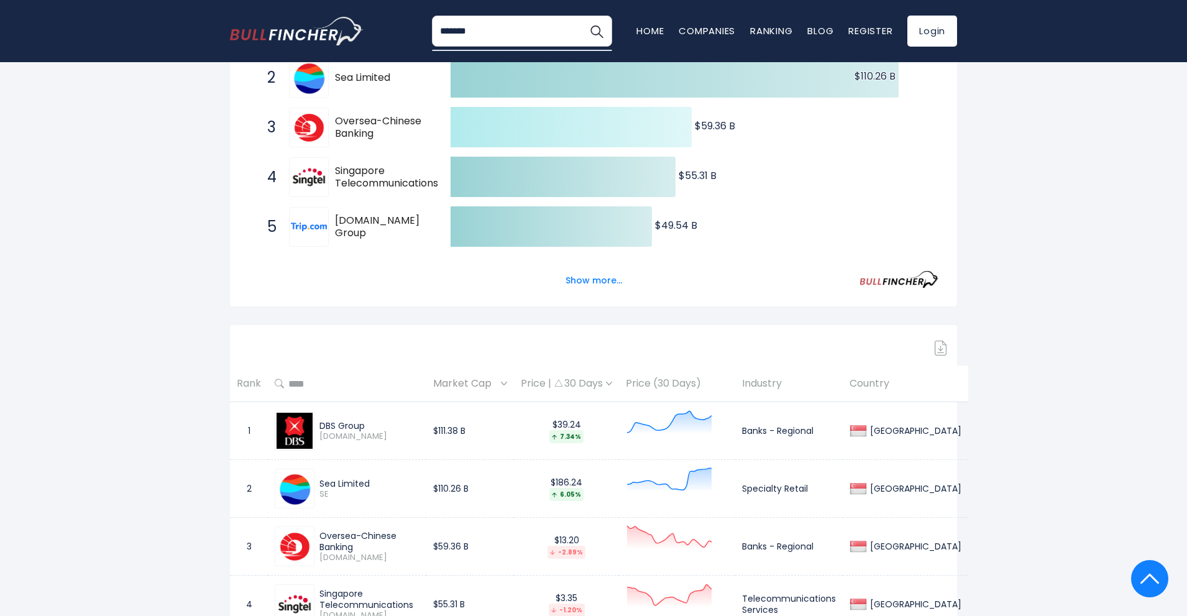
scroll to position [311, 0]
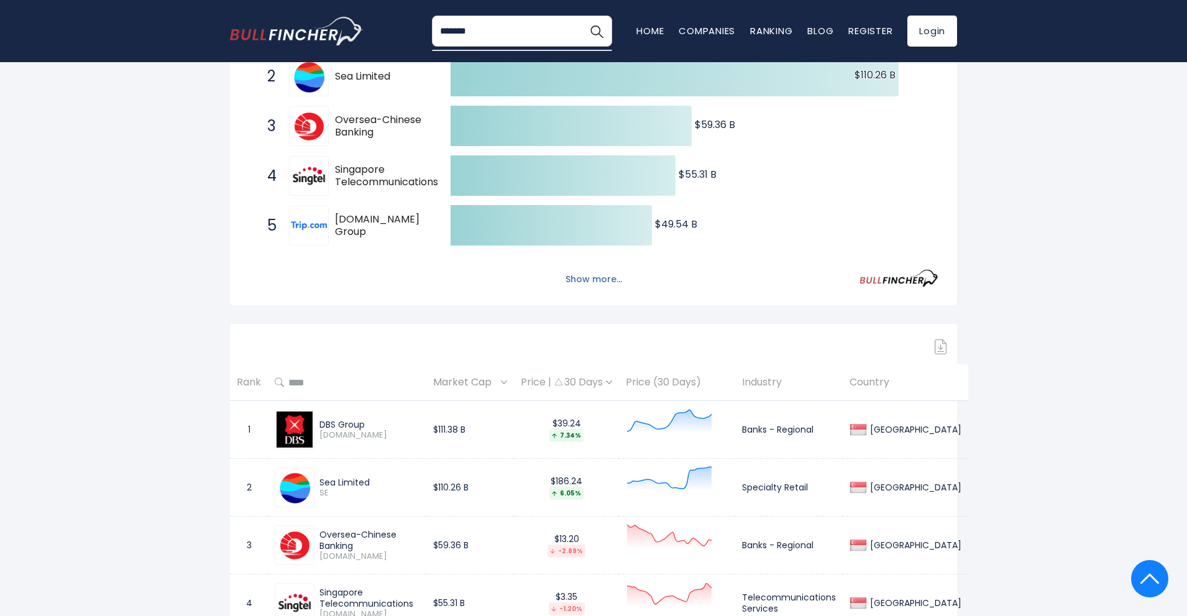
click at [603, 281] on button "Show more..." at bounding box center [593, 279] width 71 height 21
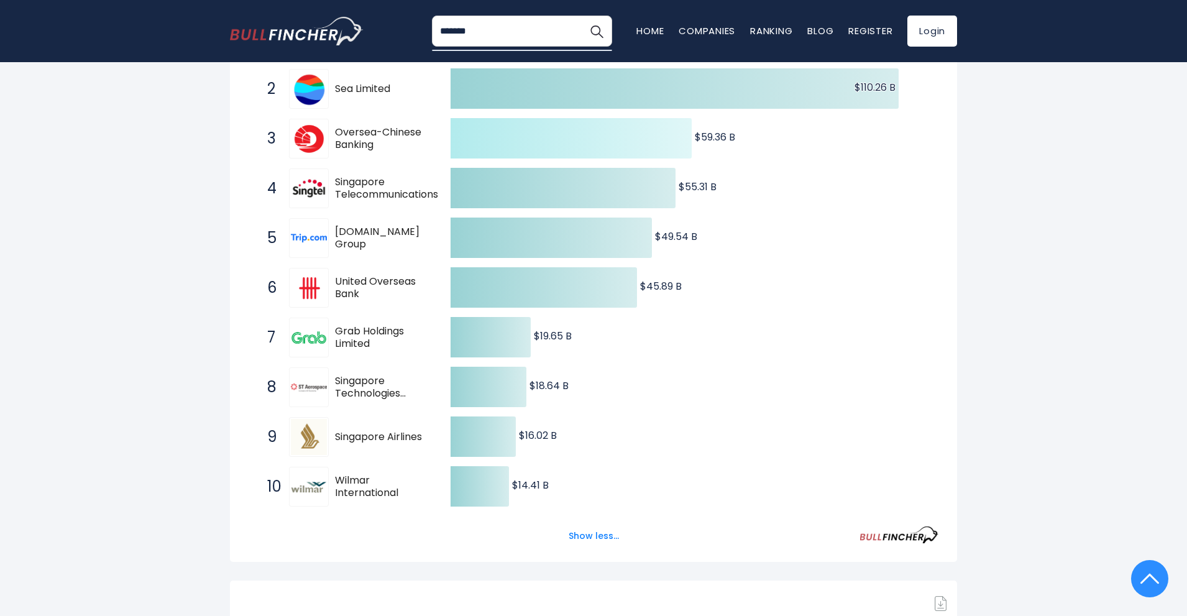
scroll to position [497, 0]
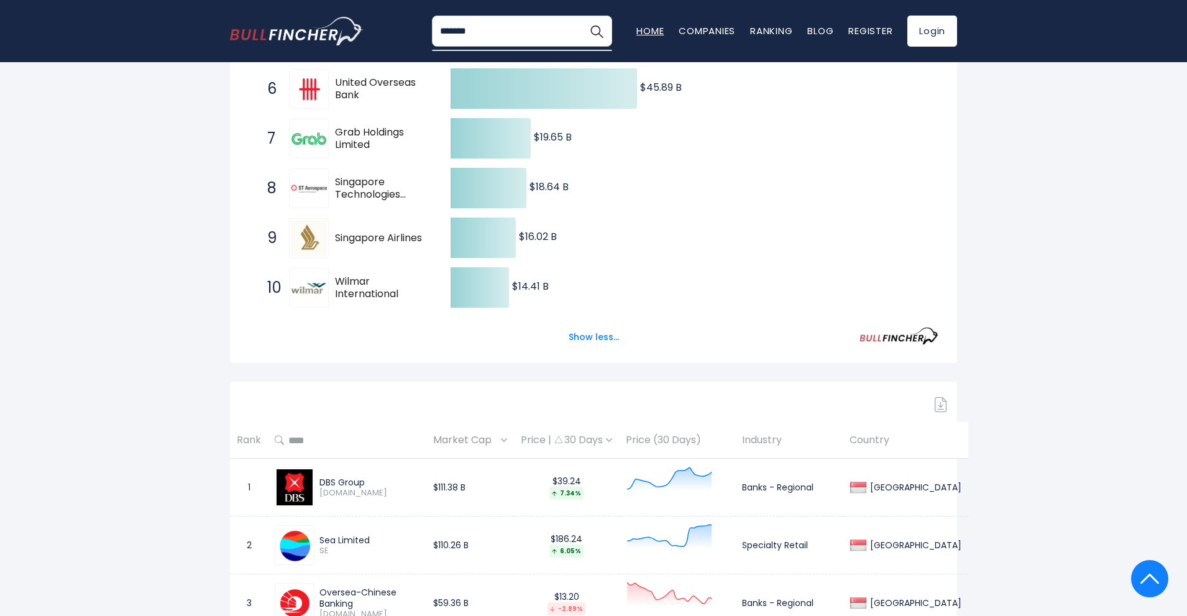
click at [639, 32] on link "Home" at bounding box center [649, 30] width 27 height 13
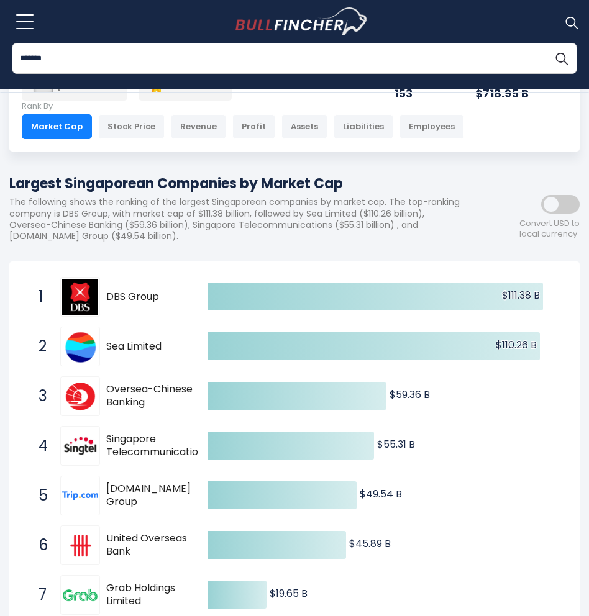
scroll to position [0, 0]
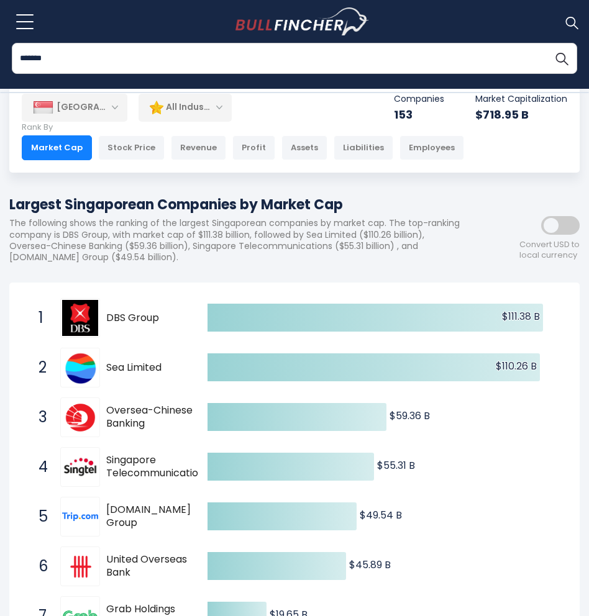
drag, startPoint x: 227, startPoint y: 25, endPoint x: 296, endPoint y: 76, distance: 85.3
click at [293, 43] on div "******* Recent searches Trending searches Apple Overview Tesla Overview" at bounding box center [294, 21] width 570 height 43
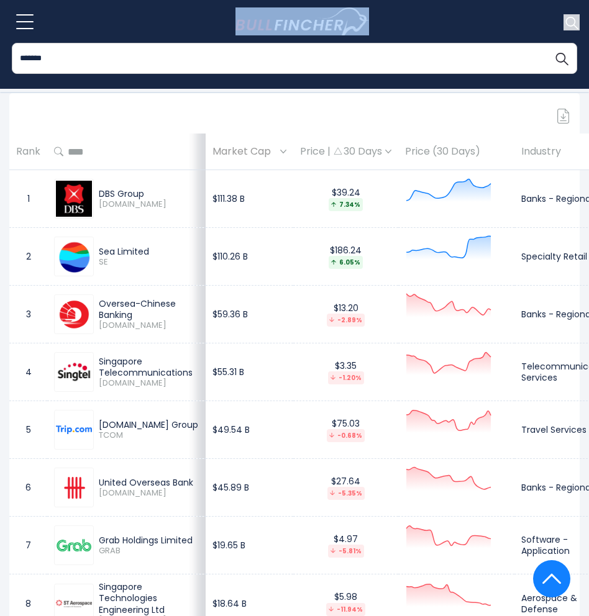
scroll to position [808, 0]
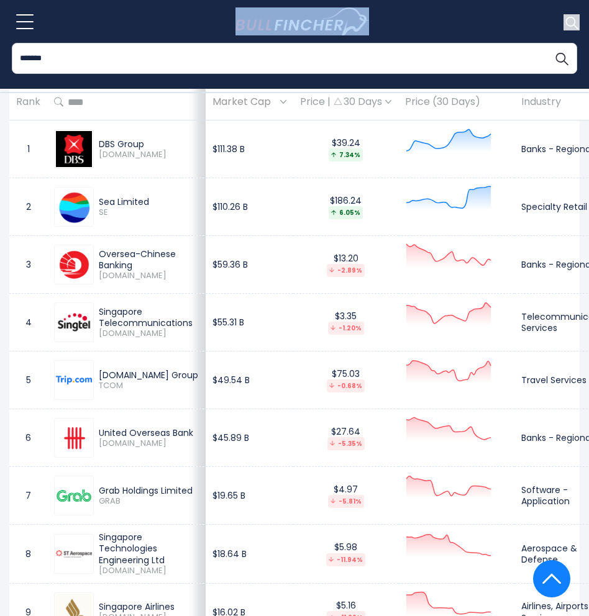
click at [175, 25] on div "******* Recent searches Trending searches Apple Overview Tesla Overview" at bounding box center [294, 21] width 570 height 43
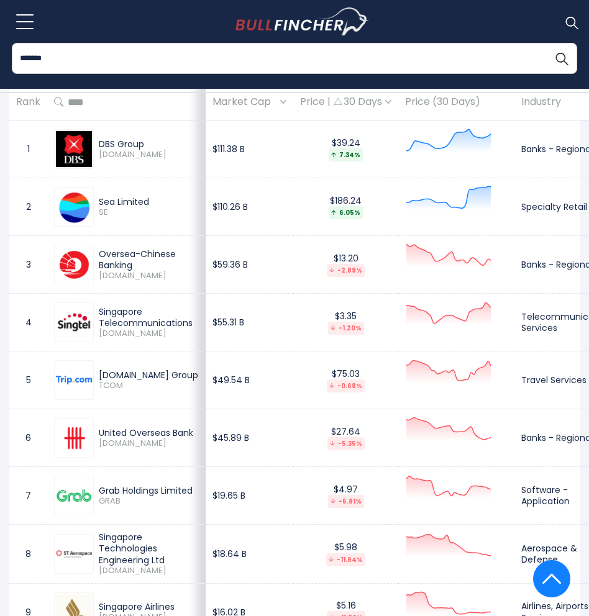
click at [181, 83] on div "******* Recent searches Trending searches Apple Overview Microsoft Corporati...…" at bounding box center [294, 66] width 589 height 46
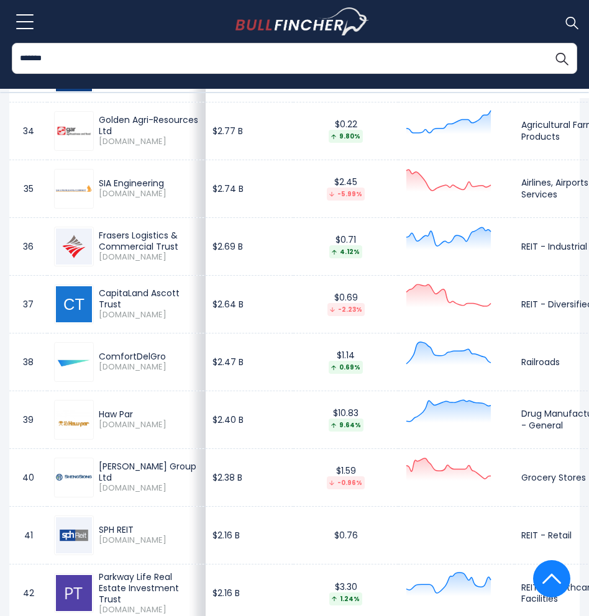
scroll to position [2796, 0]
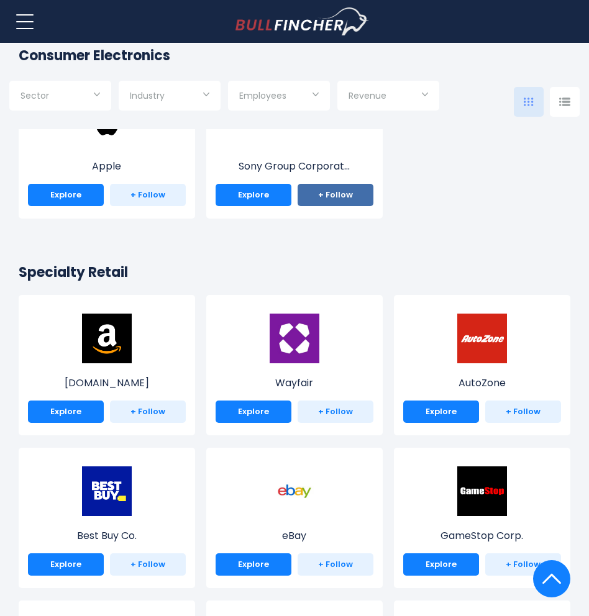
scroll to position [311, 0]
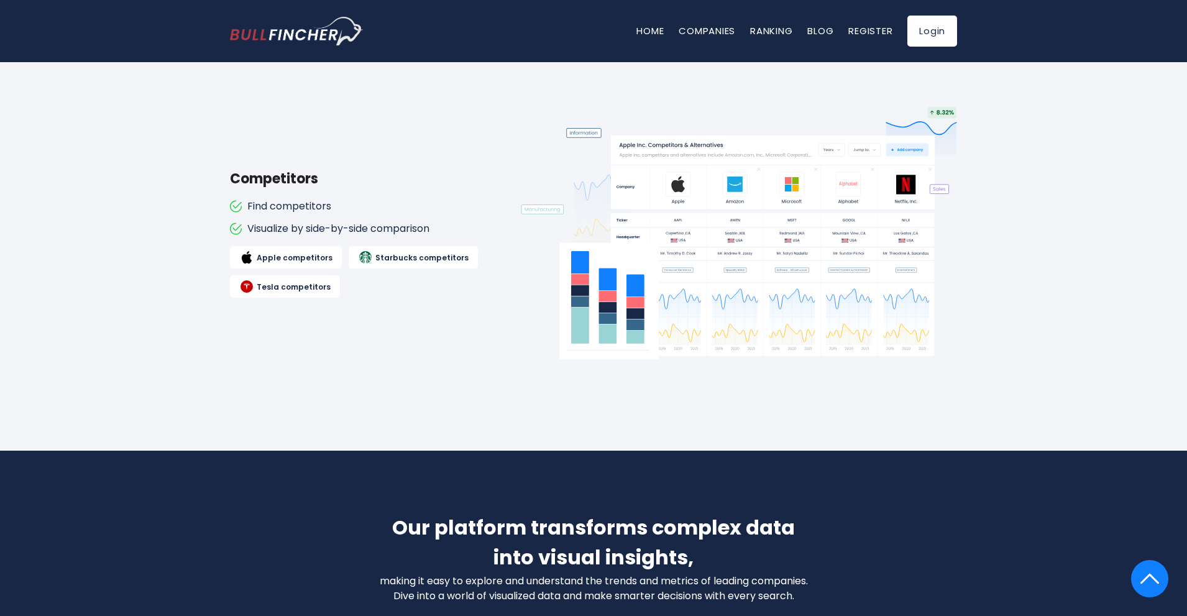
scroll to position [1429, 0]
